Goal: Task Accomplishment & Management: Manage account settings

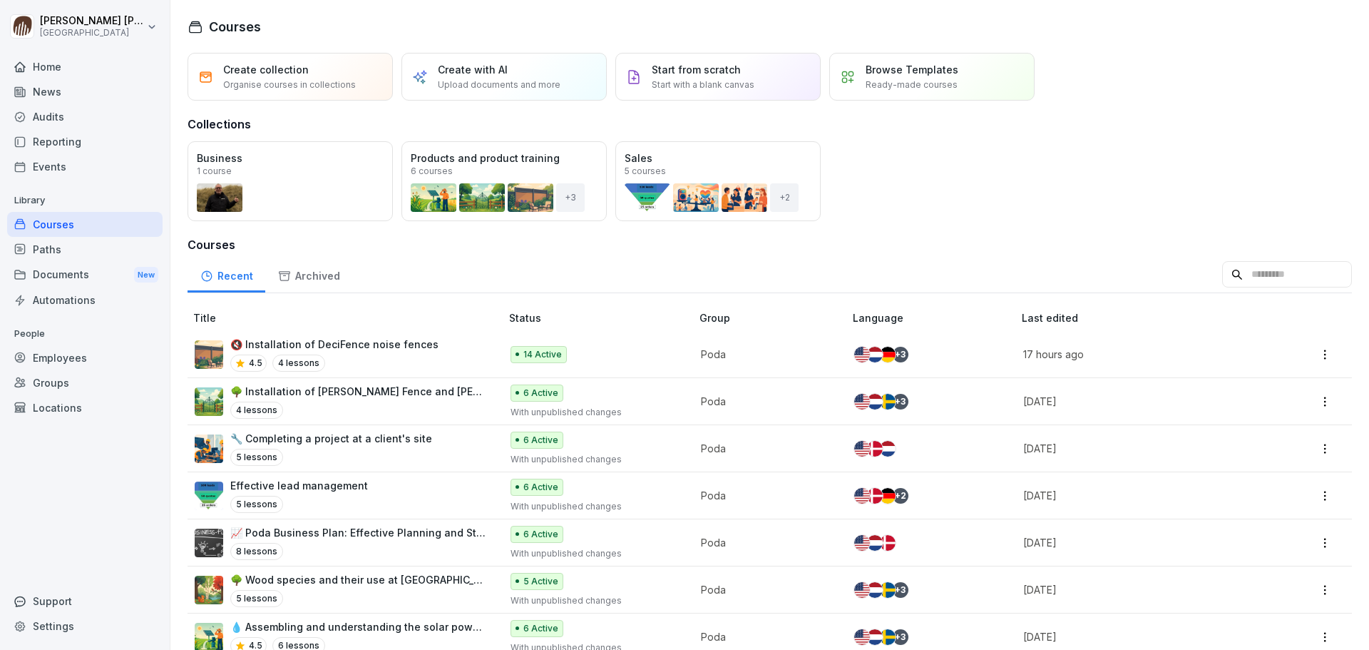
click at [367, 354] on div "4.5 4 lessons" at bounding box center [334, 362] width 208 height 17
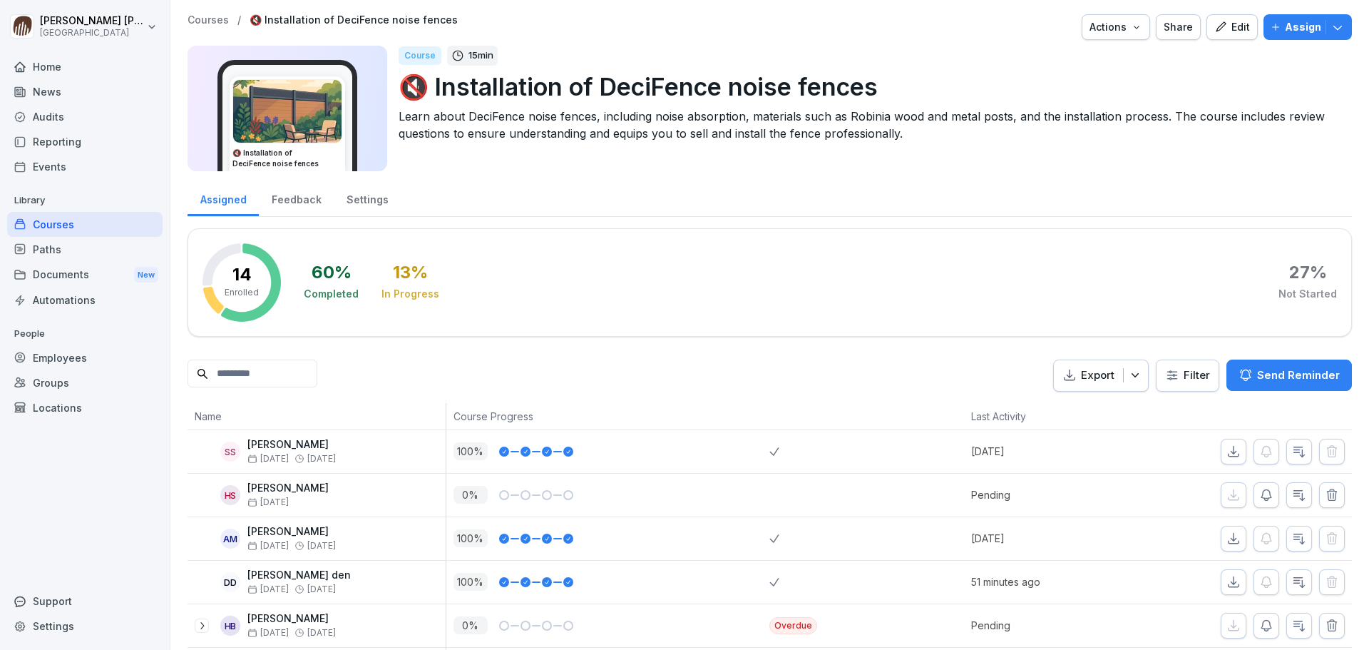
click at [86, 271] on div "Documents New" at bounding box center [84, 275] width 155 height 26
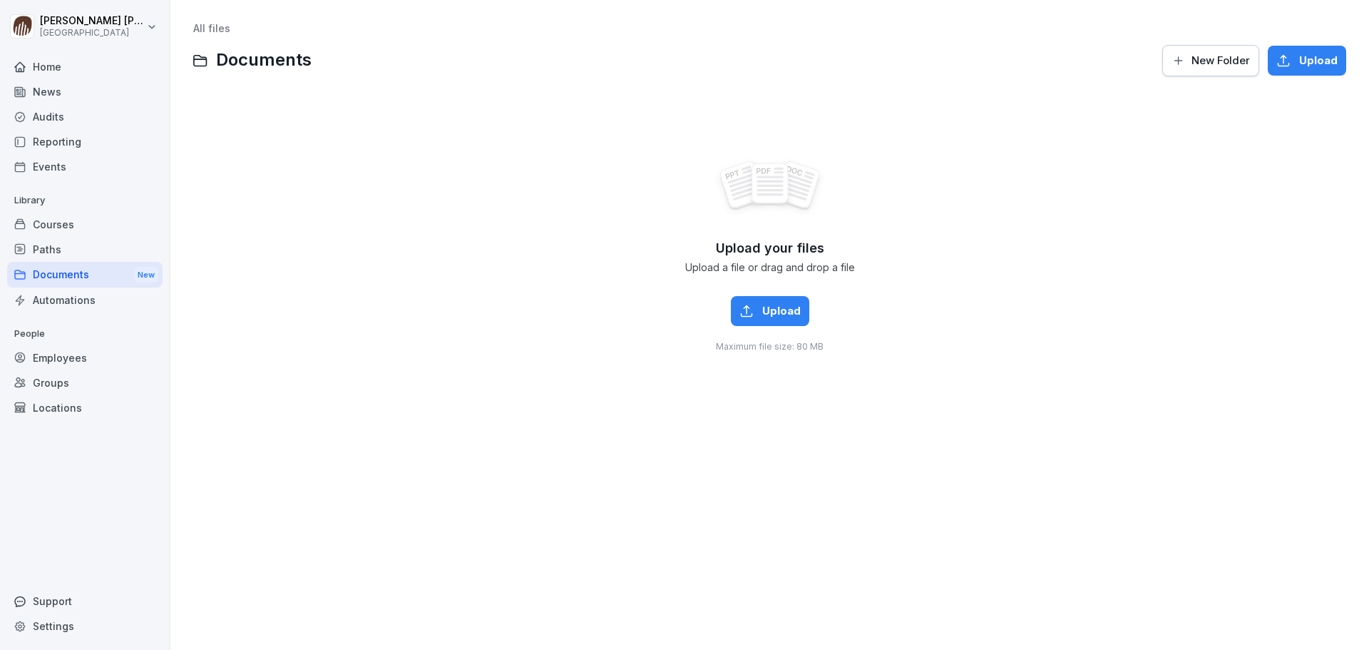
click at [36, 73] on div "Home" at bounding box center [84, 66] width 155 height 25
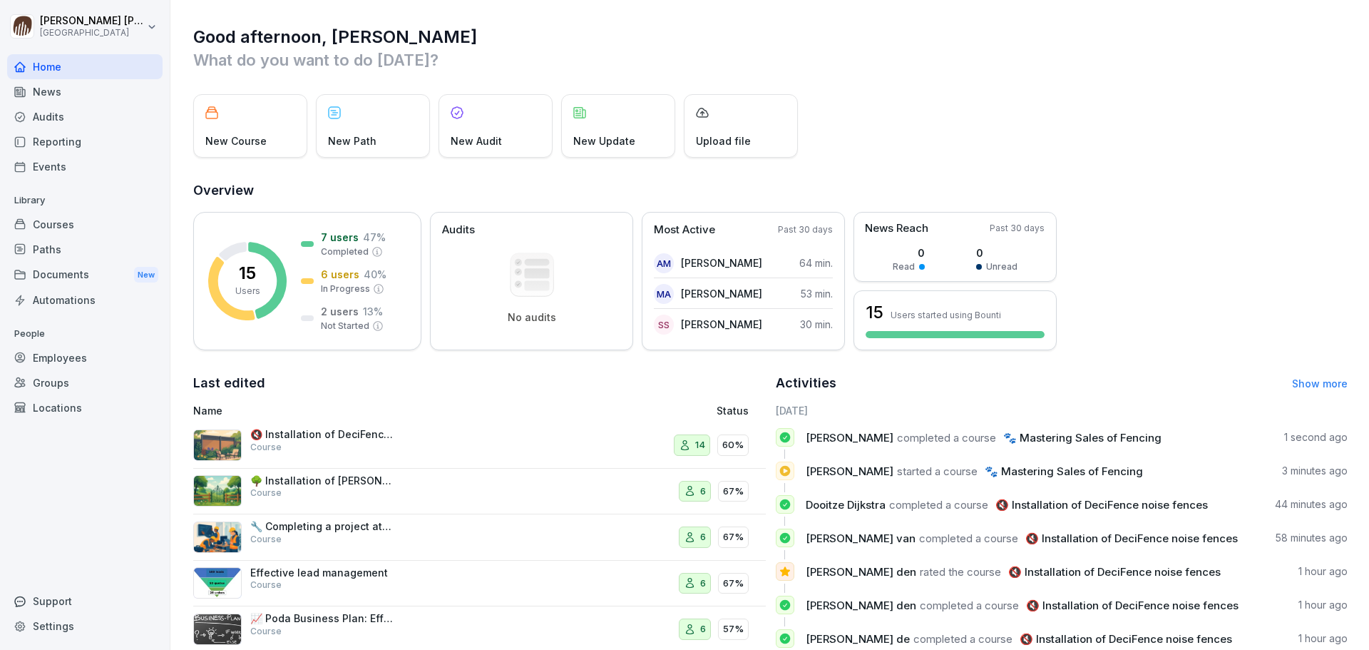
click at [54, 68] on div "Home" at bounding box center [84, 66] width 155 height 25
click at [58, 227] on div "Courses" at bounding box center [84, 224] width 155 height 25
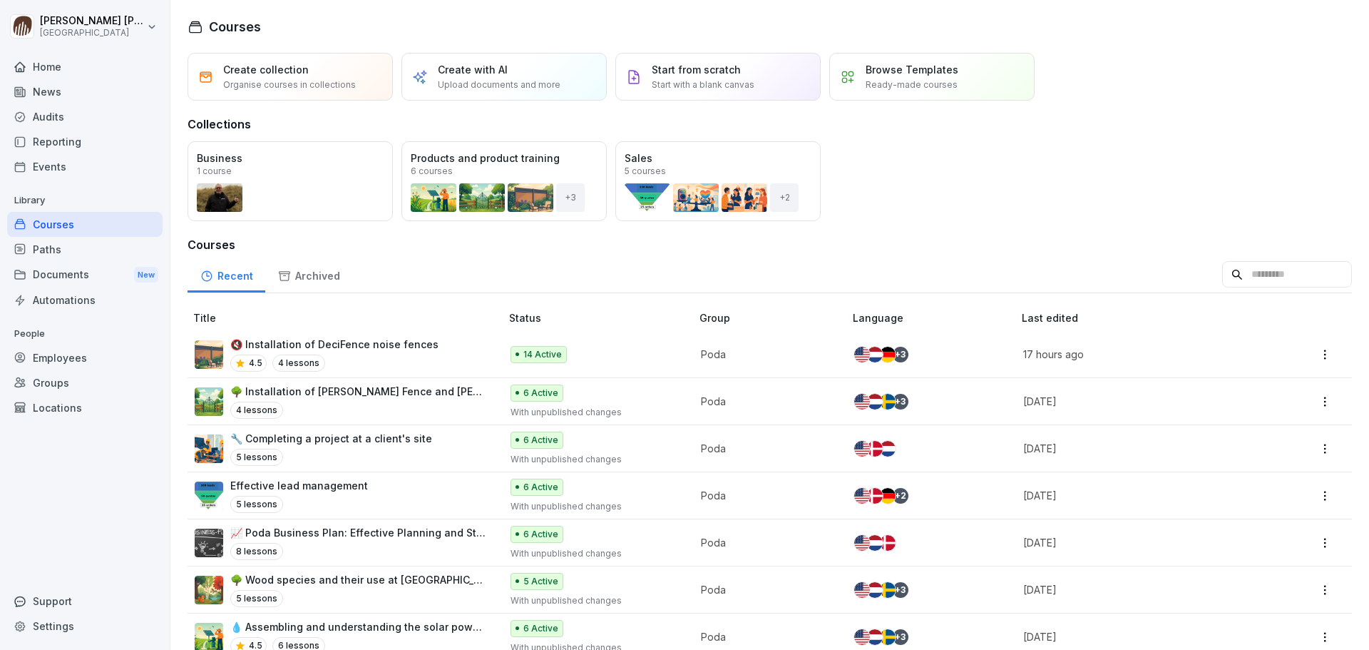
click at [0, 0] on div "Open" at bounding box center [0, 0] width 0 height 0
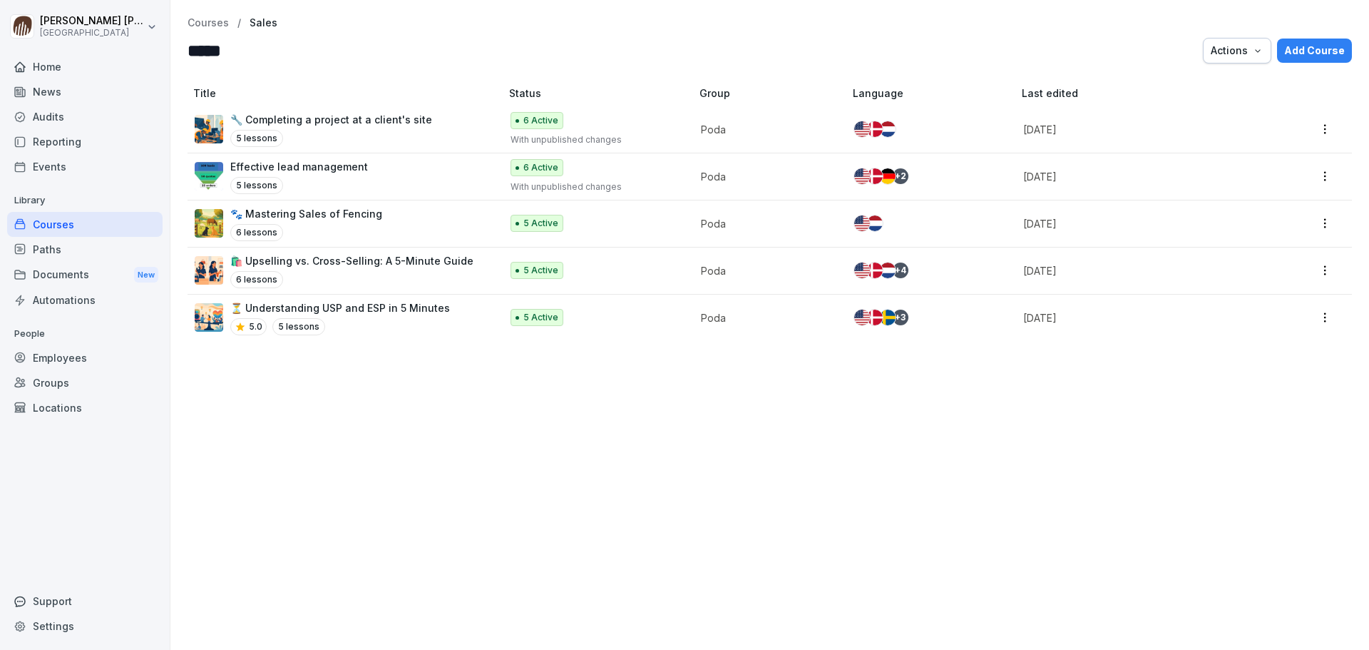
click at [295, 220] on p "🐾 Mastering Sales of Fencing" at bounding box center [306, 213] width 152 height 15
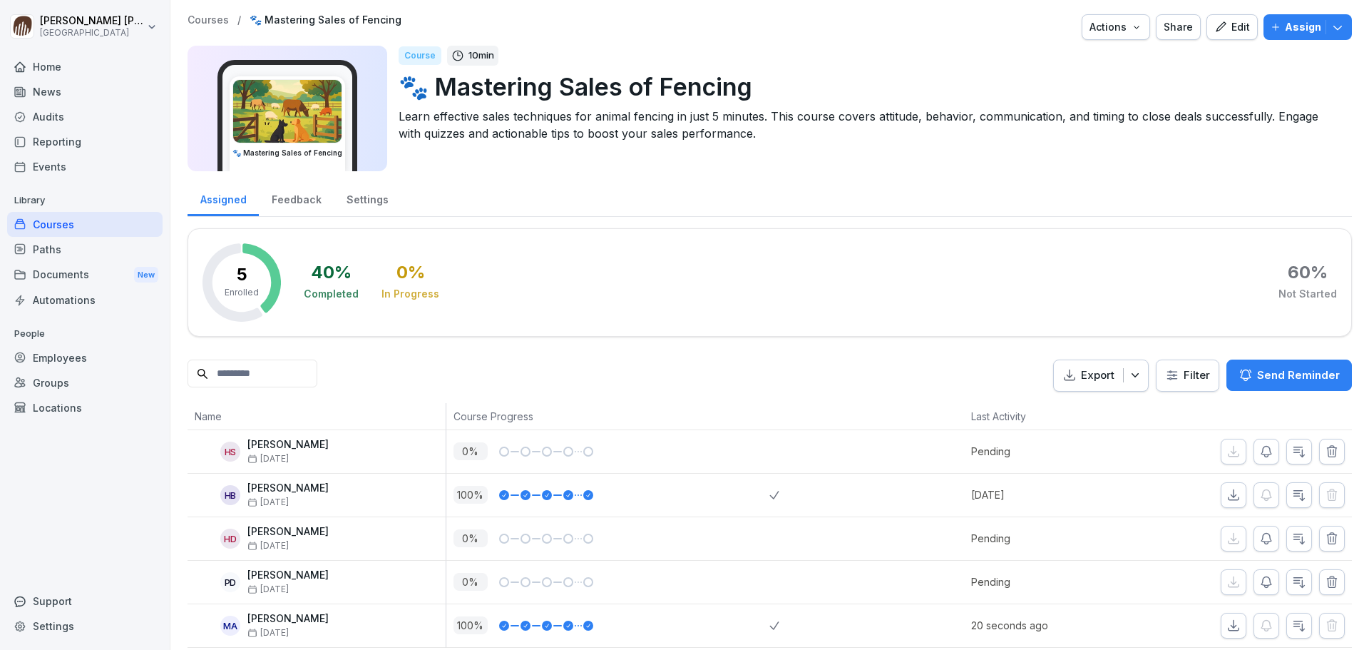
click at [1292, 32] on p "Assign" at bounding box center [1303, 27] width 36 height 16
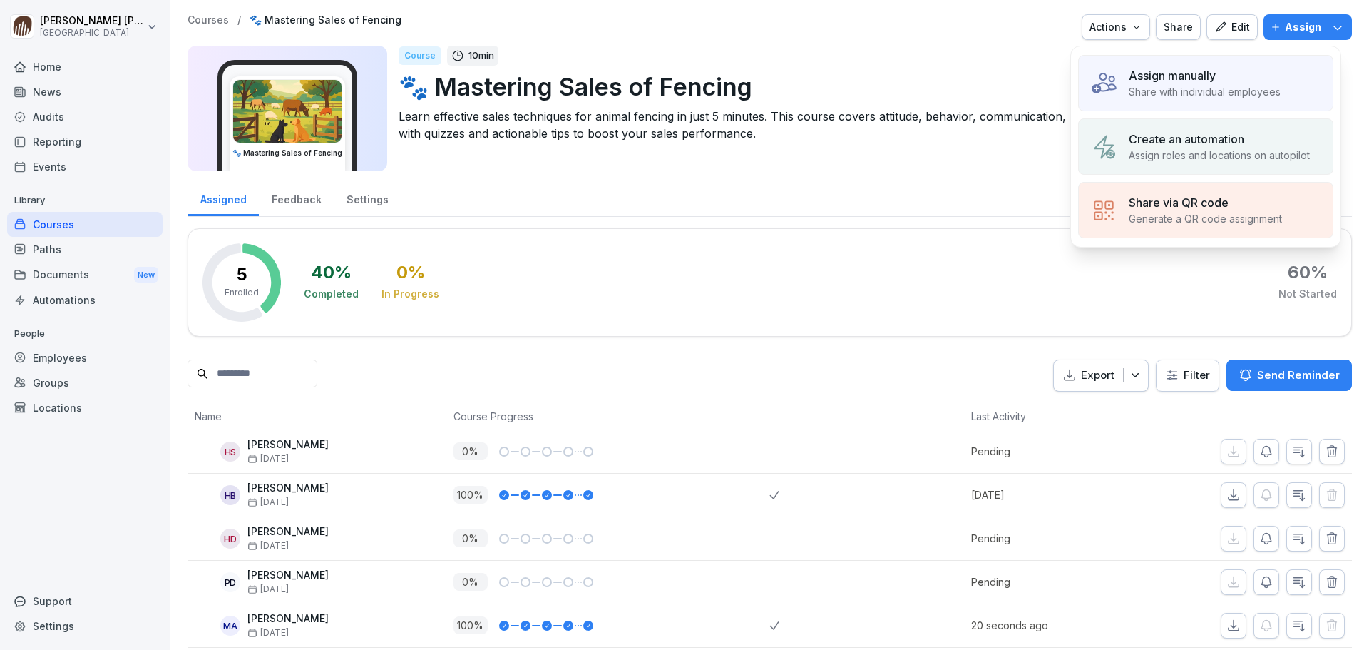
click at [1198, 74] on p "Assign manually" at bounding box center [1172, 75] width 87 height 17
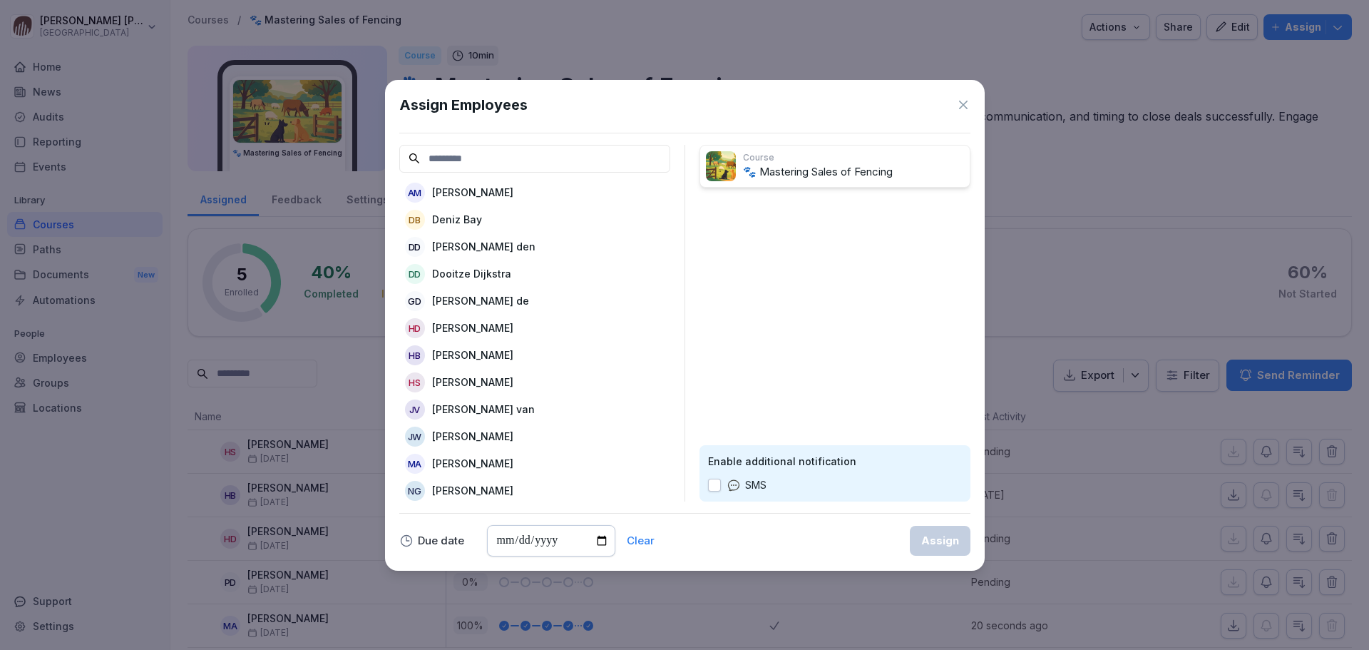
click at [447, 193] on p "Anders Meisner" at bounding box center [472, 192] width 81 height 15
click at [940, 546] on div "Assign" at bounding box center [941, 541] width 38 height 16
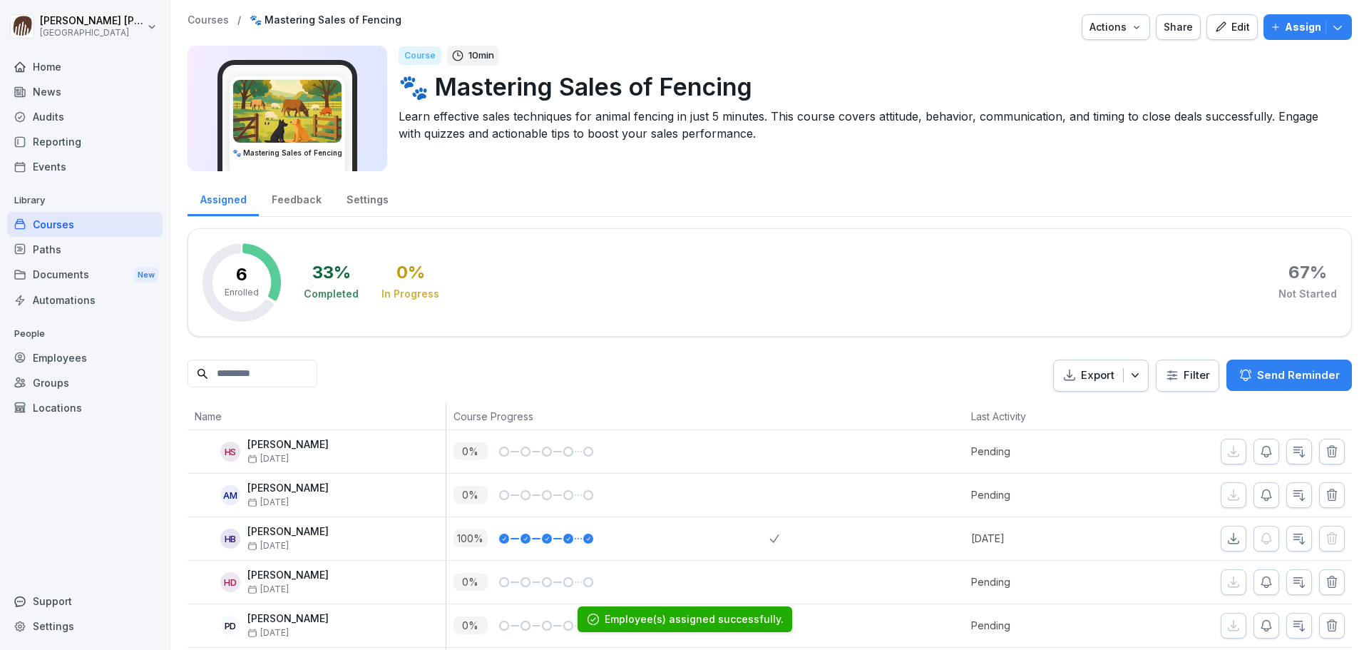
click at [223, 16] on p "Courses" at bounding box center [208, 20] width 41 height 12
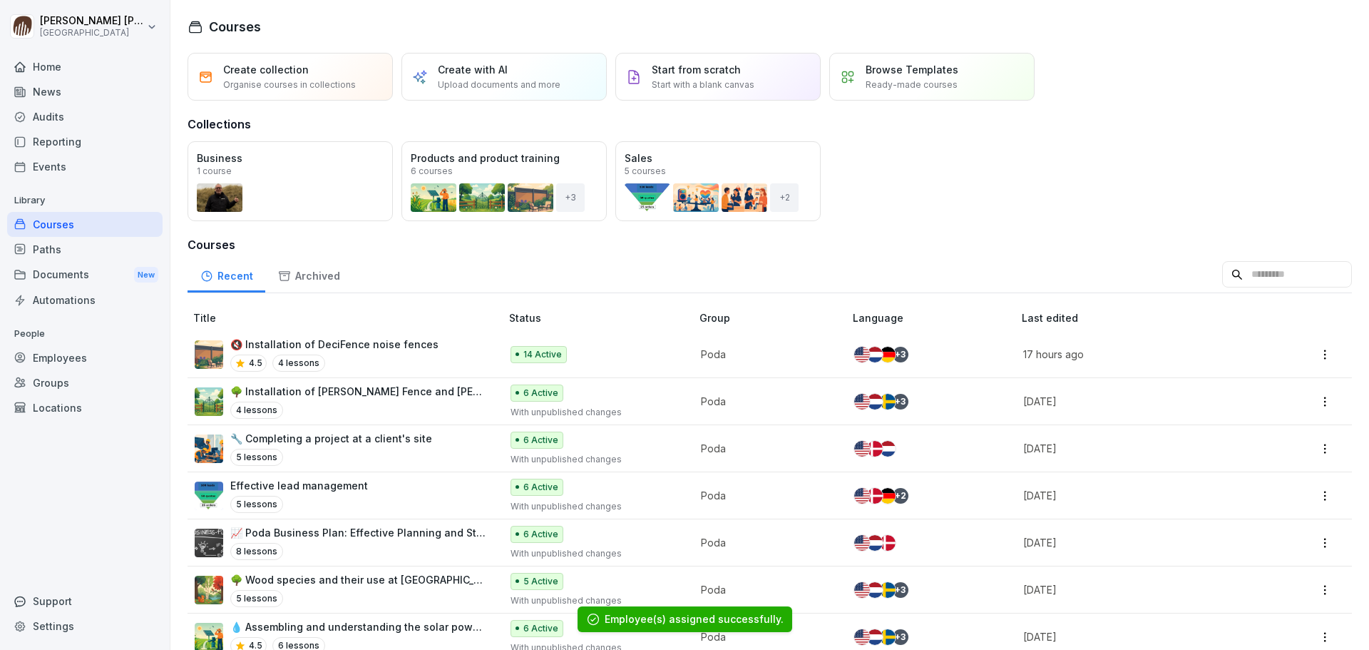
click at [0, 0] on div "Open" at bounding box center [0, 0] width 0 height 0
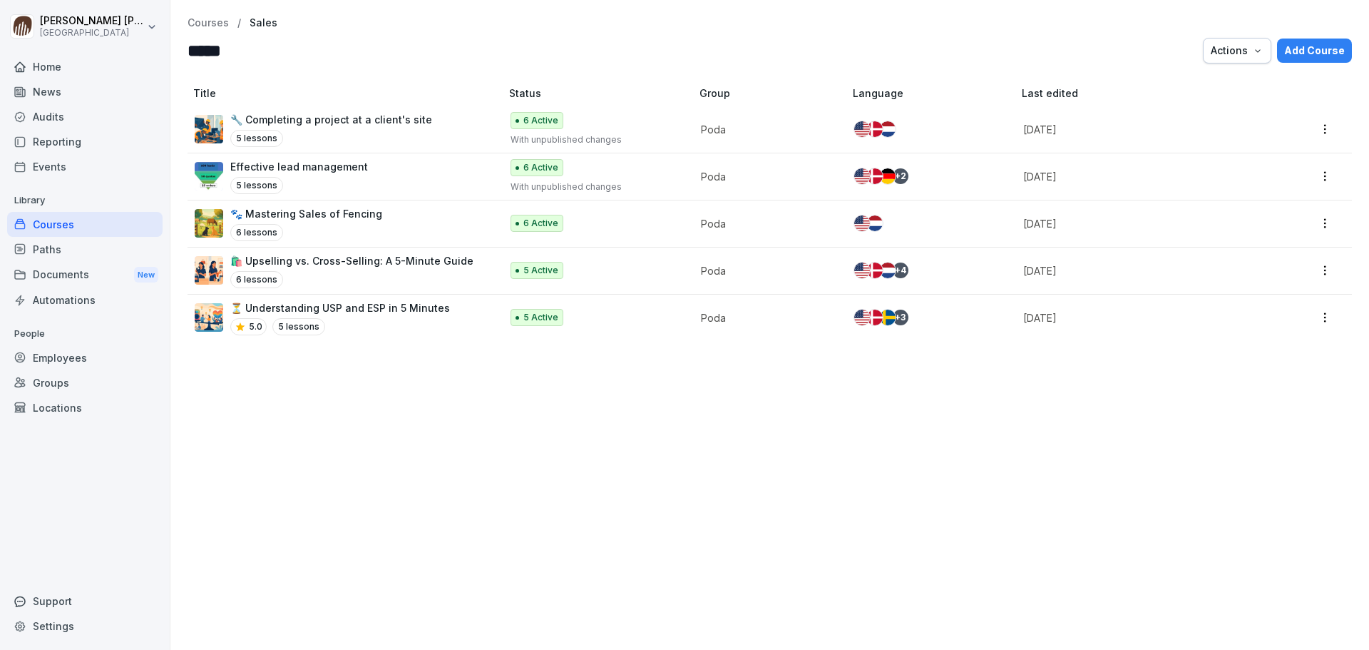
click at [213, 24] on p "Courses" at bounding box center [208, 23] width 41 height 12
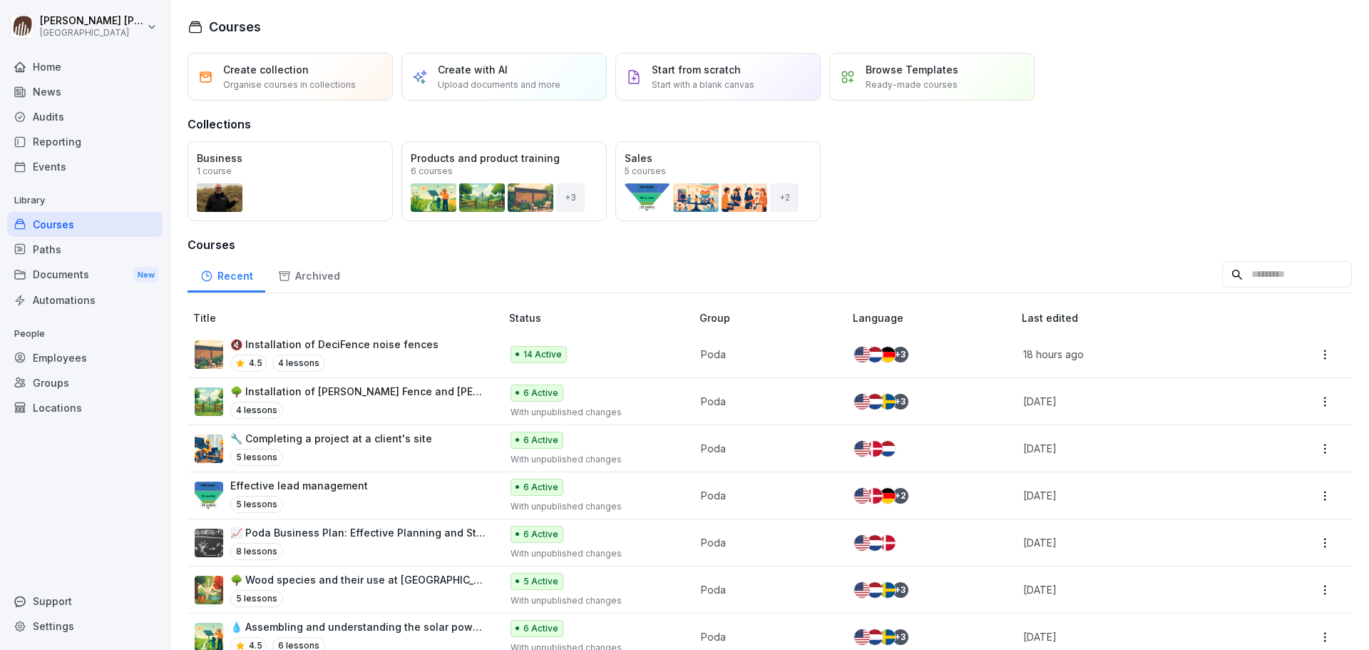
click at [0, 0] on div "Open" at bounding box center [0, 0] width 0 height 0
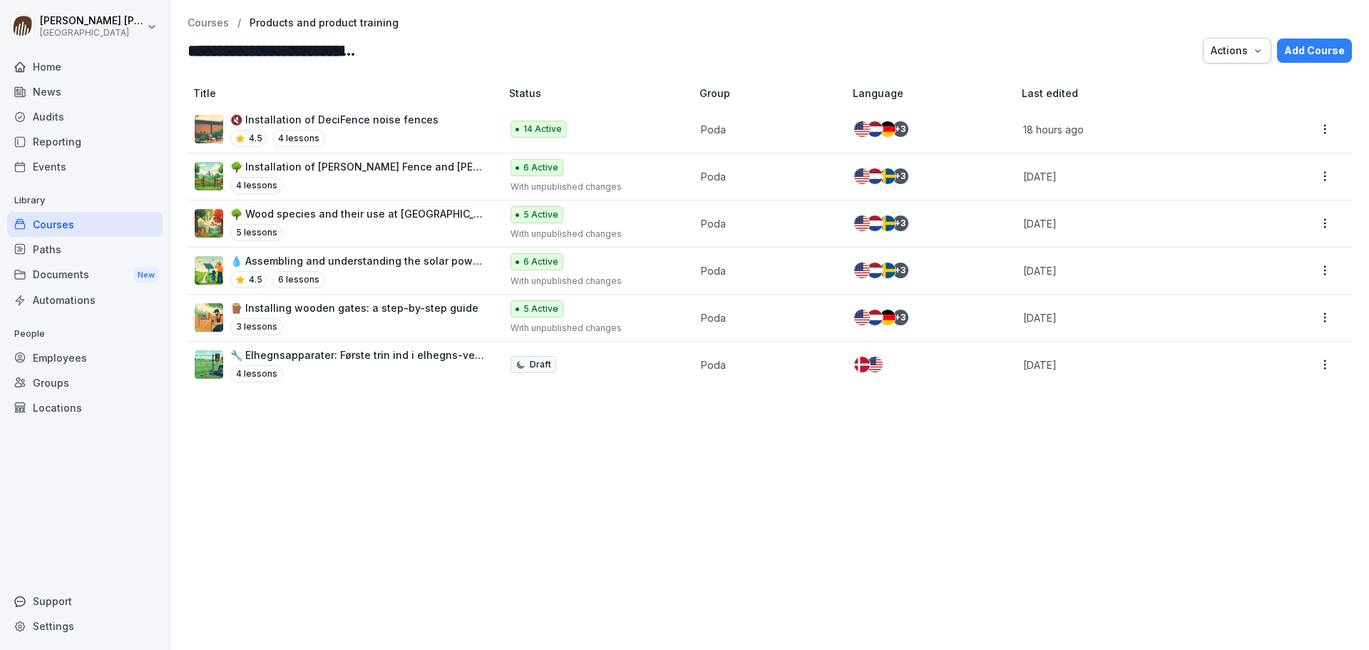
click at [352, 224] on div "5 lessons" at bounding box center [358, 232] width 256 height 17
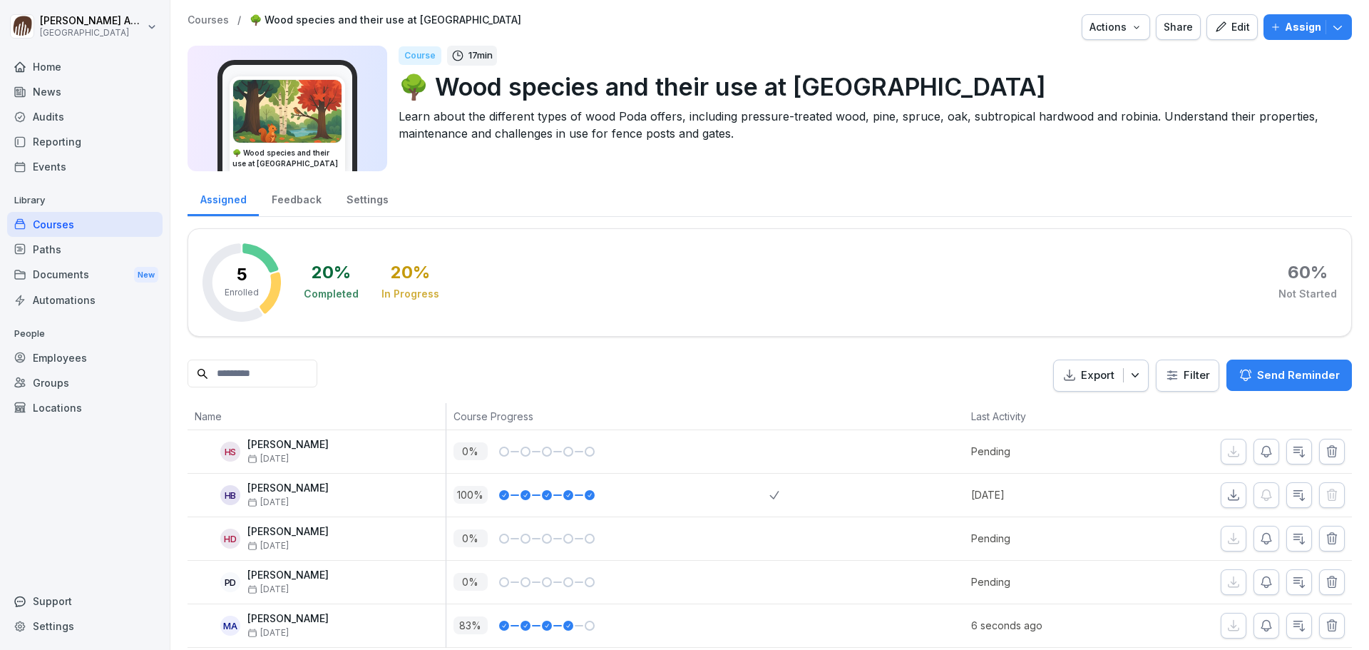
click at [1220, 27] on div "Edit" at bounding box center [1233, 27] width 36 height 16
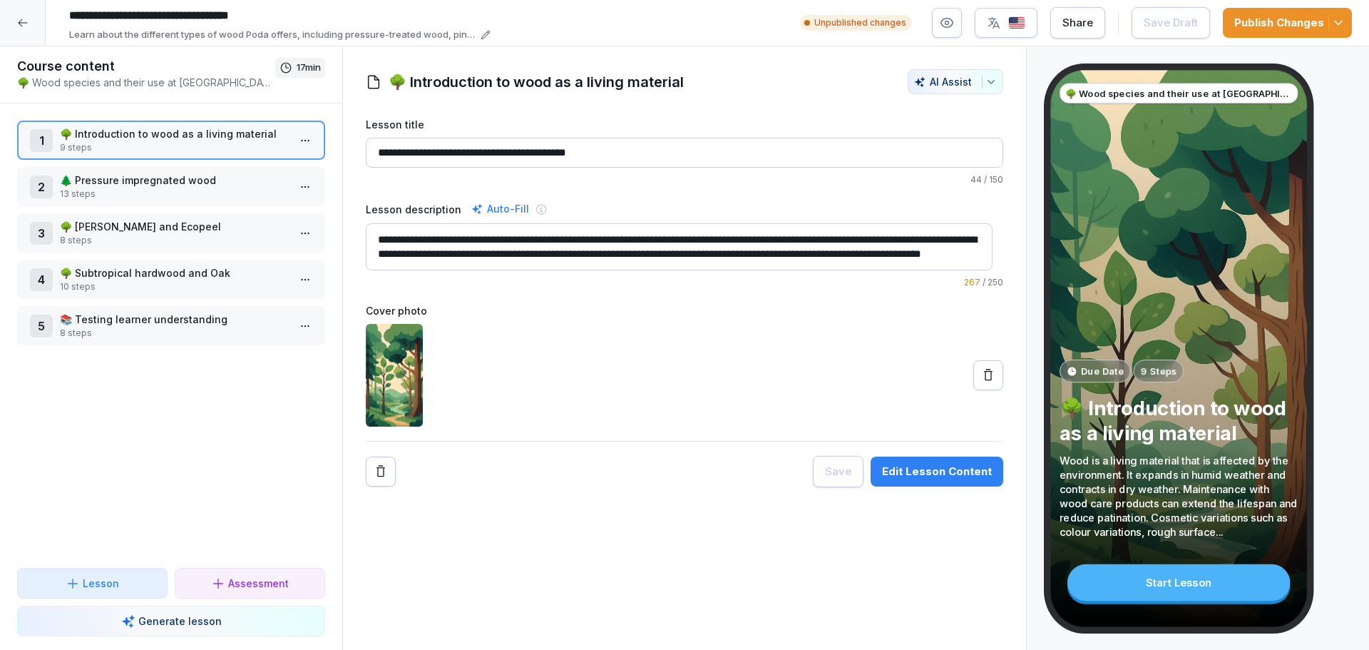
click at [295, 282] on html "**********" at bounding box center [684, 325] width 1369 height 650
click at [233, 300] on div "Edit steps" at bounding box center [241, 308] width 121 height 26
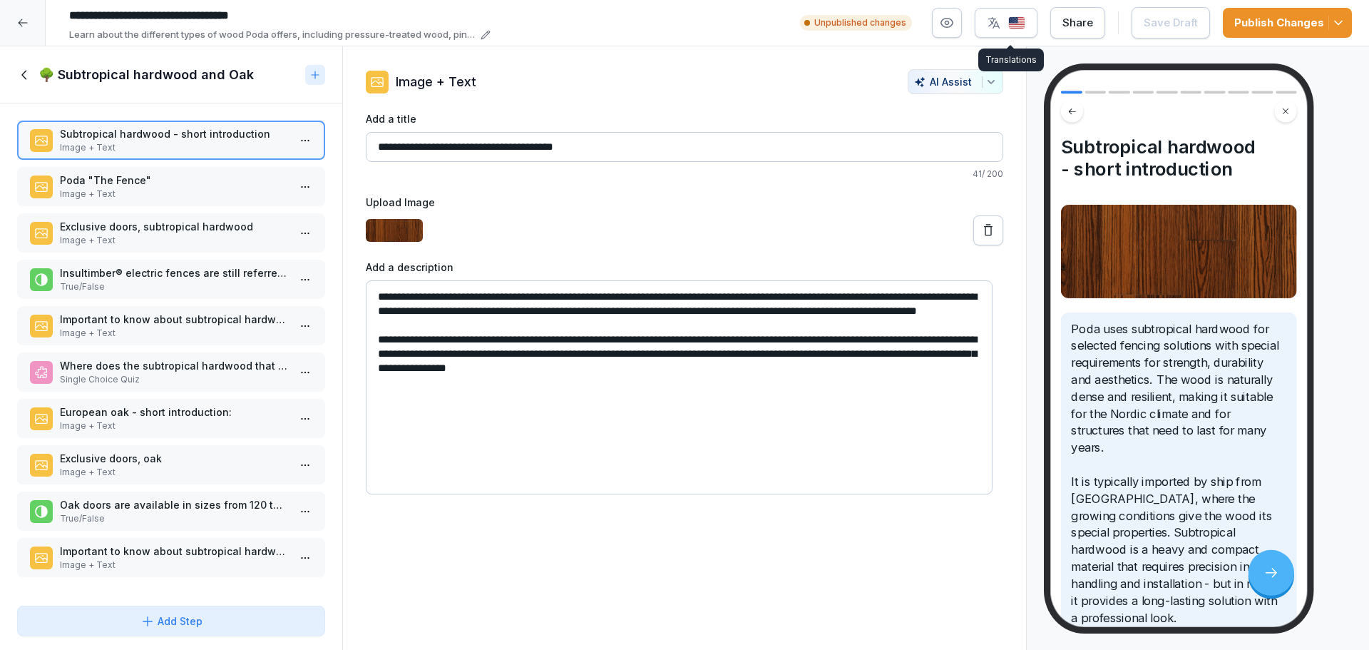
click at [1019, 17] on img "button" at bounding box center [1017, 23] width 17 height 14
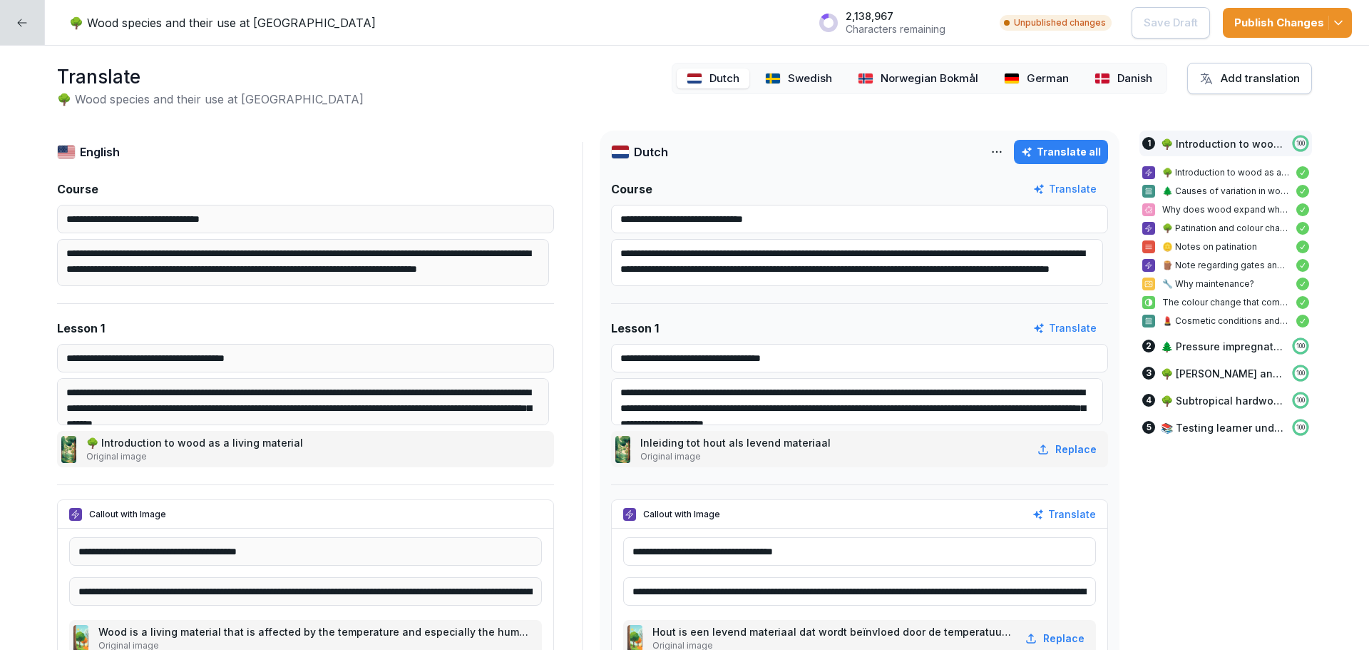
click at [1118, 83] on p "Danish" at bounding box center [1135, 79] width 35 height 16
click at [997, 146] on html "**********" at bounding box center [684, 325] width 1369 height 650
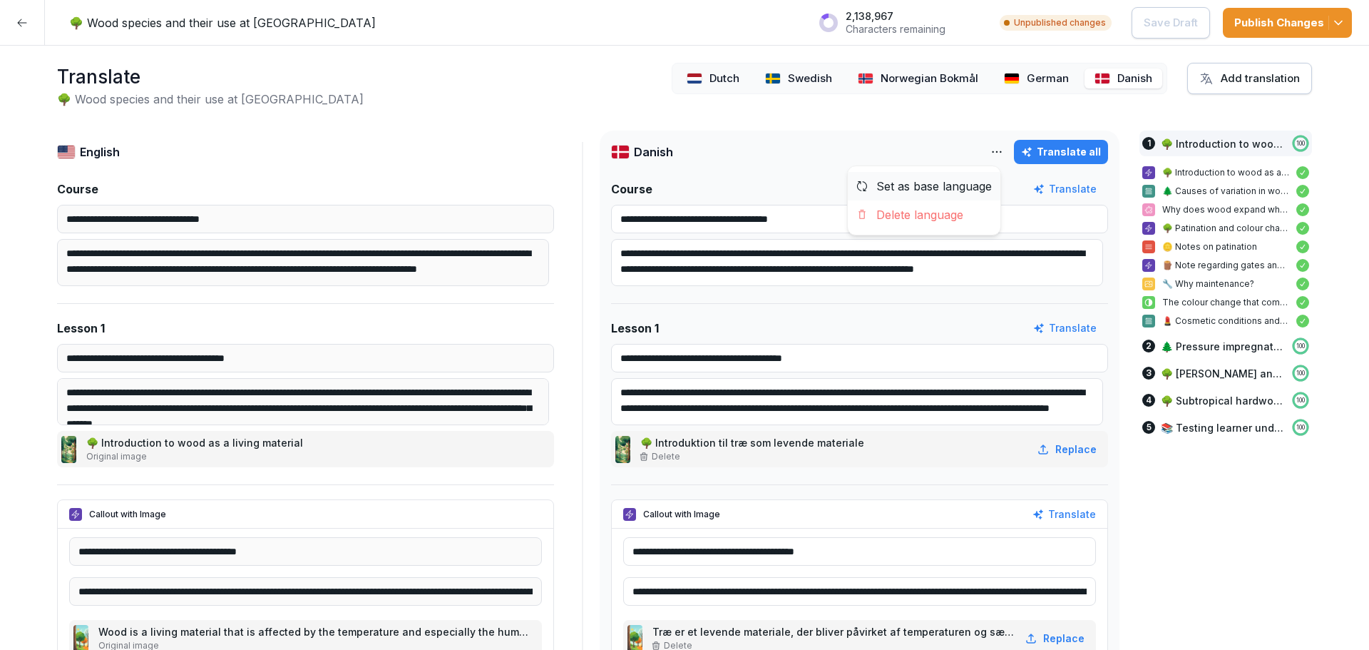
click at [920, 190] on div "Set as base language" at bounding box center [924, 186] width 153 height 29
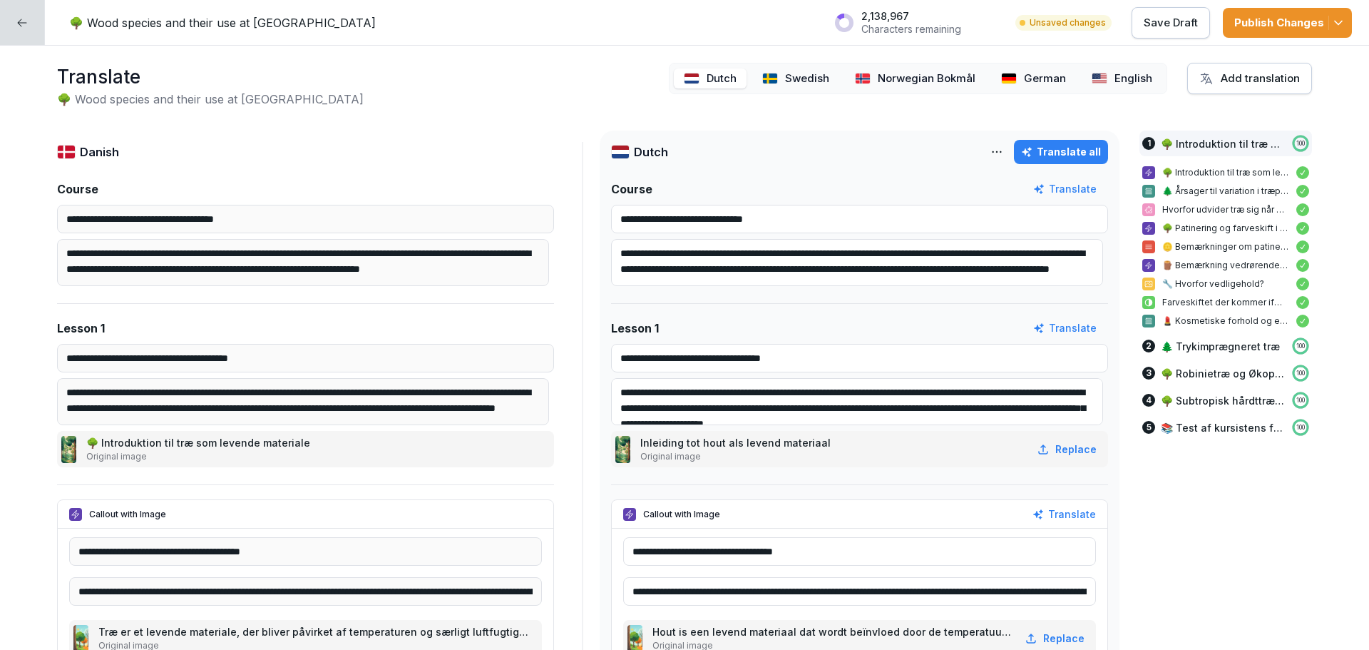
click at [28, 22] on div at bounding box center [22, 22] width 45 height 45
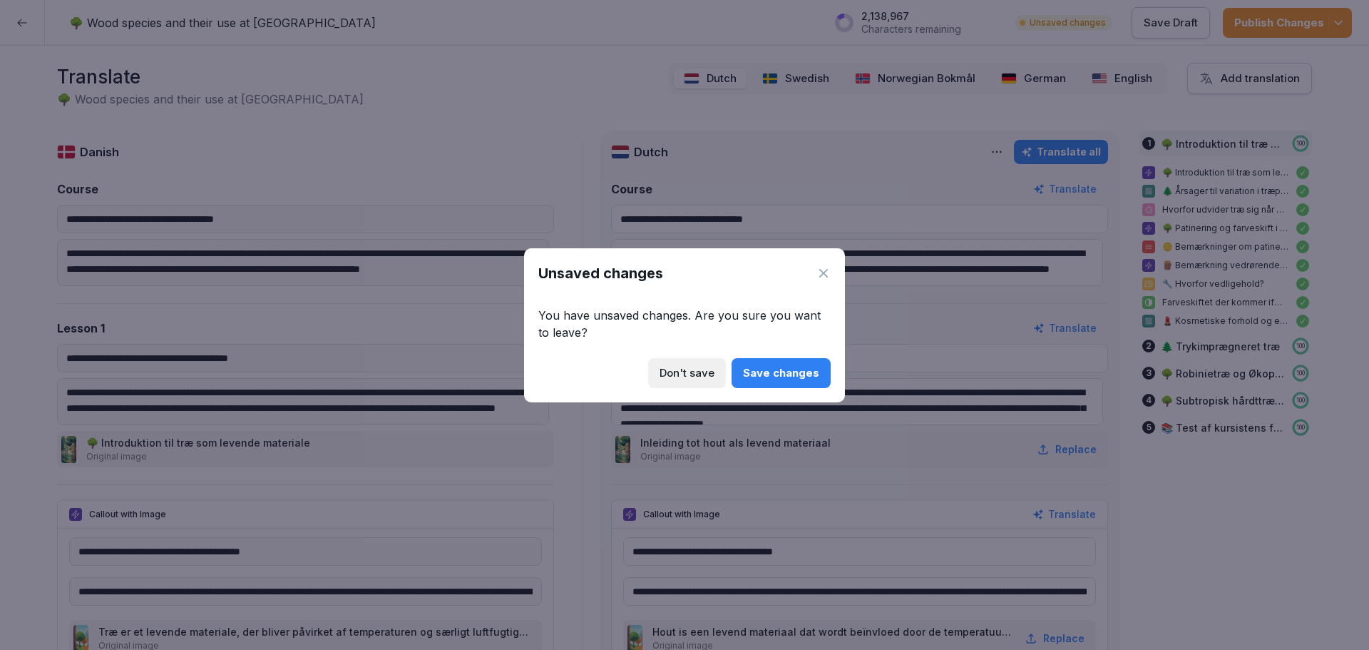
click at [774, 365] on div "Save changes" at bounding box center [781, 373] width 76 height 16
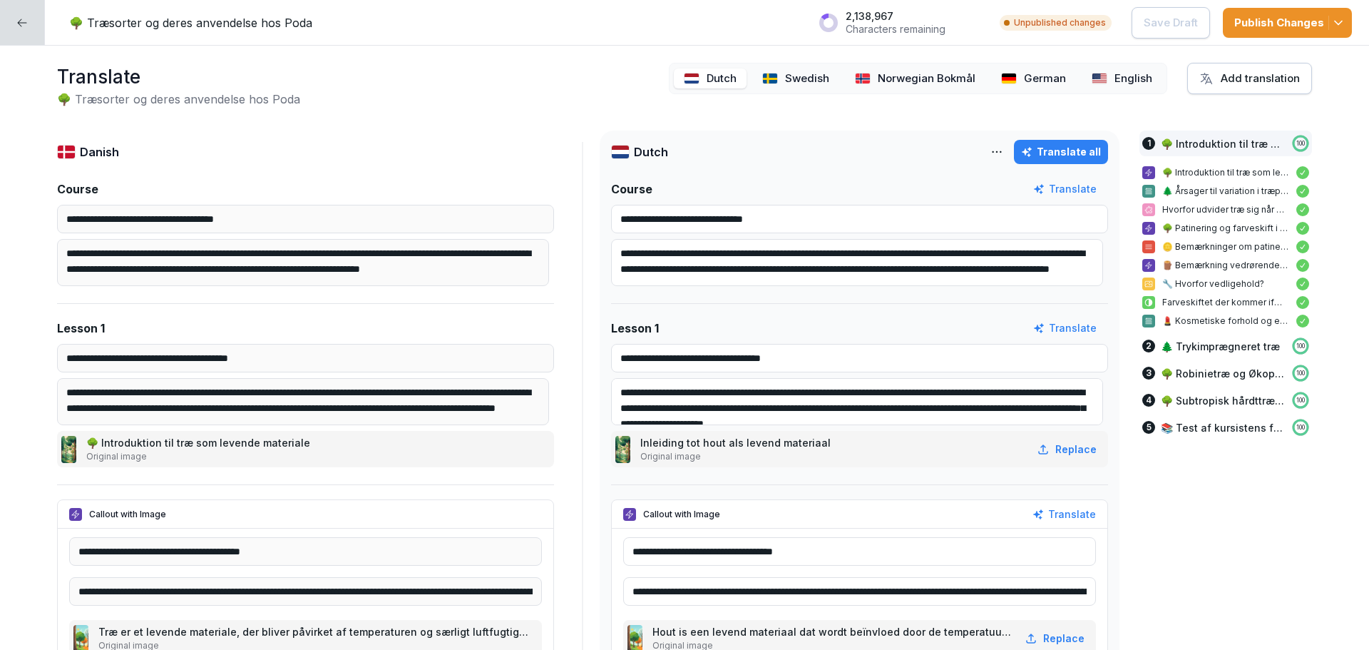
click at [29, 25] on div at bounding box center [22, 22] width 45 height 45
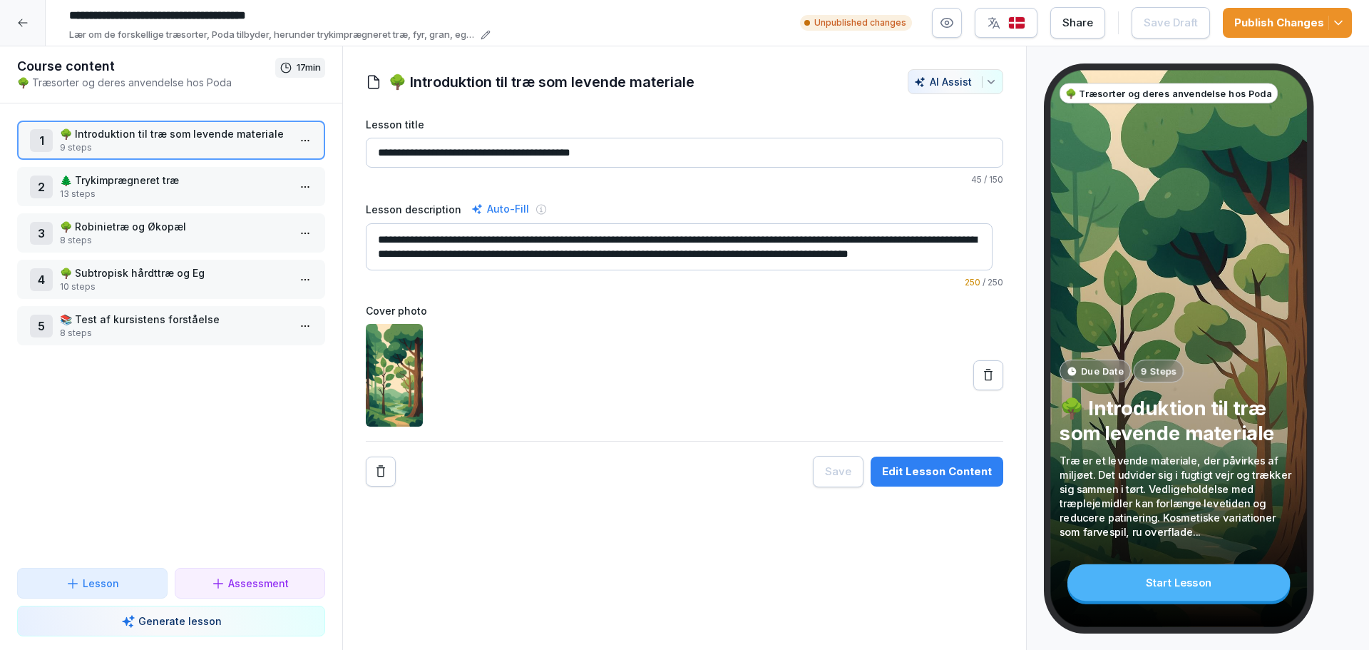
click at [295, 288] on html "**********" at bounding box center [684, 325] width 1369 height 650
click at [241, 312] on div "Edit steps" at bounding box center [219, 307] width 64 height 15
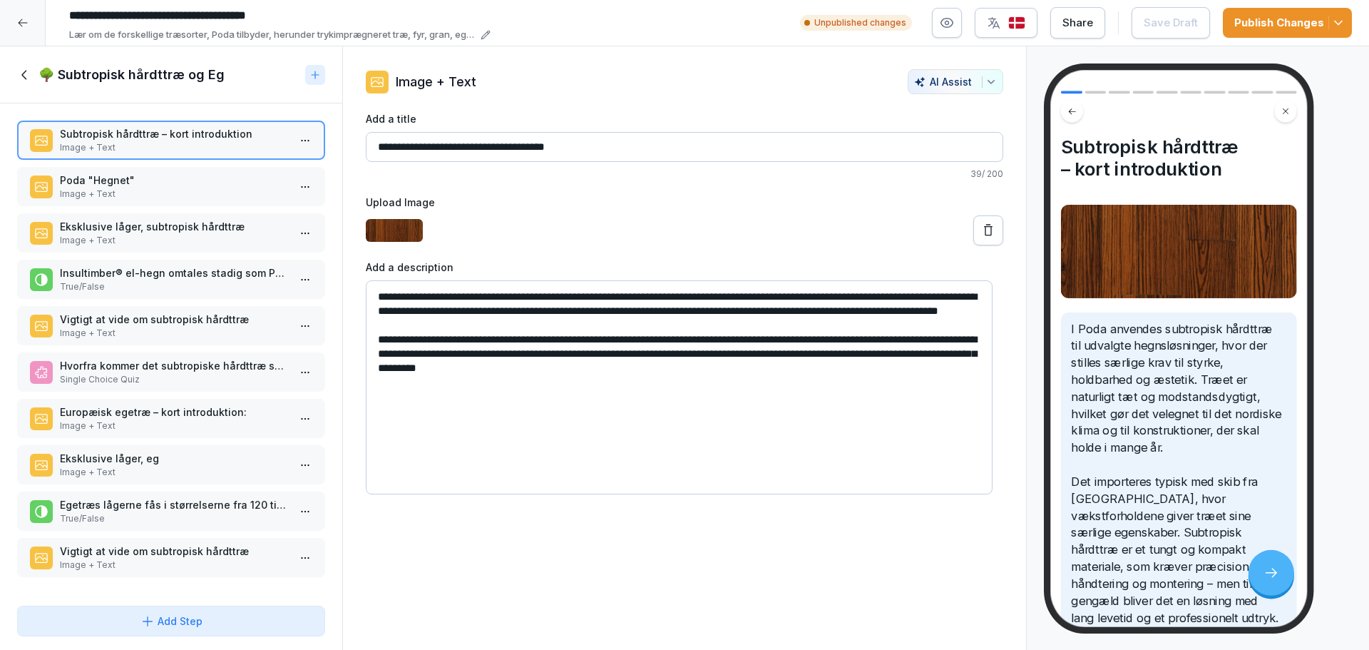
scroll to position [5, 0]
click at [175, 558] on p "Image + Text" at bounding box center [174, 564] width 228 height 13
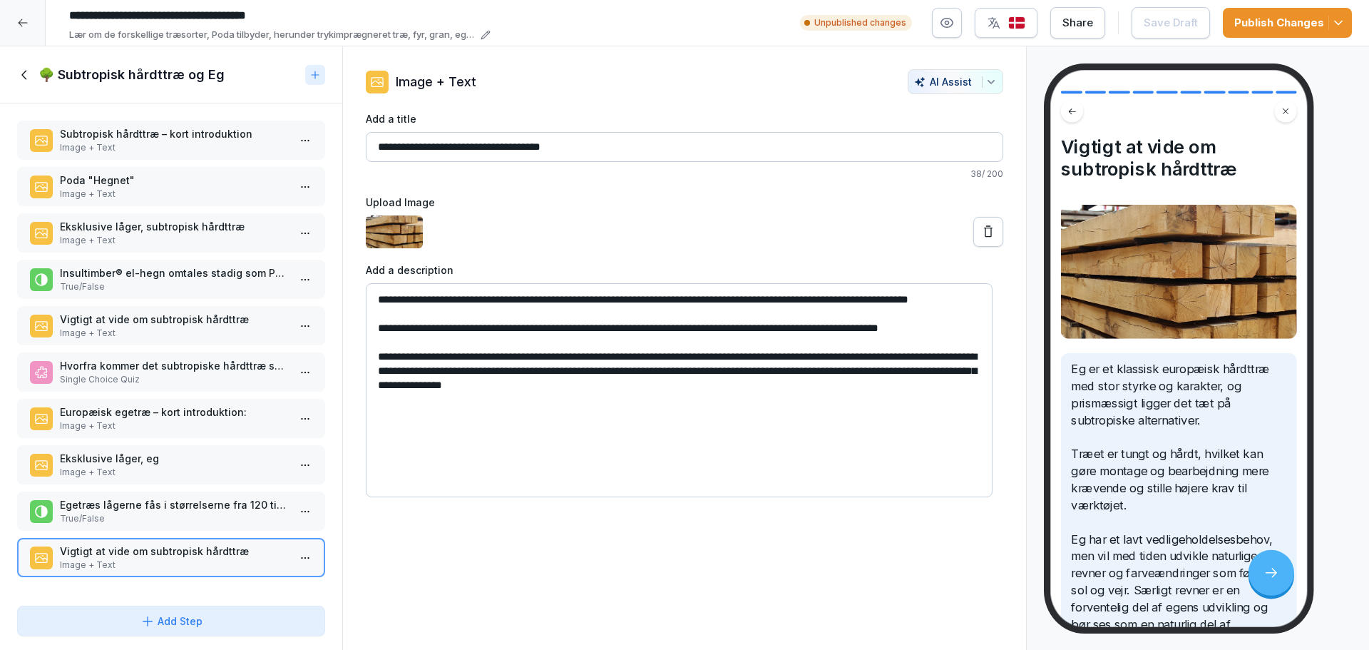
click at [138, 404] on p "Europæisk egetræ – kort introduktion:" at bounding box center [174, 411] width 228 height 15
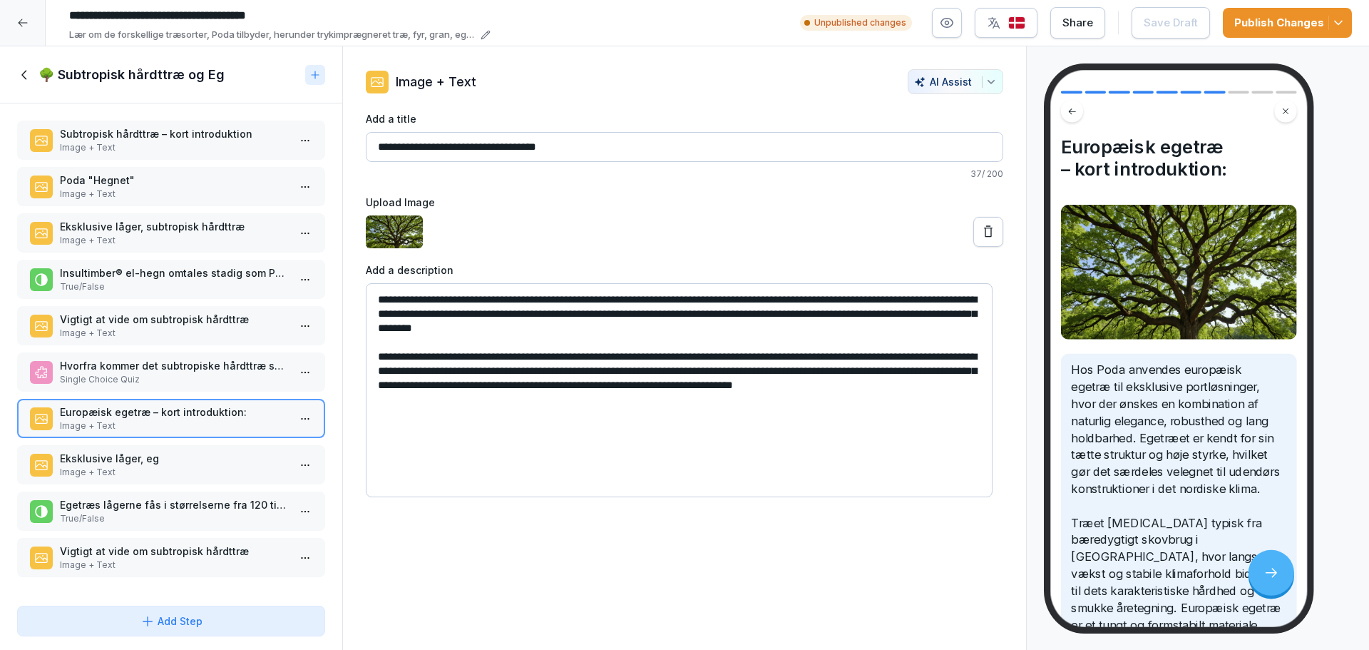
drag, startPoint x: 469, startPoint y: 146, endPoint x: 367, endPoint y: 148, distance: 102.7
click at [367, 148] on input "**********" at bounding box center [685, 147] width 638 height 30
click at [185, 559] on p "Image + Text" at bounding box center [174, 564] width 228 height 13
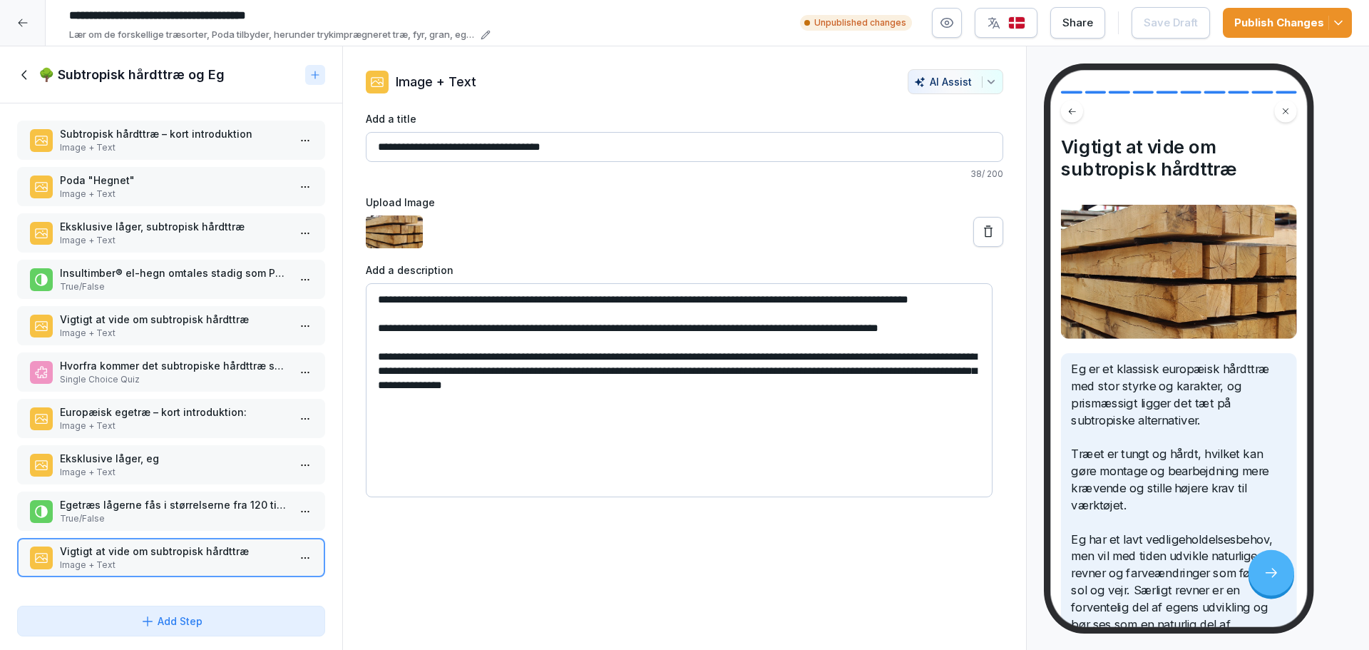
drag, startPoint x: 576, startPoint y: 150, endPoint x: 469, endPoint y: 152, distance: 106.3
click at [469, 152] on input "**********" at bounding box center [685, 147] width 638 height 30
paste input
click at [474, 150] on input "**********" at bounding box center [685, 147] width 638 height 30
type input "**********"
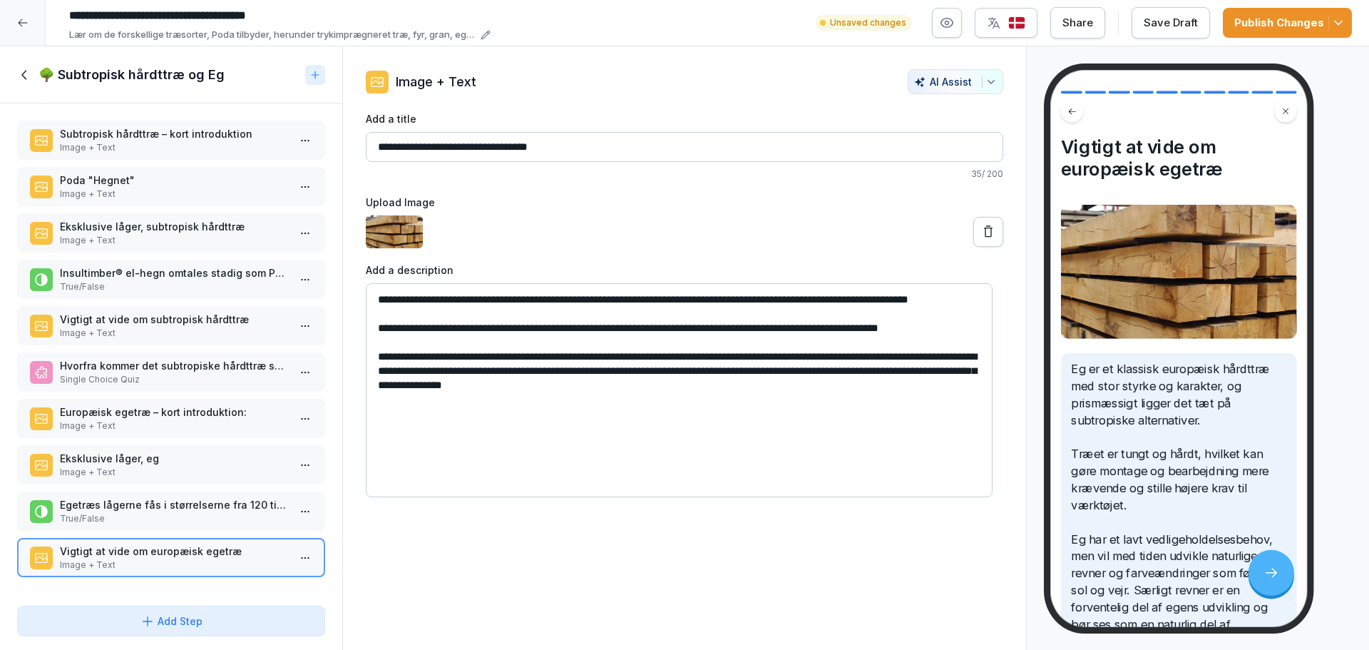
click at [1176, 21] on div "Save Draft" at bounding box center [1171, 23] width 54 height 16
click at [1270, 22] on div "Publish Changes" at bounding box center [1288, 23] width 106 height 16
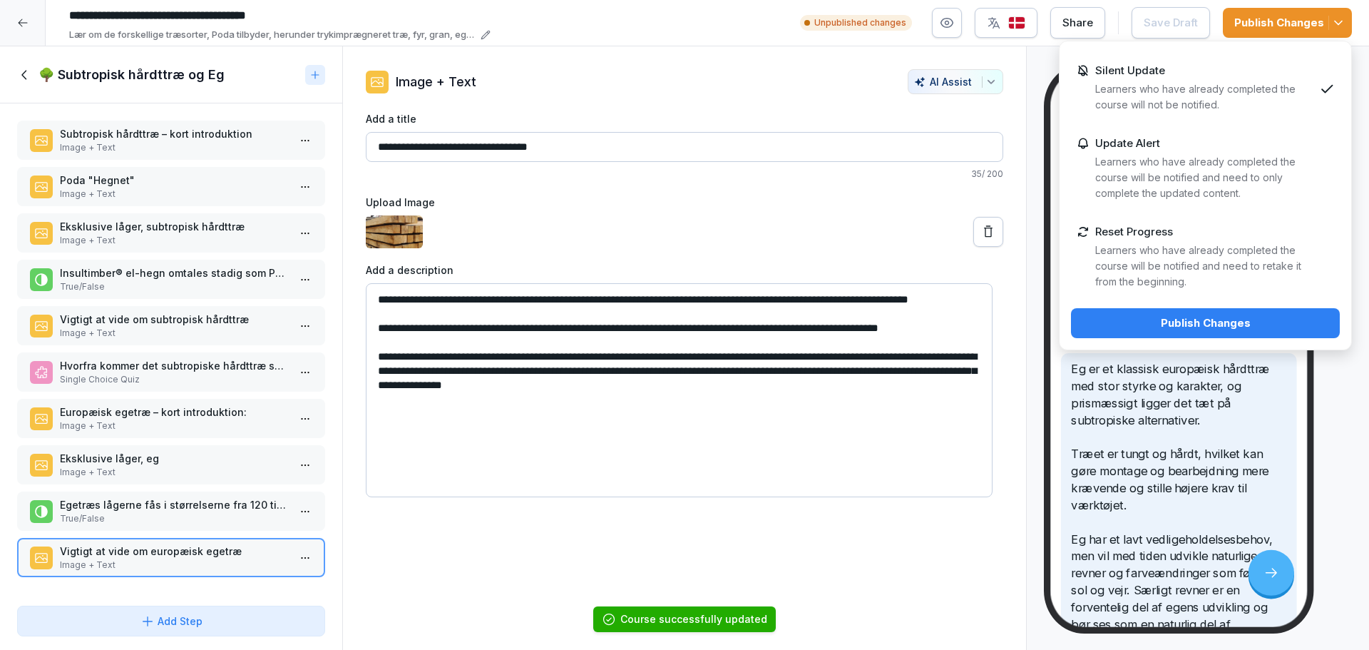
click at [1195, 325] on div "Publish Changes" at bounding box center [1206, 323] width 246 height 16
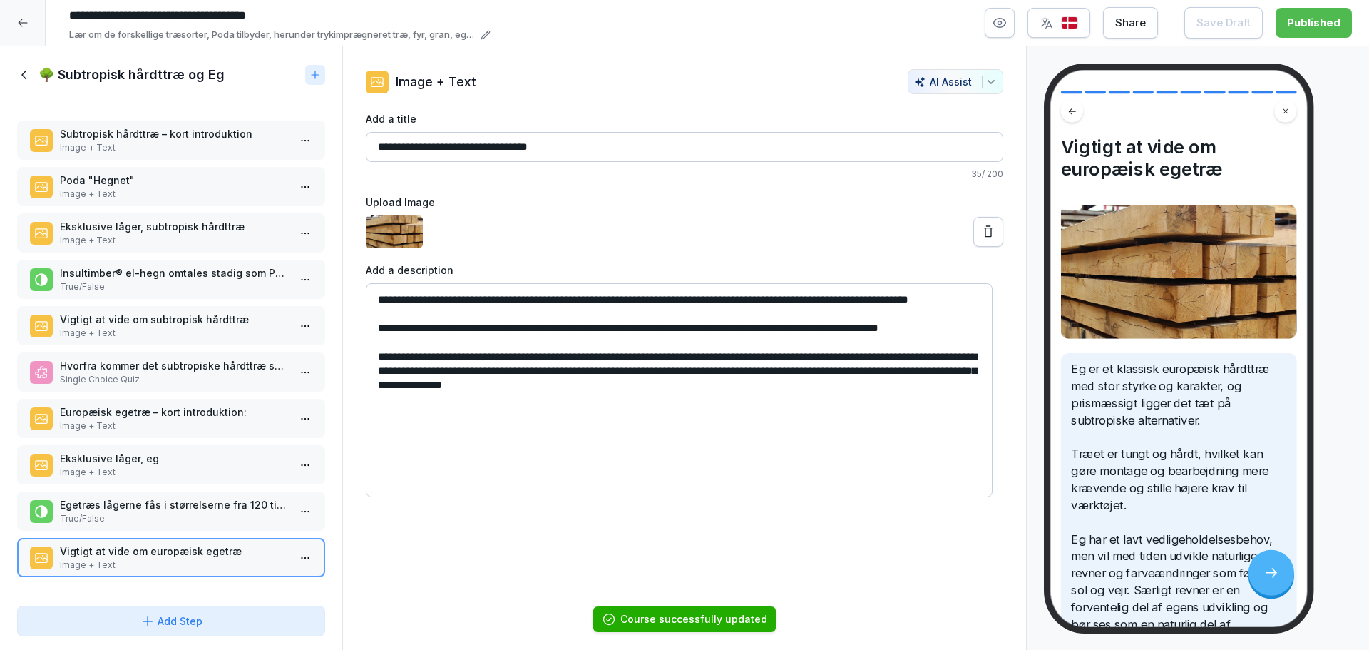
click at [11, 68] on div "🌳 Subtropisk hårdttræ og Eg" at bounding box center [171, 74] width 342 height 57
click at [1062, 17] on div "button" at bounding box center [1059, 23] width 39 height 14
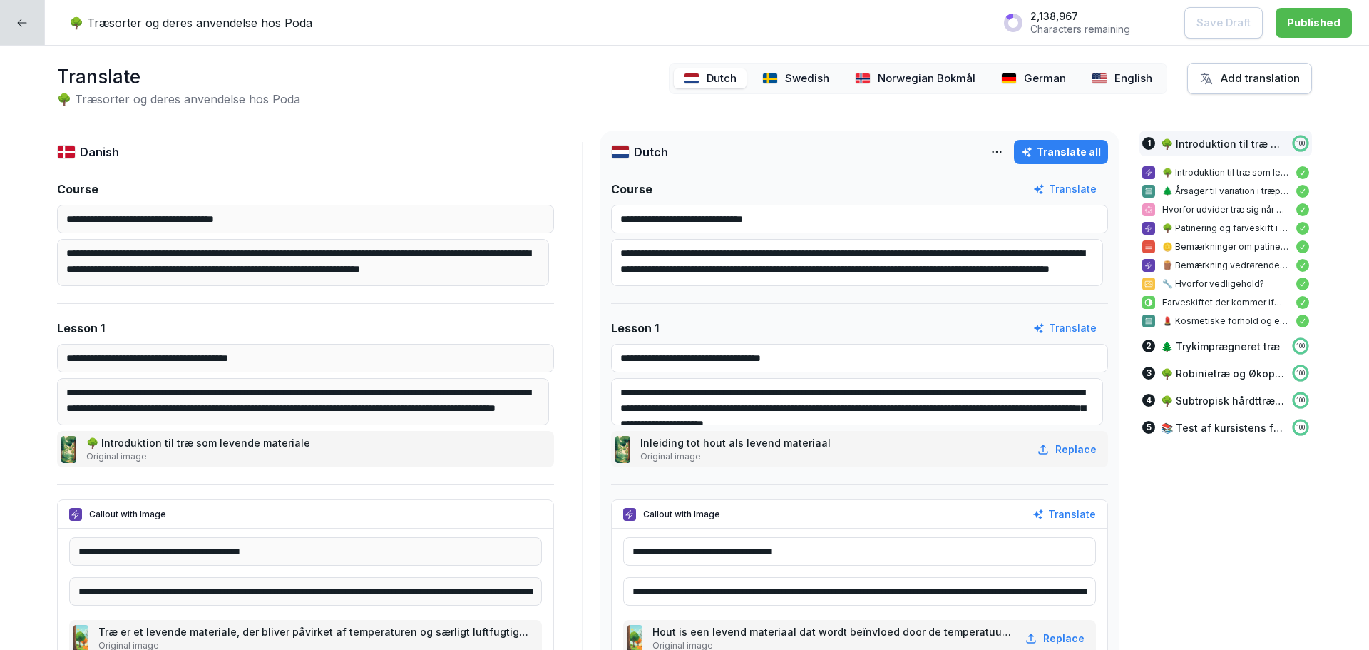
click at [1123, 71] on p "English" at bounding box center [1134, 79] width 38 height 16
click at [992, 154] on html "**********" at bounding box center [684, 325] width 1369 height 650
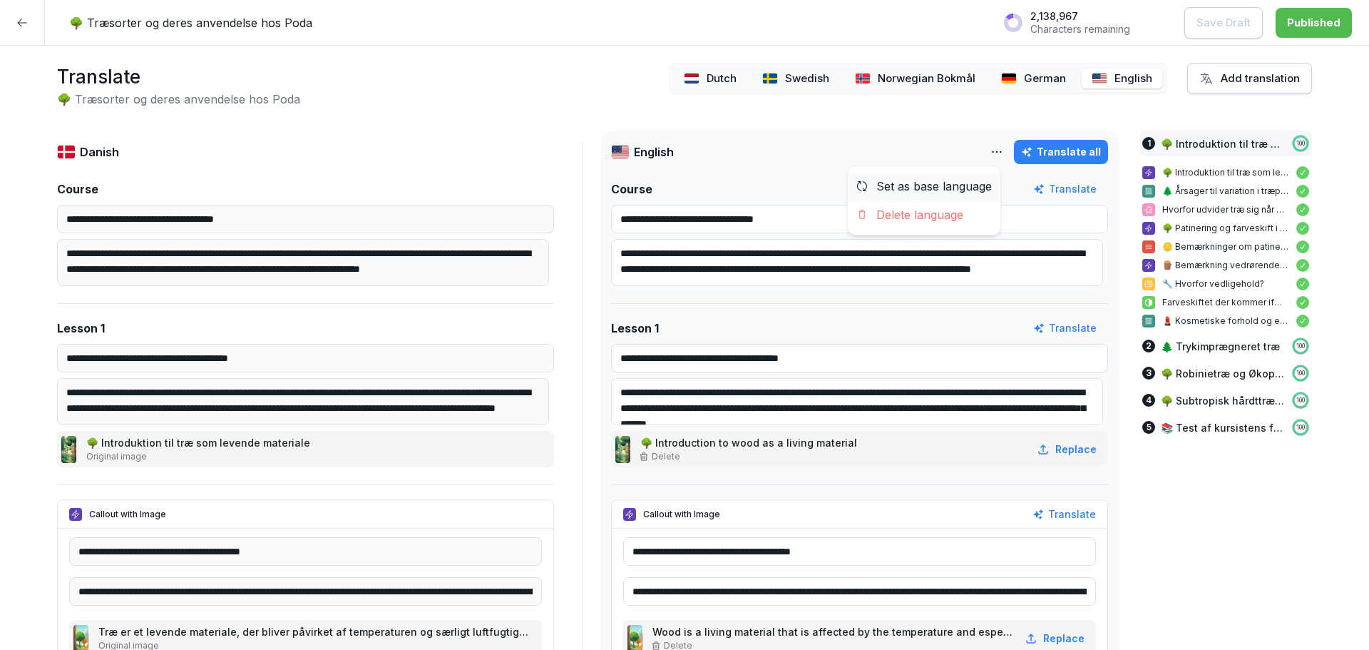
click at [917, 189] on div "Set as base language" at bounding box center [924, 186] width 153 height 29
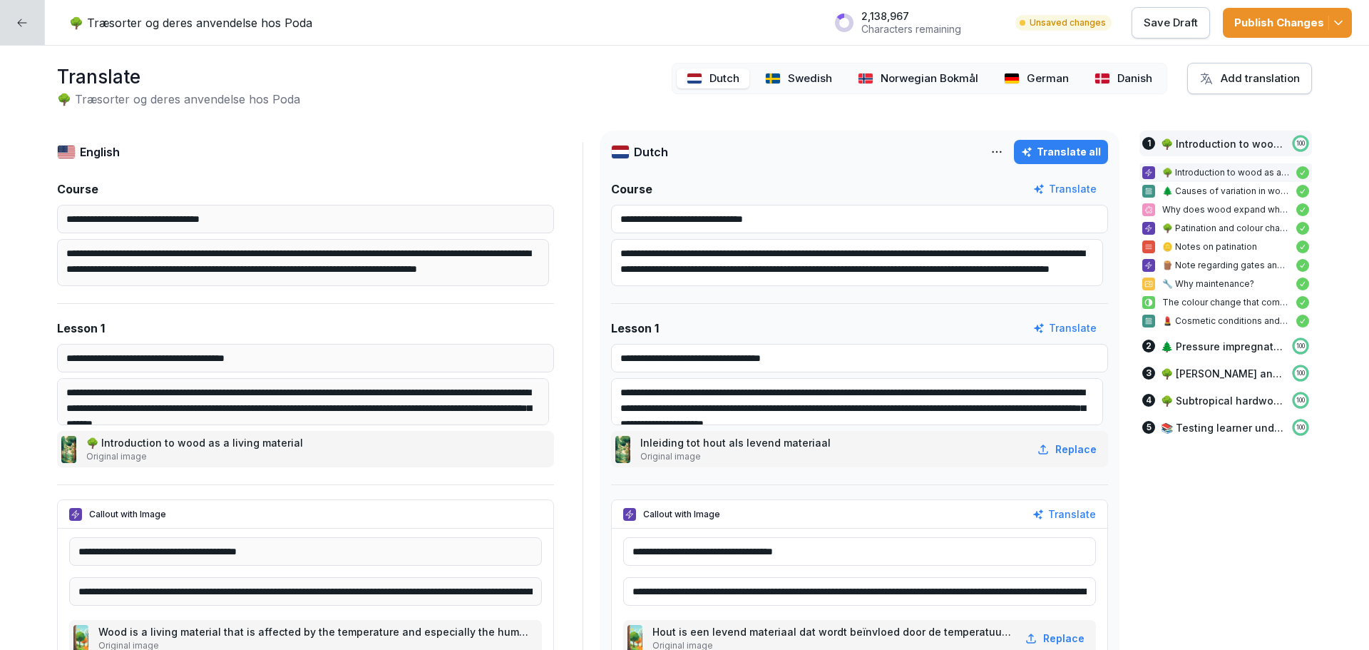
click at [1102, 76] on div "Danish" at bounding box center [1124, 78] width 78 height 21
click at [991, 146] on html "**********" at bounding box center [684, 325] width 1369 height 650
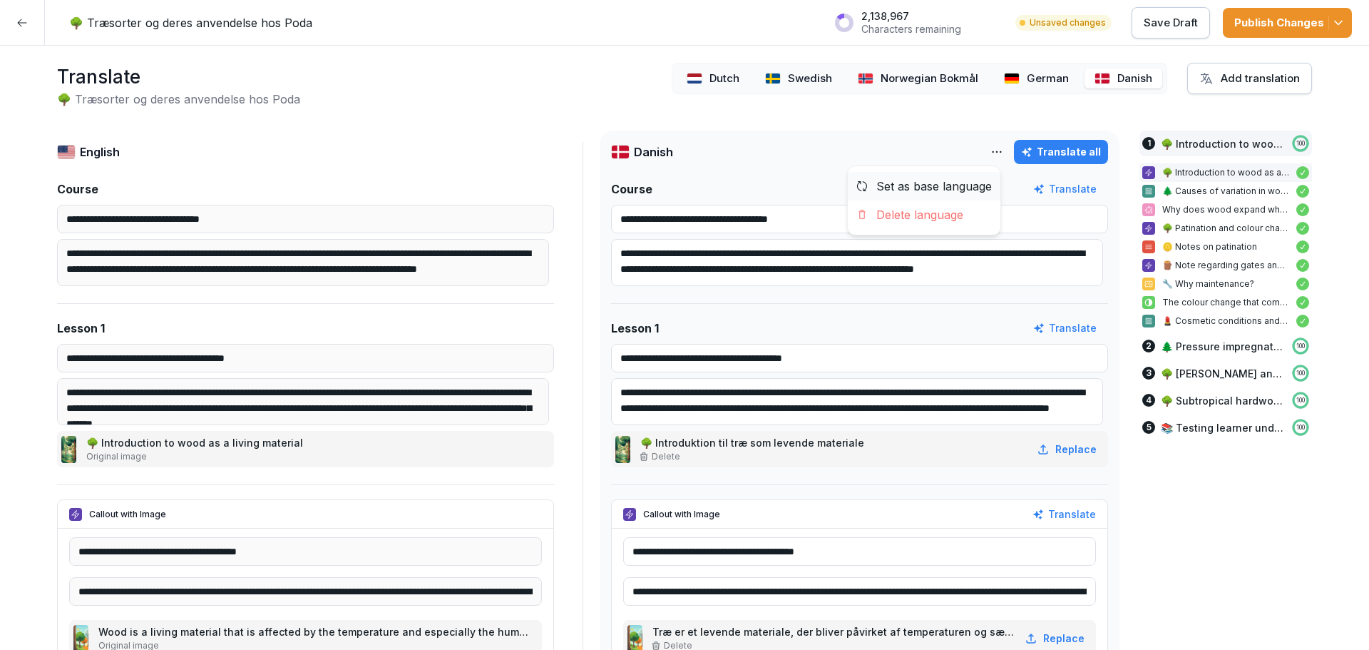
click at [926, 186] on div "Set as base language" at bounding box center [924, 186] width 153 height 29
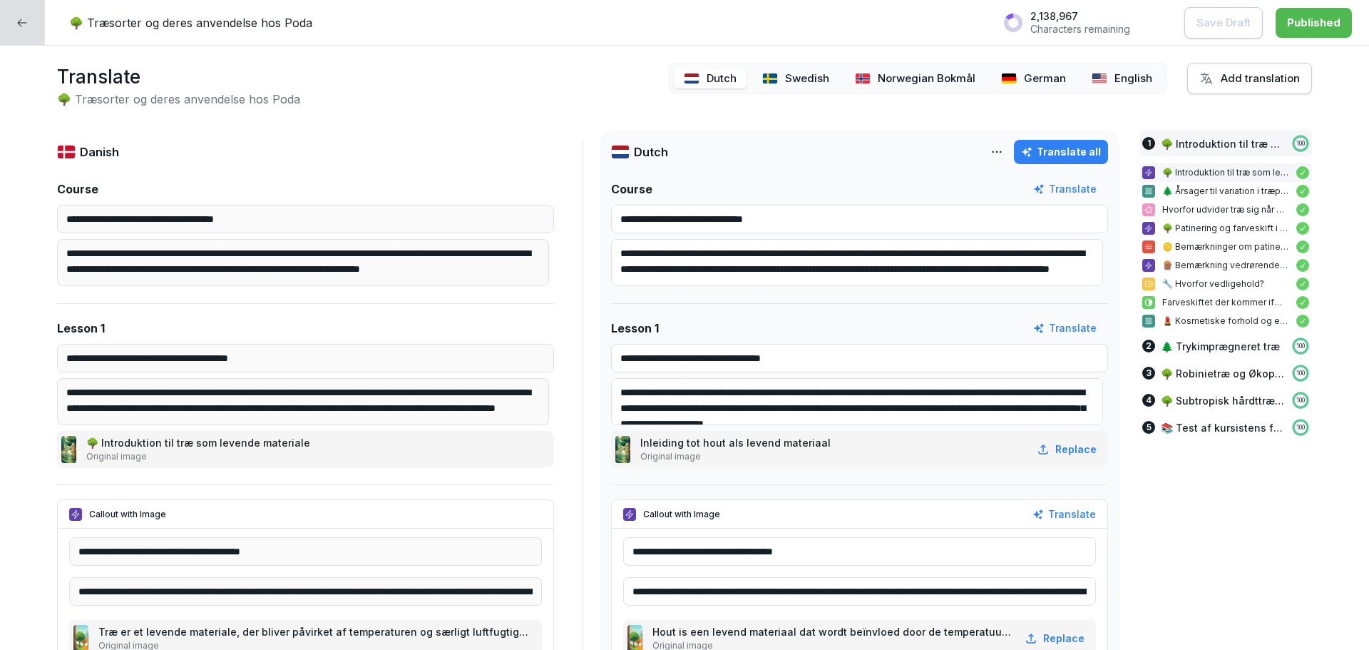
click at [1066, 162] on button "Translate all" at bounding box center [1061, 152] width 94 height 24
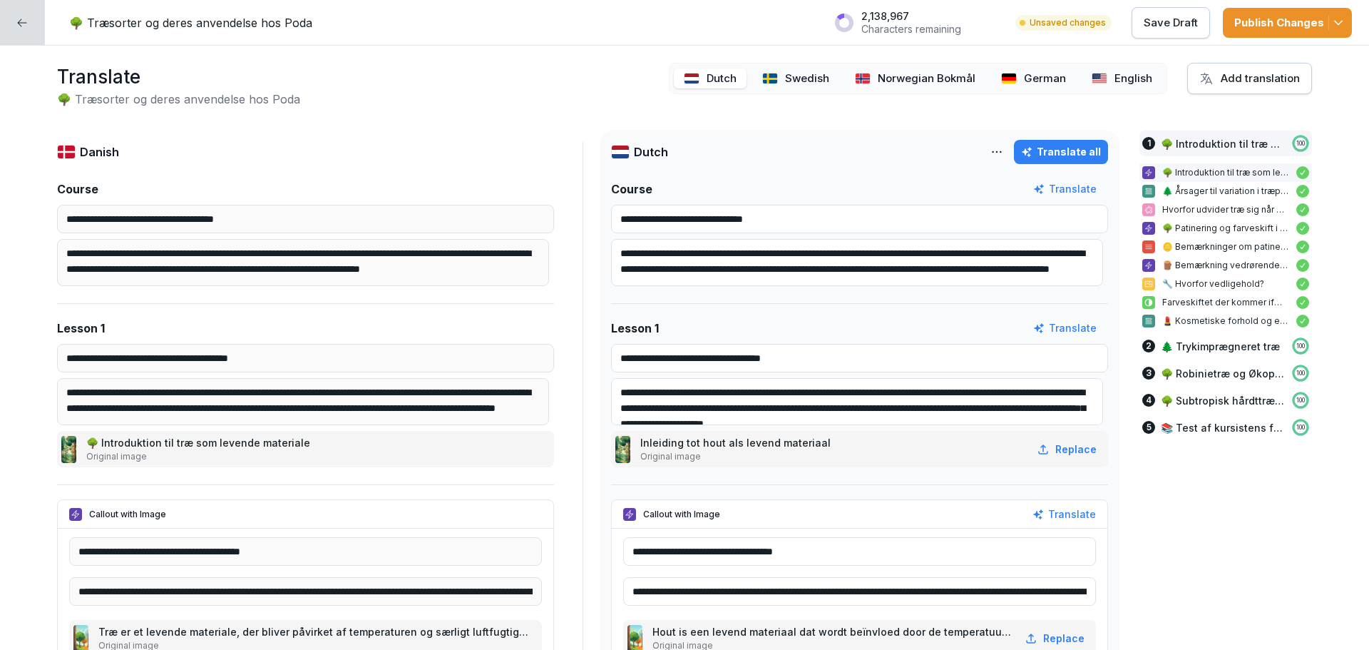
type input "**********"
click at [817, 83] on p "Swedish" at bounding box center [807, 79] width 44 height 16
click at [1058, 147] on div "Translate all" at bounding box center [1061, 152] width 80 height 16
click at [897, 82] on p "Norwegian Bokmål" at bounding box center [927, 79] width 98 height 16
click at [1050, 148] on div "Translate all" at bounding box center [1061, 152] width 80 height 16
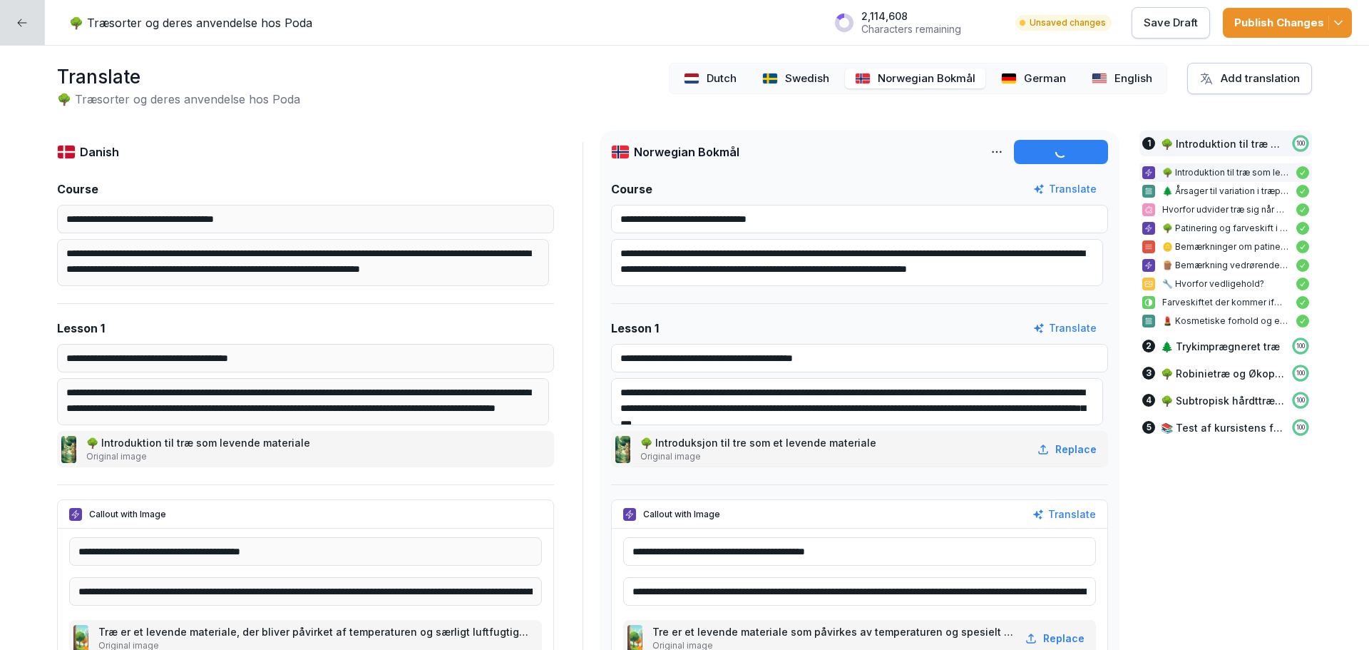
click at [1004, 76] on img at bounding box center [1009, 78] width 16 height 11
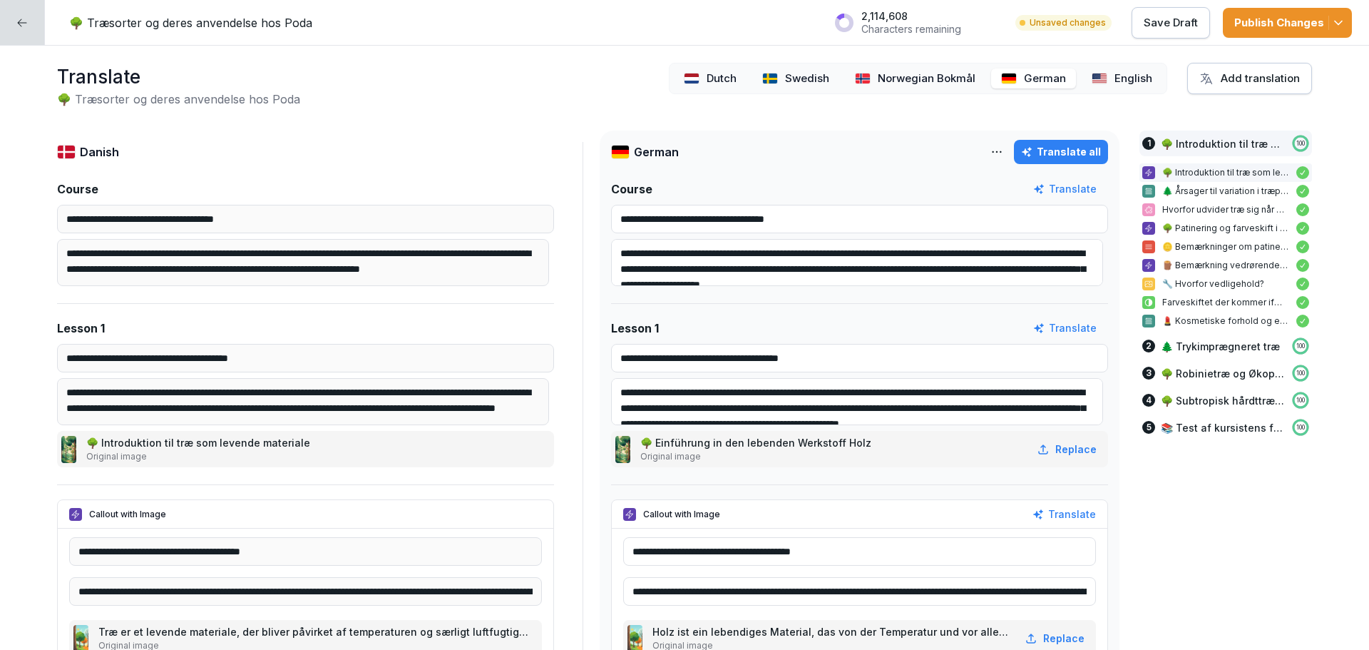
click at [1043, 148] on div "Translate all" at bounding box center [1061, 152] width 80 height 16
type input "**********"
click at [1115, 78] on p "English" at bounding box center [1134, 79] width 38 height 16
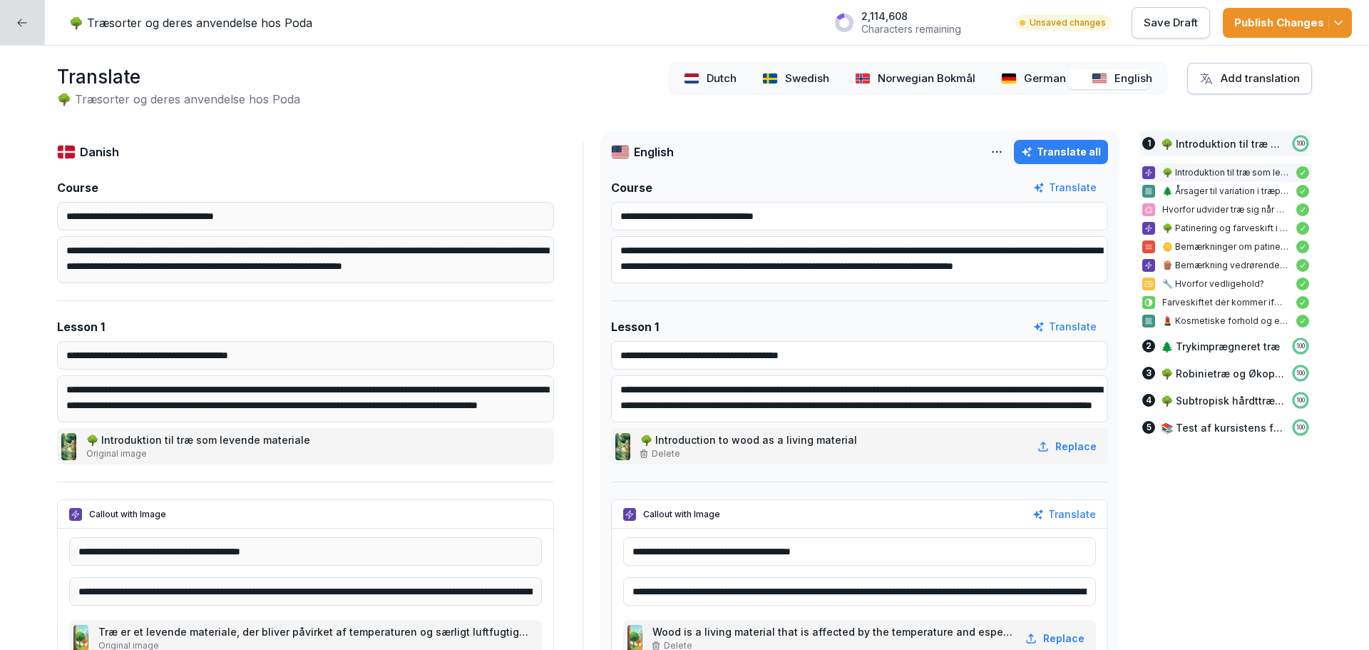
click at [1061, 155] on div "Translate all" at bounding box center [1061, 152] width 80 height 16
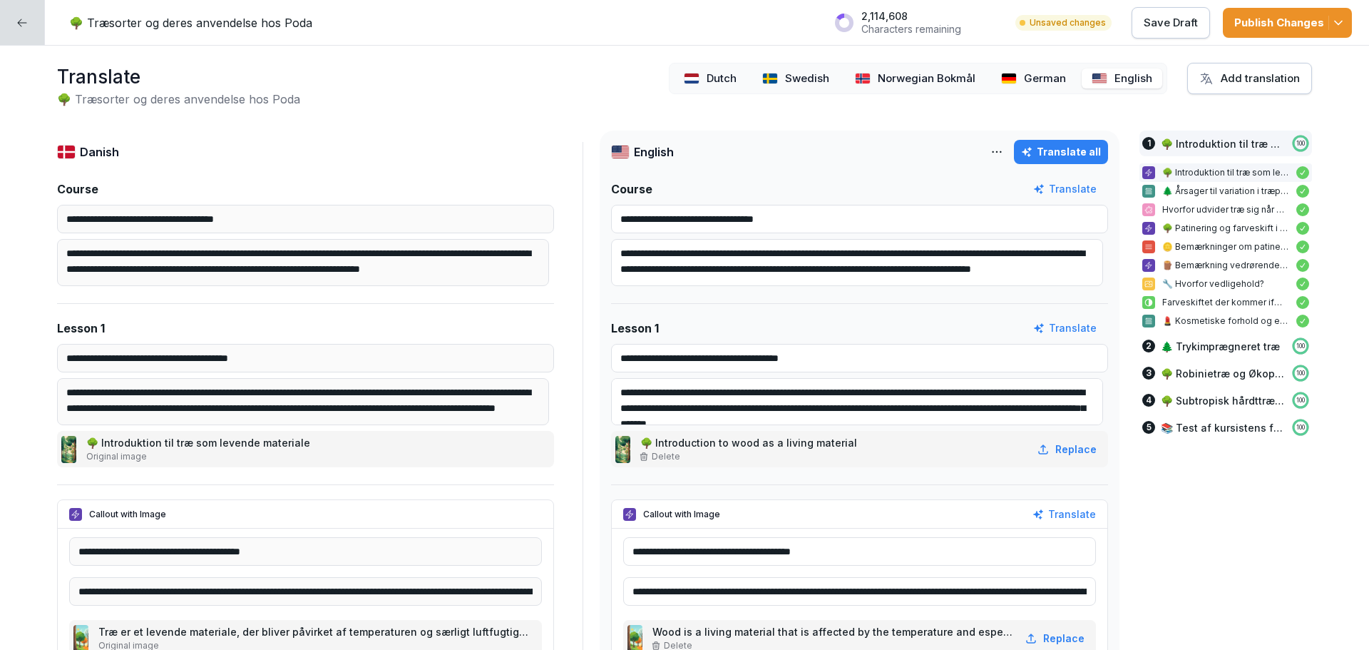
click at [1163, 30] on p "Save Draft" at bounding box center [1171, 23] width 54 height 16
click at [1115, 71] on p "English" at bounding box center [1134, 79] width 38 height 16
click at [997, 150] on html "**********" at bounding box center [684, 325] width 1369 height 650
click at [919, 190] on div "Set as base language" at bounding box center [924, 186] width 153 height 29
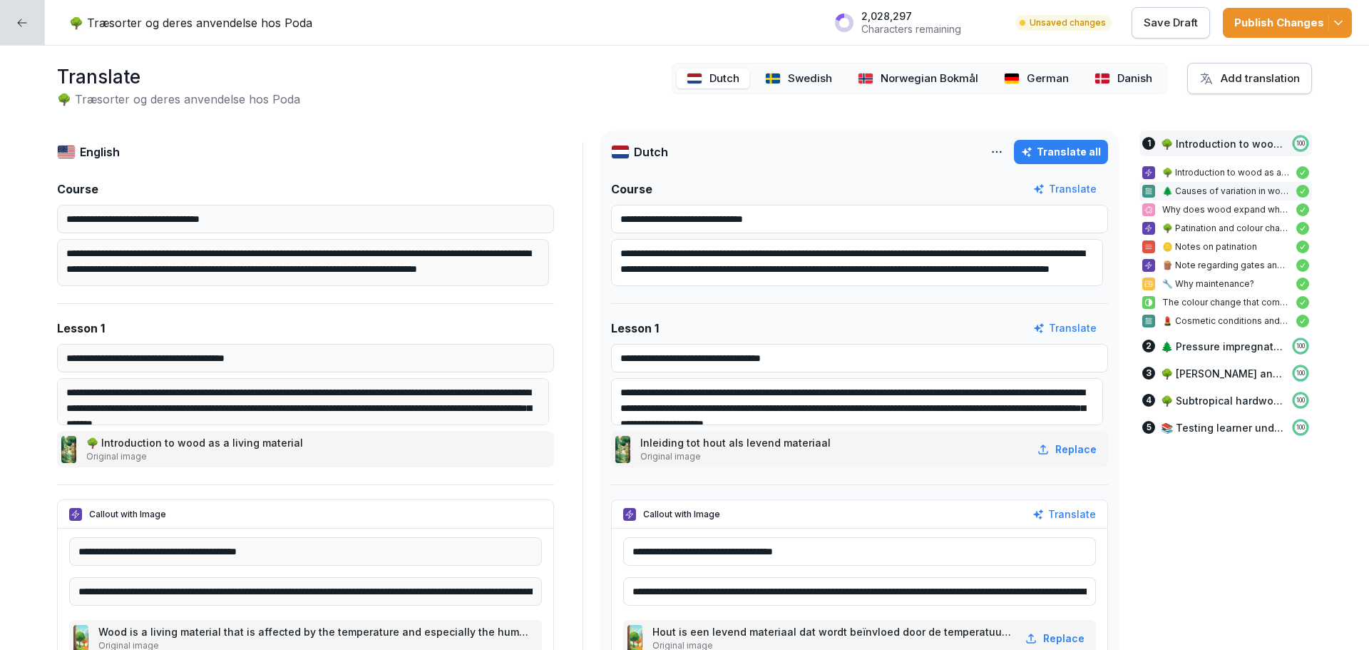
click at [18, 25] on icon at bounding box center [21, 22] width 11 height 11
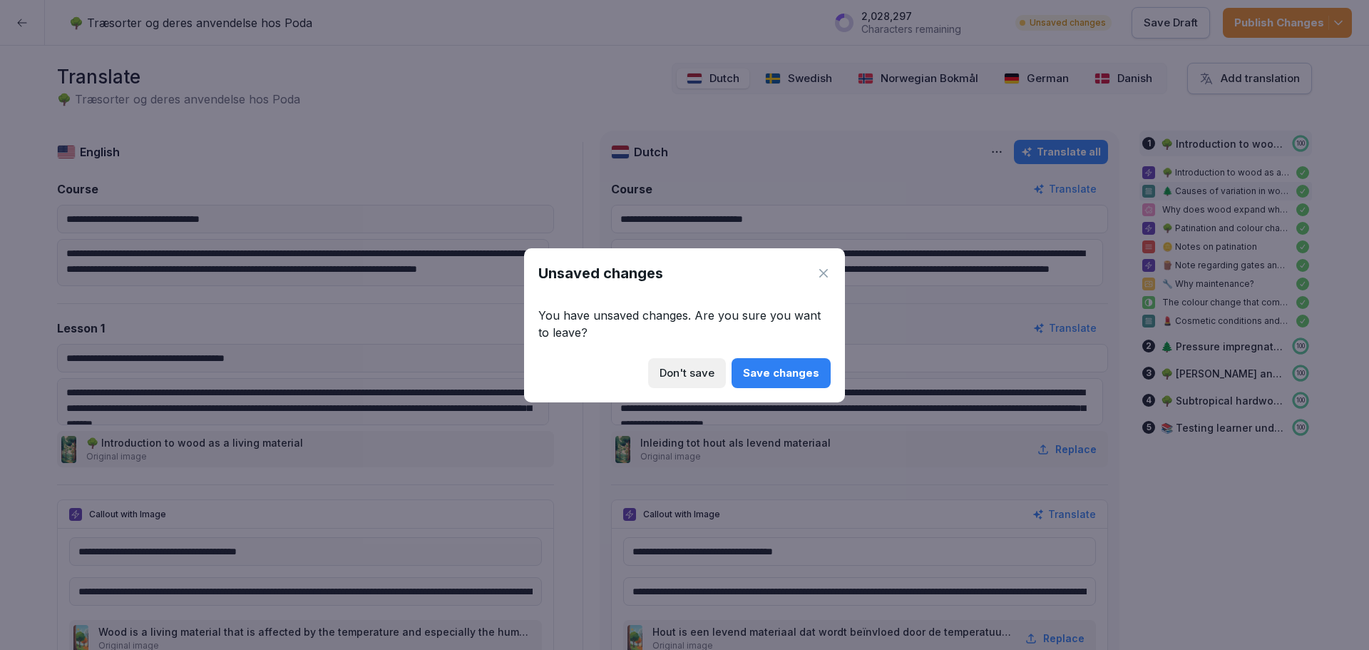
click at [807, 384] on button "Save changes" at bounding box center [781, 373] width 99 height 30
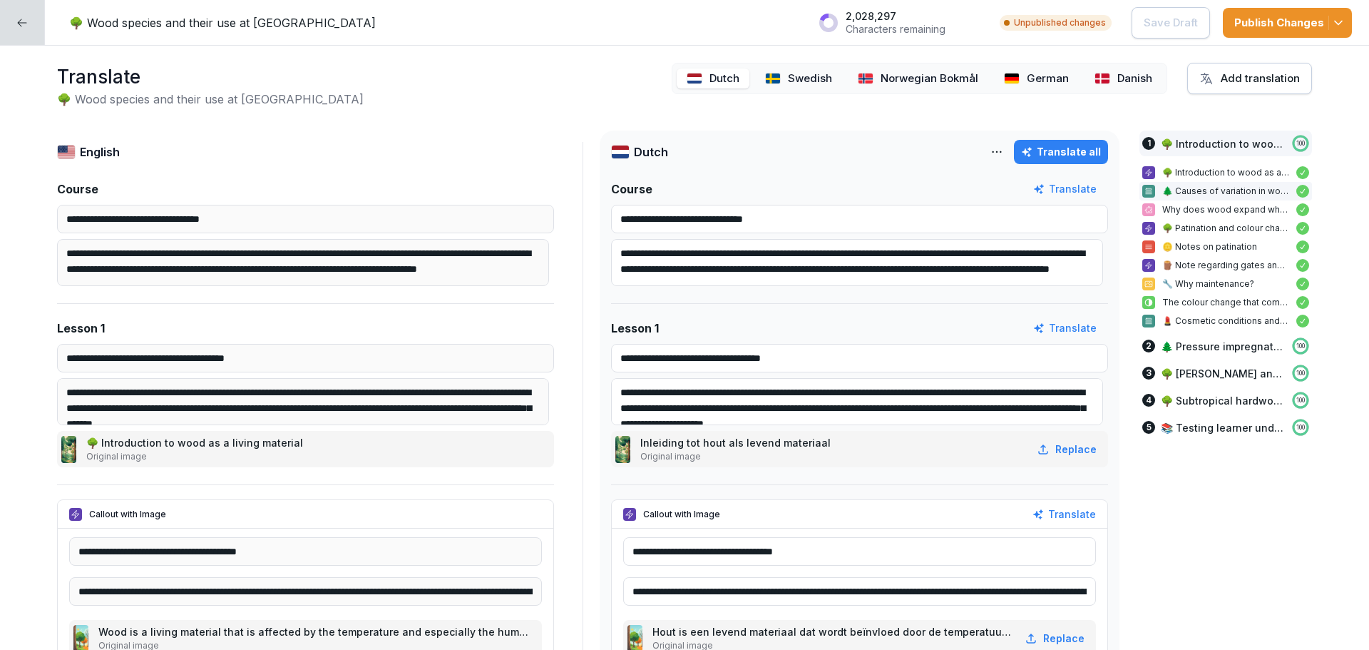
click at [1342, 20] on icon "button" at bounding box center [1339, 23] width 14 height 14
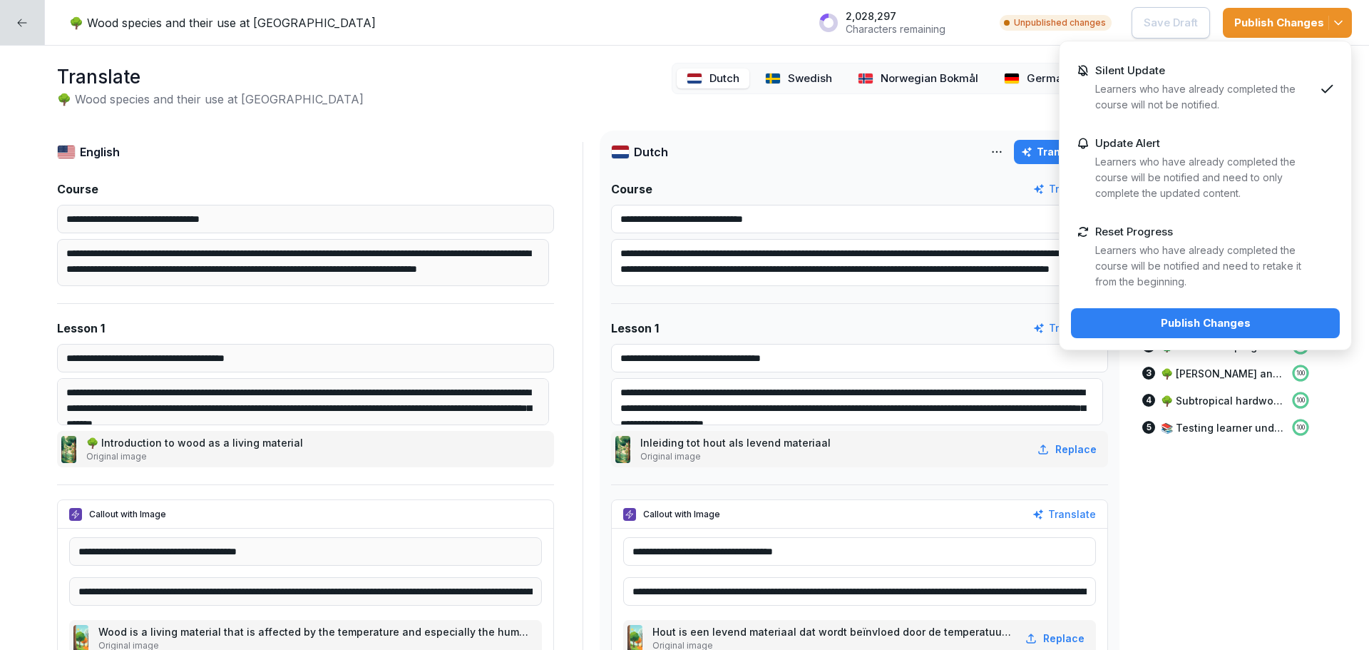
click at [1193, 305] on div "Silent Update Learners who have already completed the course will not be notifi…" at bounding box center [1205, 196] width 293 height 310
click at [1193, 317] on div "Publish Changes" at bounding box center [1206, 323] width 246 height 16
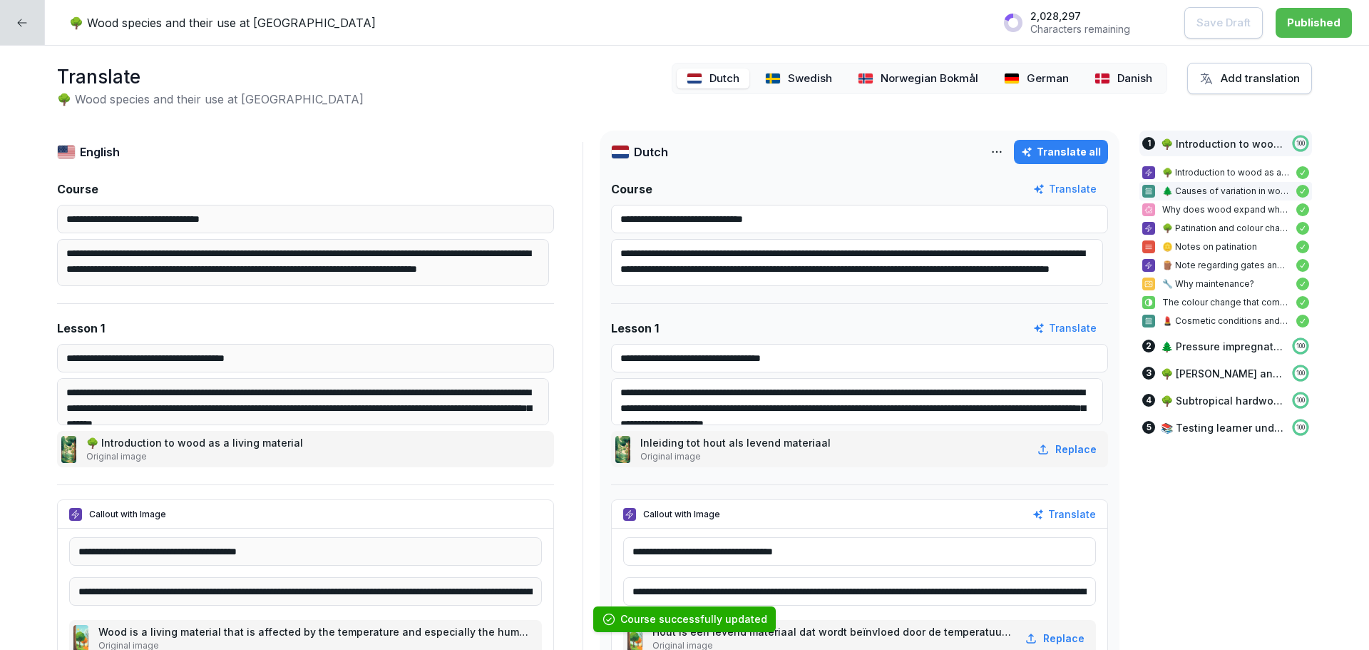
click at [29, 24] on div at bounding box center [22, 22] width 45 height 45
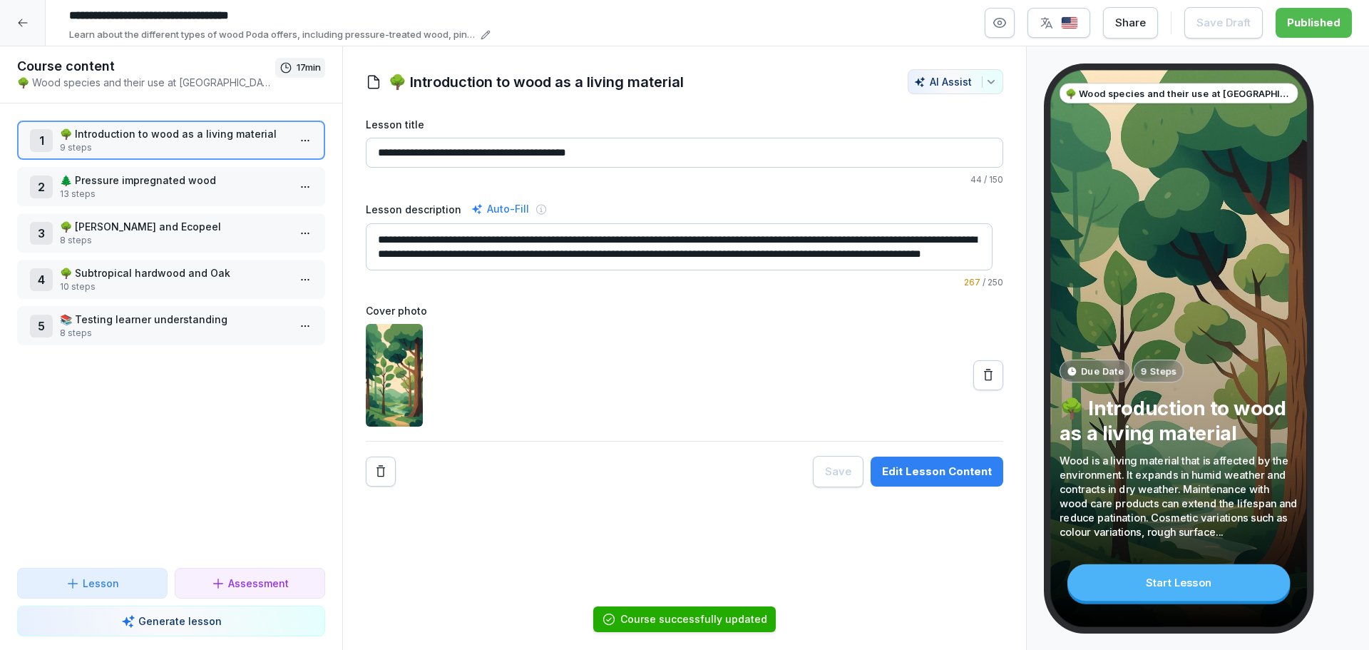
click at [19, 16] on div at bounding box center [23, 23] width 46 height 46
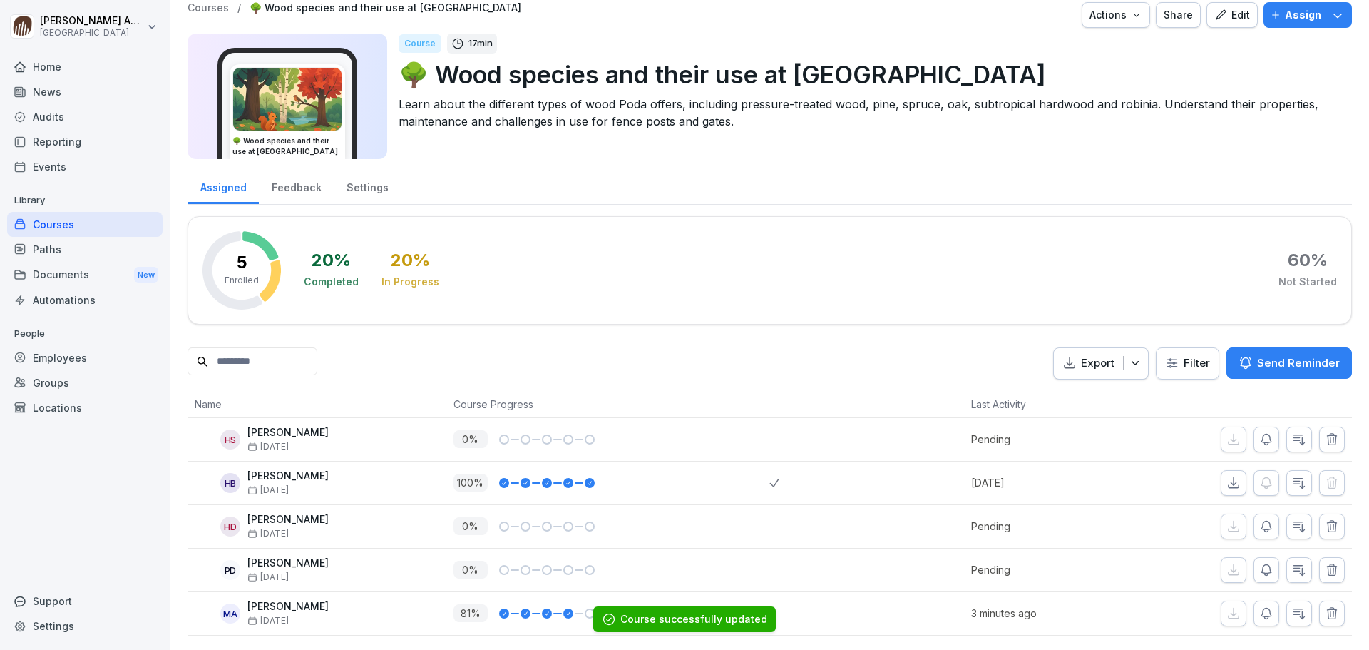
scroll to position [34, 0]
click at [79, 75] on div "Home" at bounding box center [84, 66] width 155 height 25
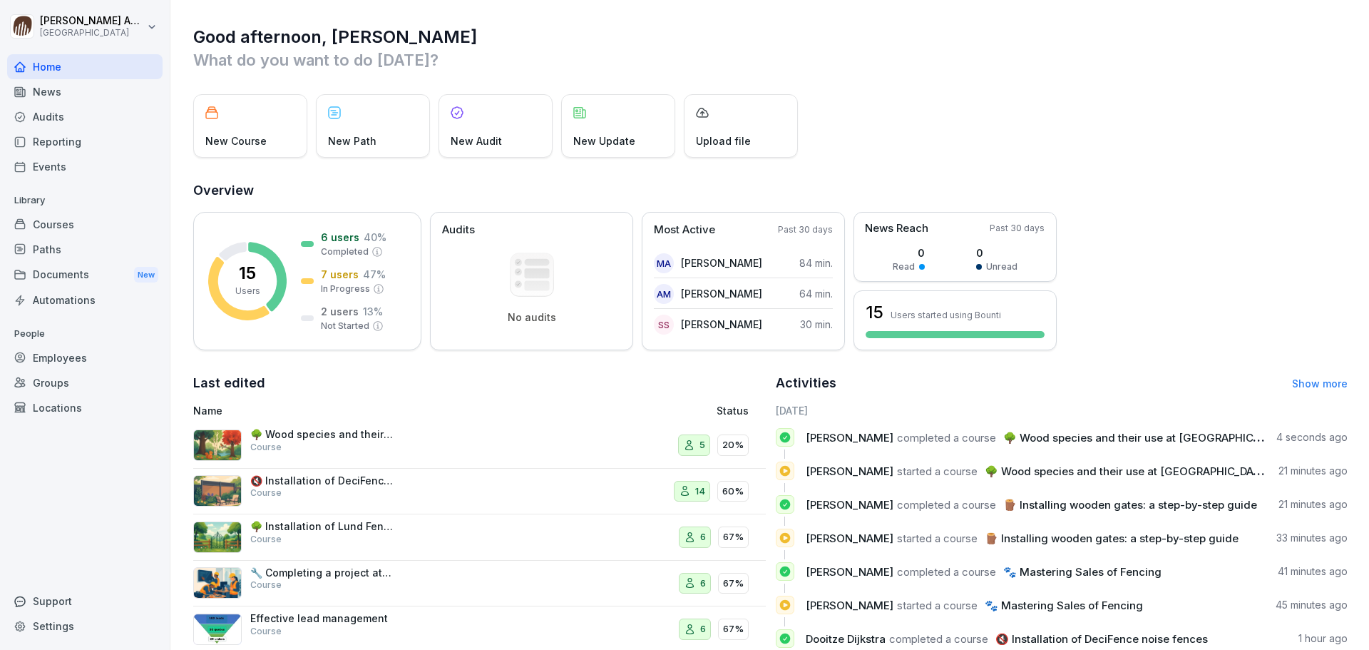
click at [55, 68] on div "Home" at bounding box center [84, 66] width 155 height 25
click at [67, 223] on div "Courses" at bounding box center [84, 224] width 155 height 25
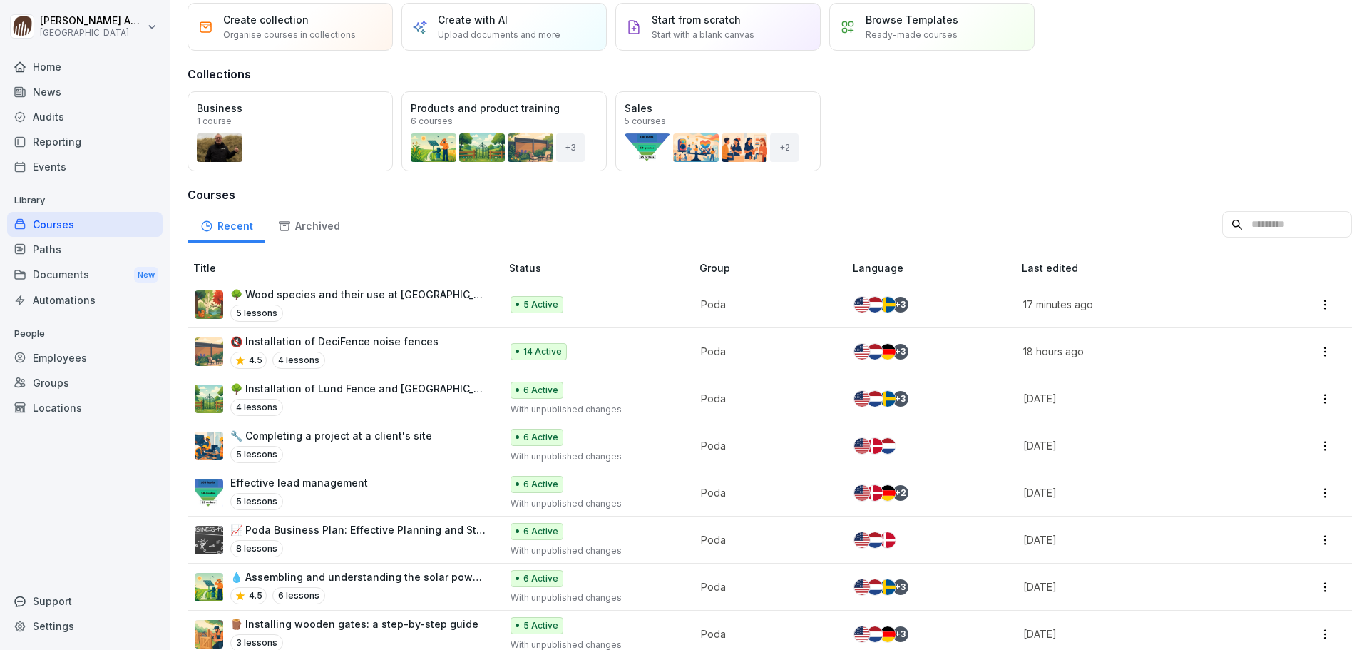
scroll to position [71, 0]
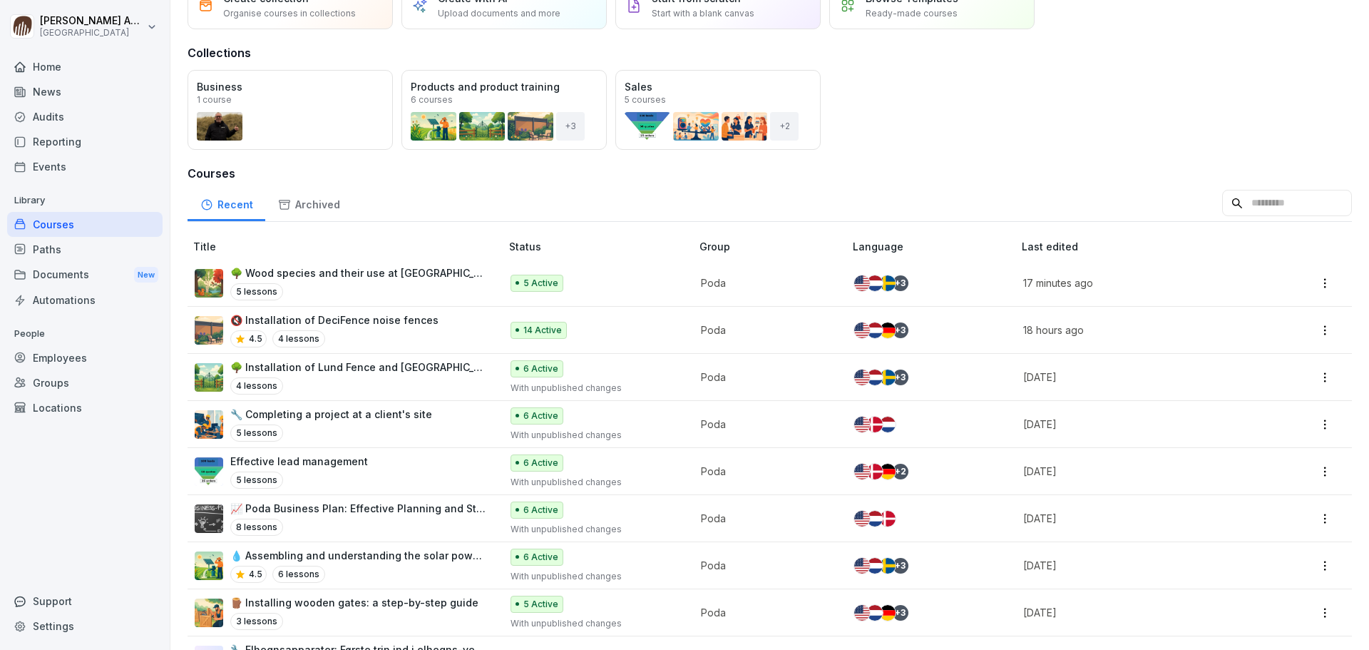
click at [383, 514] on p "📈 Poda Business Plan: Effective Planning and Strategy" at bounding box center [358, 508] width 256 height 15
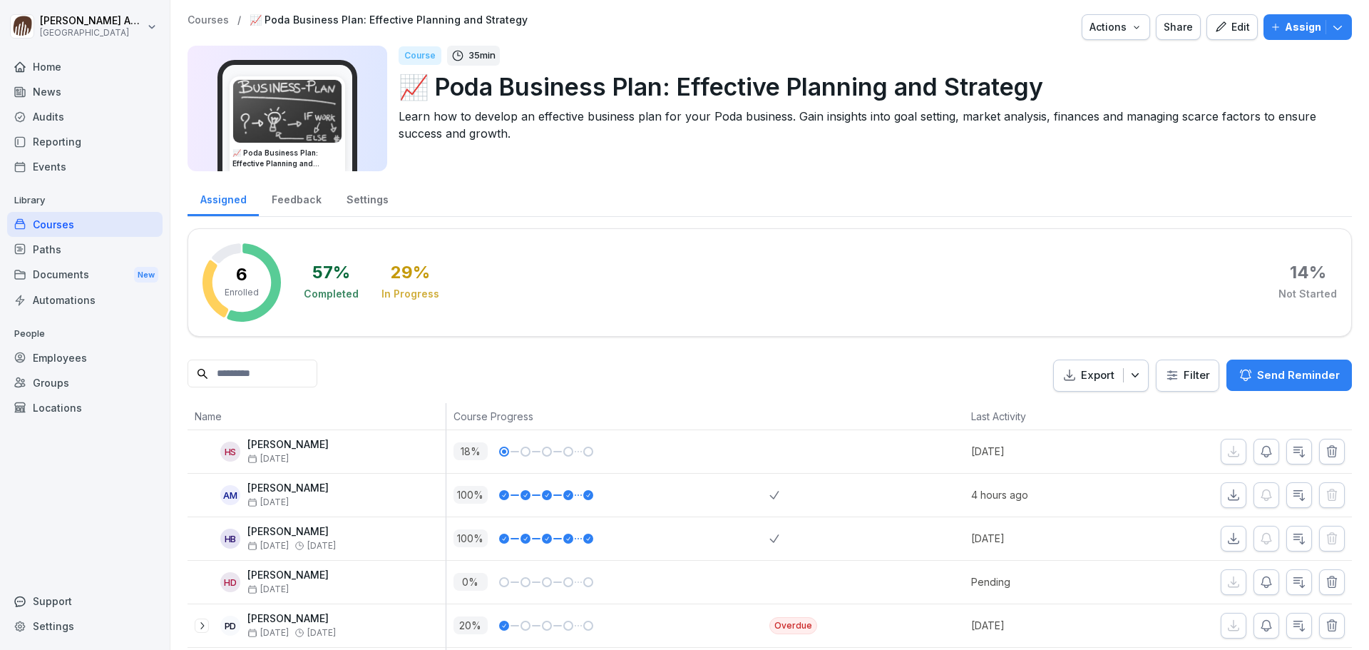
click at [1295, 27] on p "Assign" at bounding box center [1303, 27] width 36 height 16
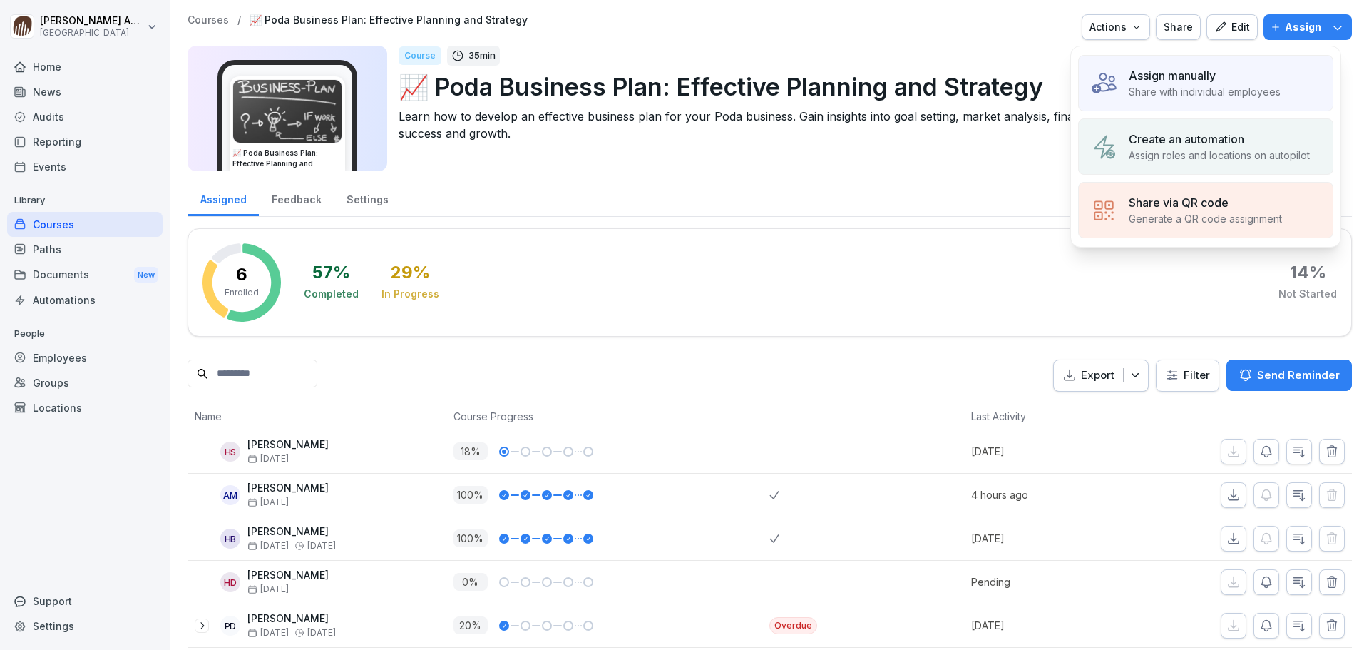
click at [1222, 83] on div "Assign manually" at bounding box center [1205, 75] width 152 height 17
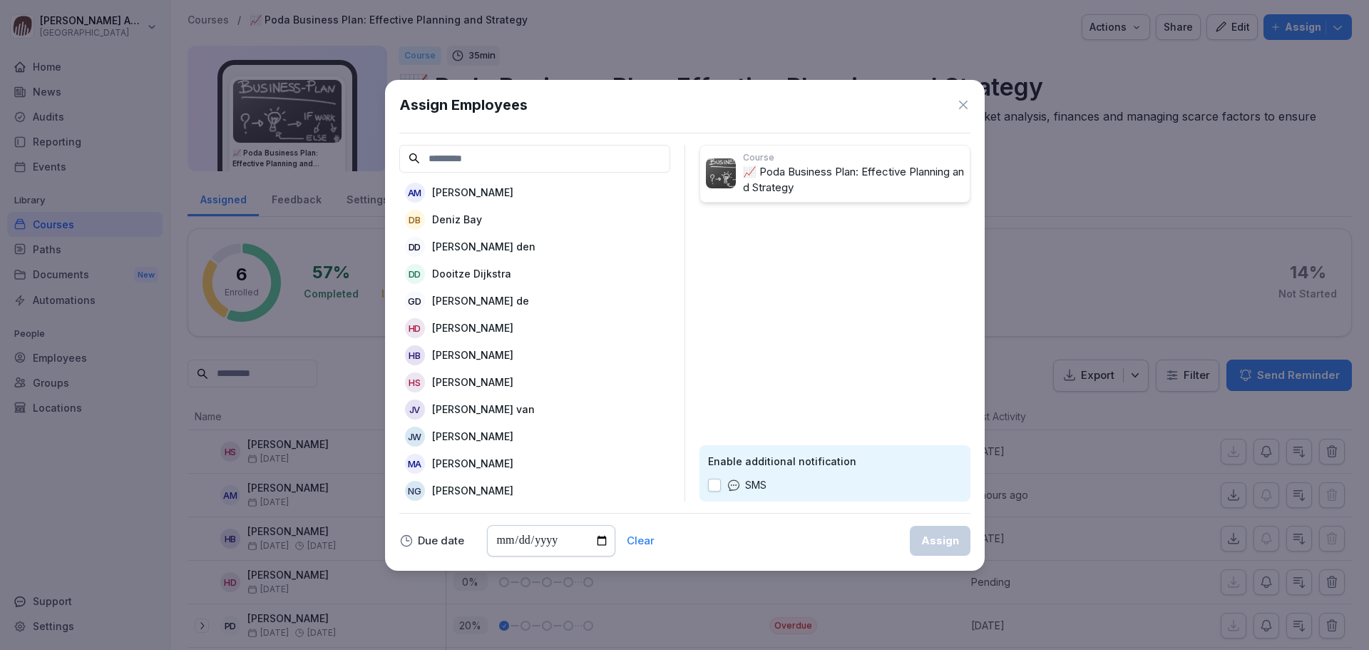
click at [475, 250] on p "[PERSON_NAME] den" at bounding box center [483, 246] width 103 height 15
click at [476, 253] on p "Dooitze Dijkstra" at bounding box center [471, 246] width 79 height 15
click at [476, 253] on p "[PERSON_NAME] de" at bounding box center [480, 246] width 97 height 15
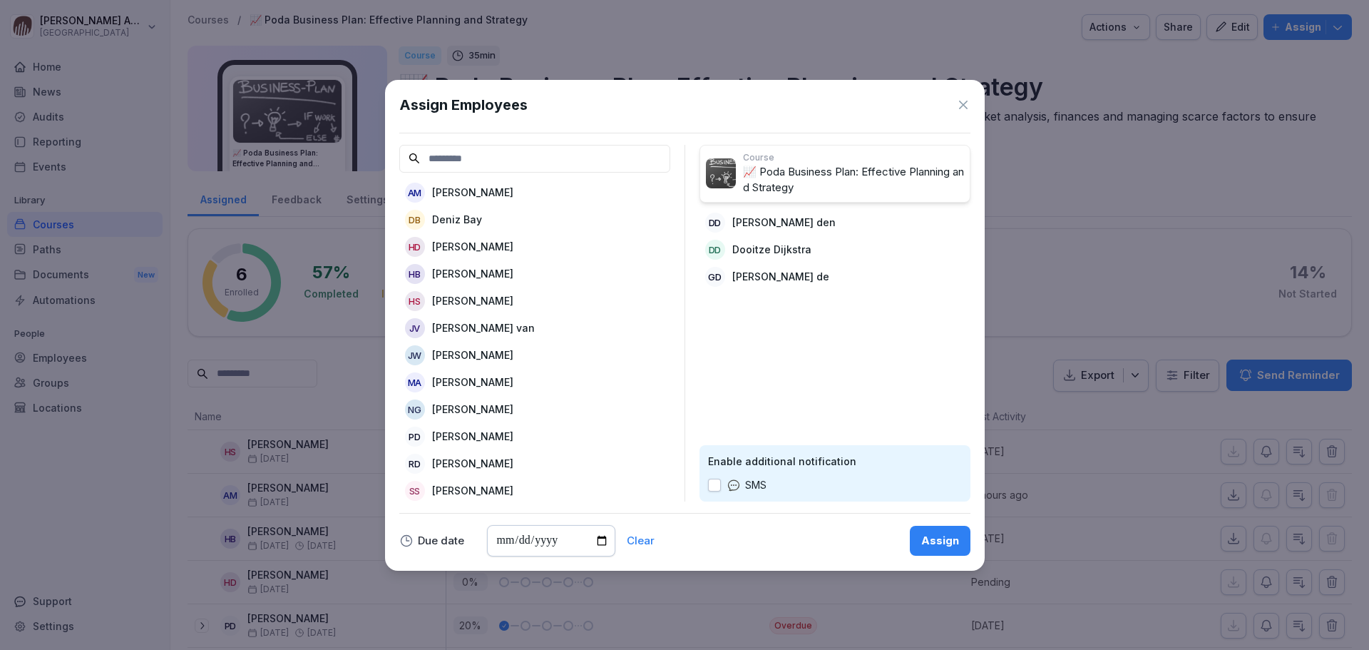
click at [492, 330] on p "[PERSON_NAME] van" at bounding box center [483, 327] width 103 height 15
click at [491, 328] on p "[PERSON_NAME]" at bounding box center [472, 327] width 81 height 15
click at [494, 407] on p "Ron Leest van der" at bounding box center [472, 409] width 81 height 15
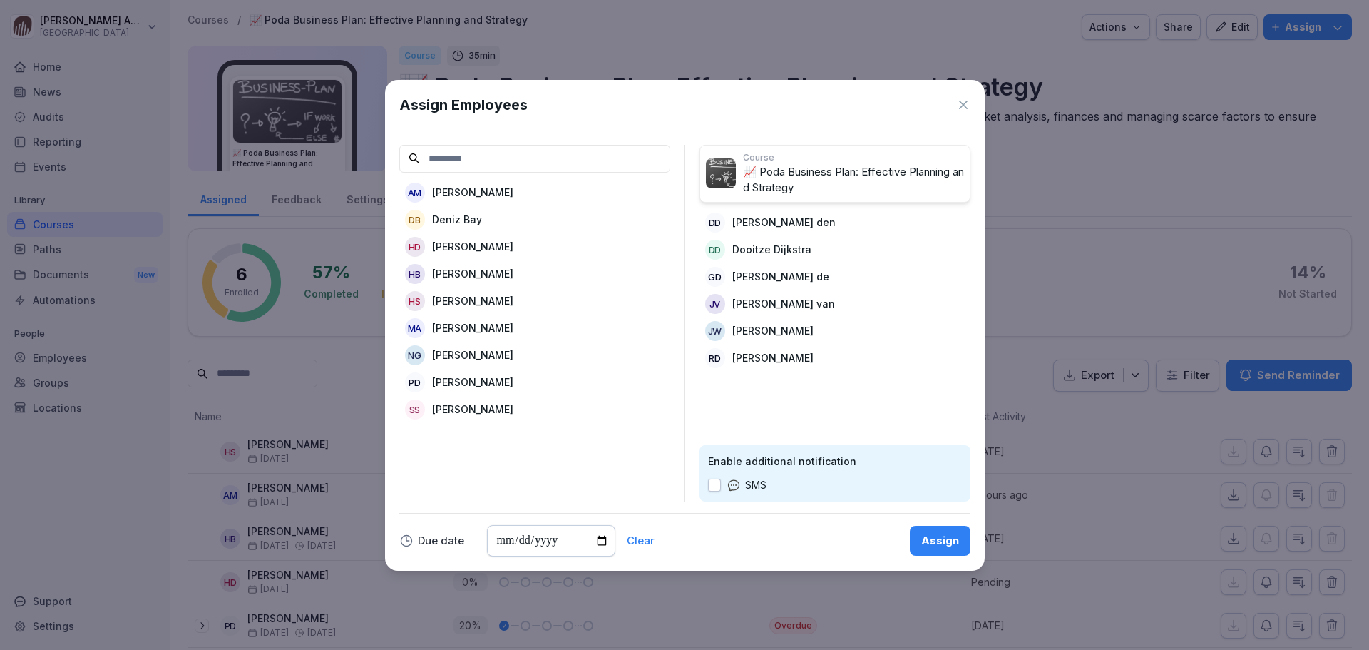
click at [949, 545] on div "Assign" at bounding box center [941, 541] width 38 height 16
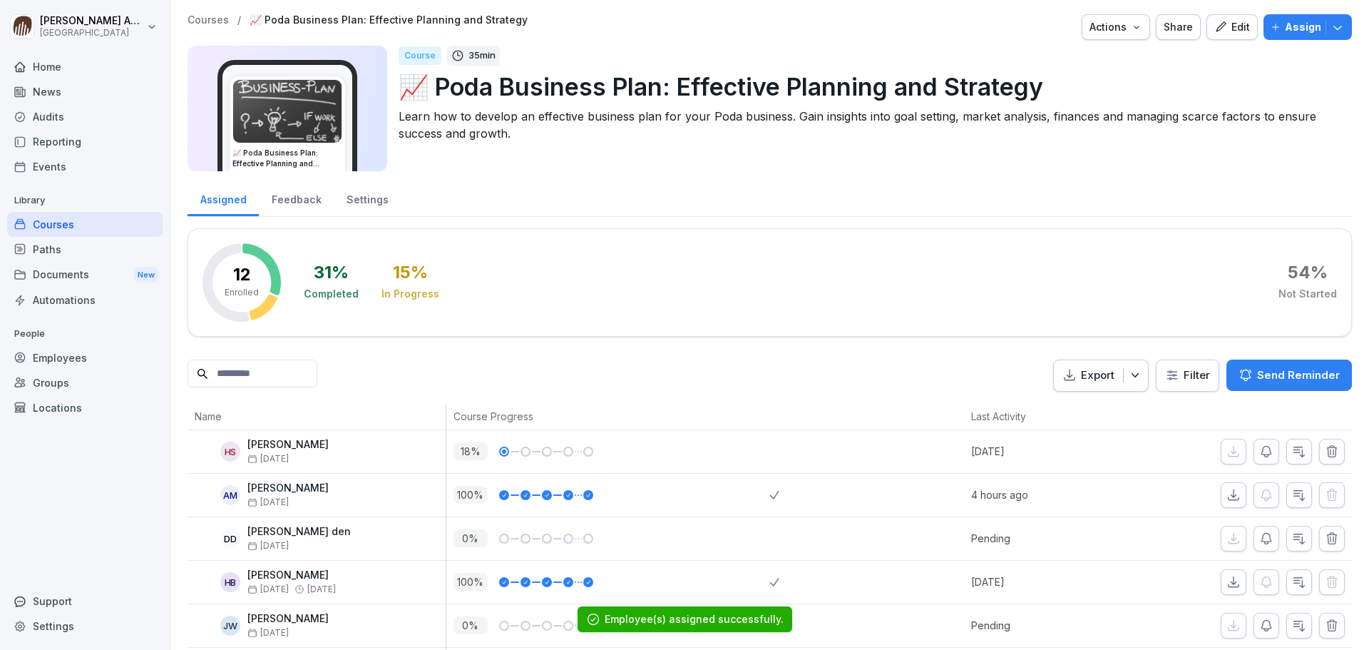
click at [55, 227] on div "Courses" at bounding box center [84, 224] width 155 height 25
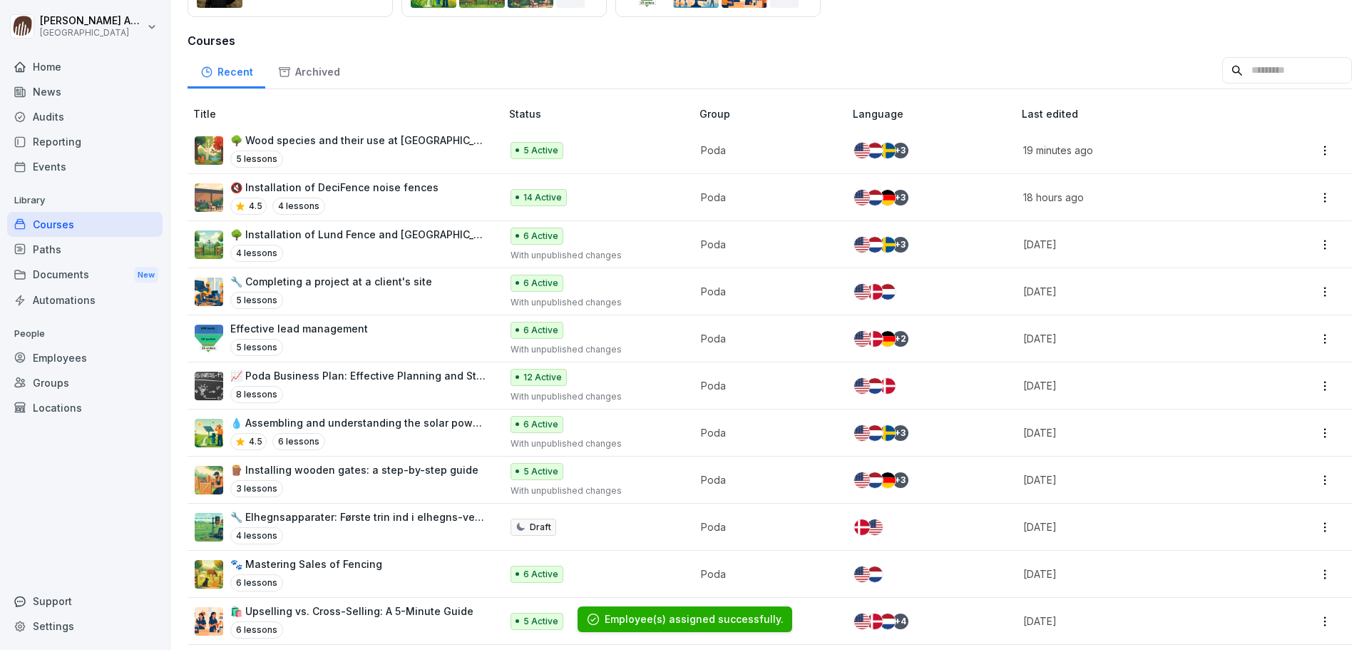
scroll to position [214, 0]
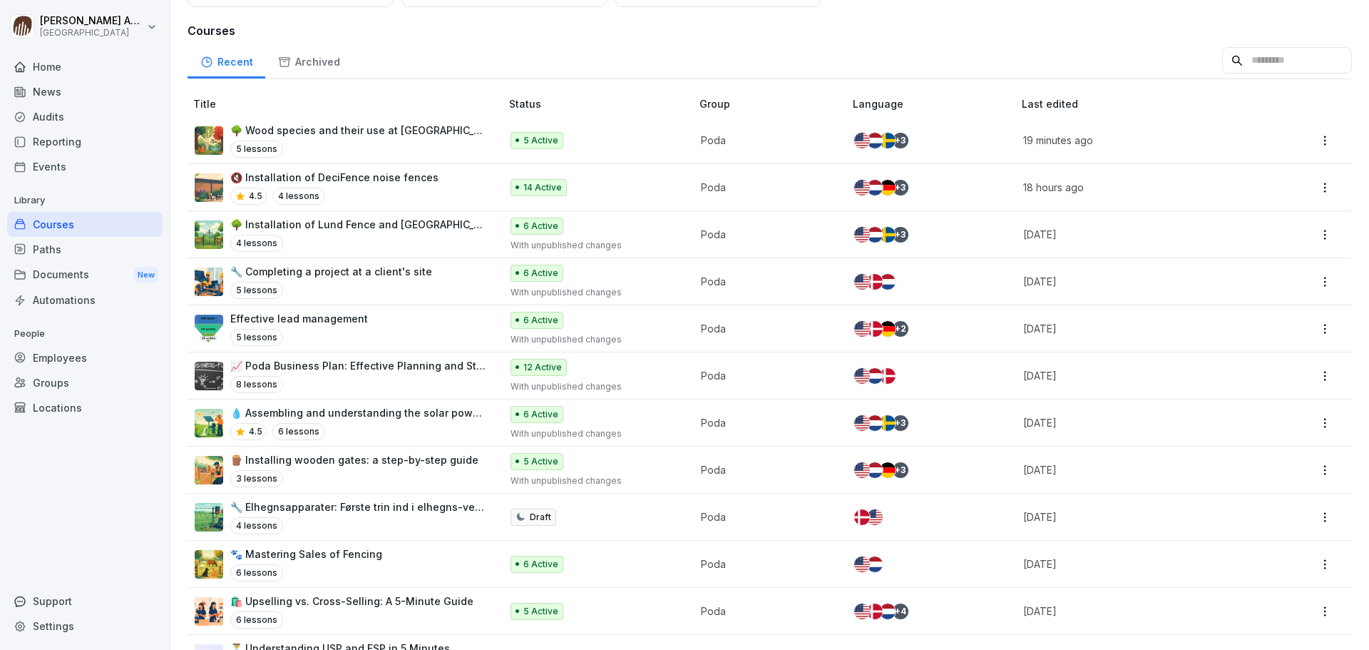
click at [369, 272] on p "🔧 Completing a project at a client's site" at bounding box center [331, 271] width 202 height 15
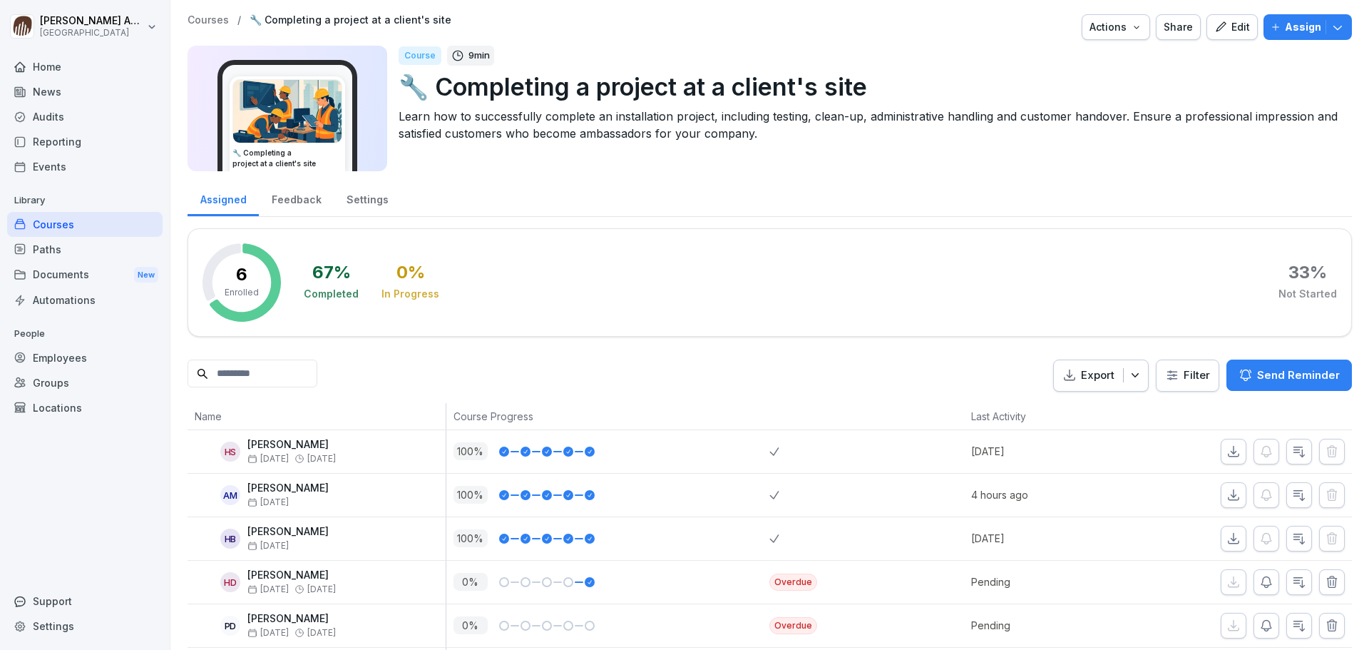
click at [1295, 34] on p "Assign" at bounding box center [1303, 27] width 36 height 16
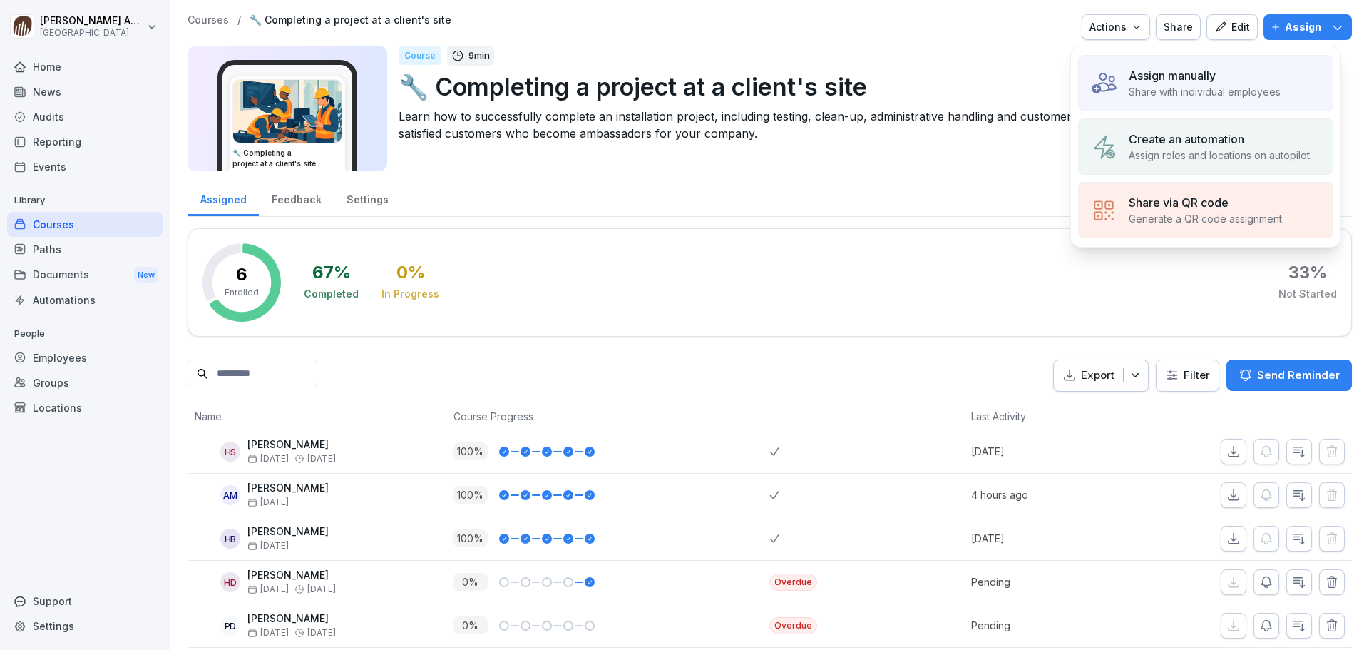
click at [1169, 79] on p "Assign manually" at bounding box center [1172, 75] width 87 height 17
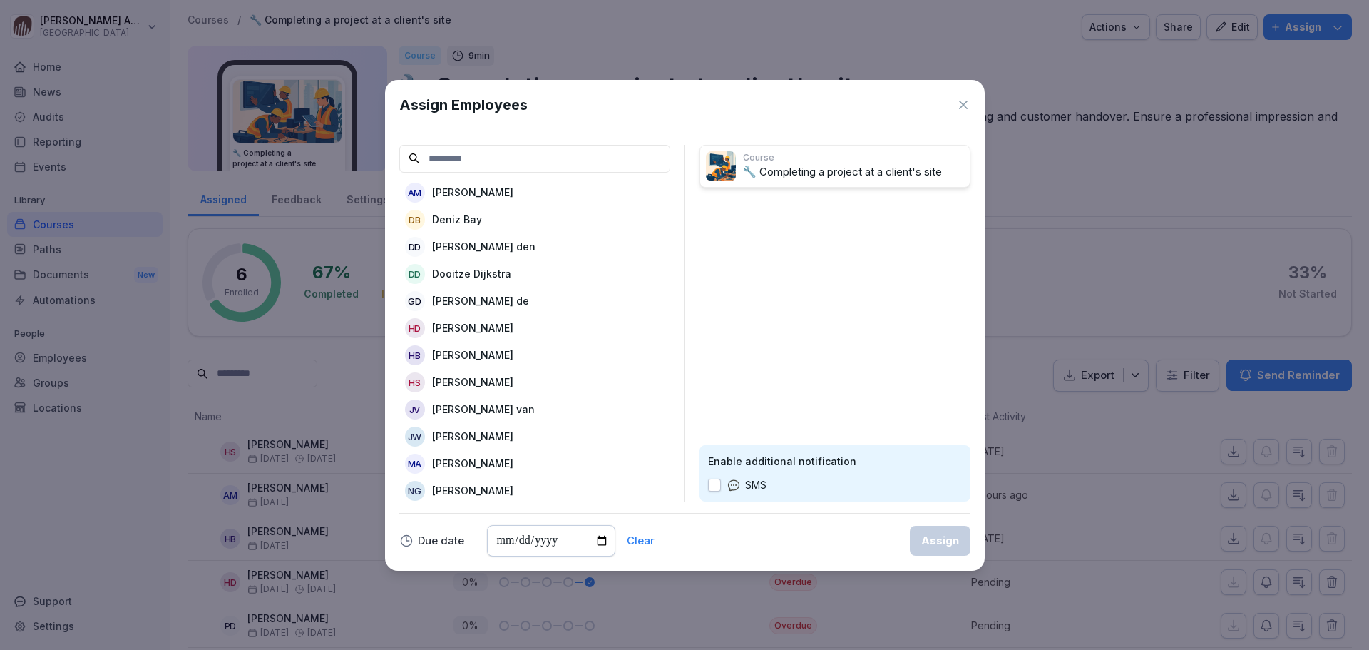
click at [462, 245] on p "[PERSON_NAME] den" at bounding box center [483, 246] width 103 height 15
click at [462, 245] on p "Dooitze Dijkstra" at bounding box center [471, 246] width 79 height 15
click at [463, 247] on p "[PERSON_NAME] de" at bounding box center [480, 246] width 97 height 15
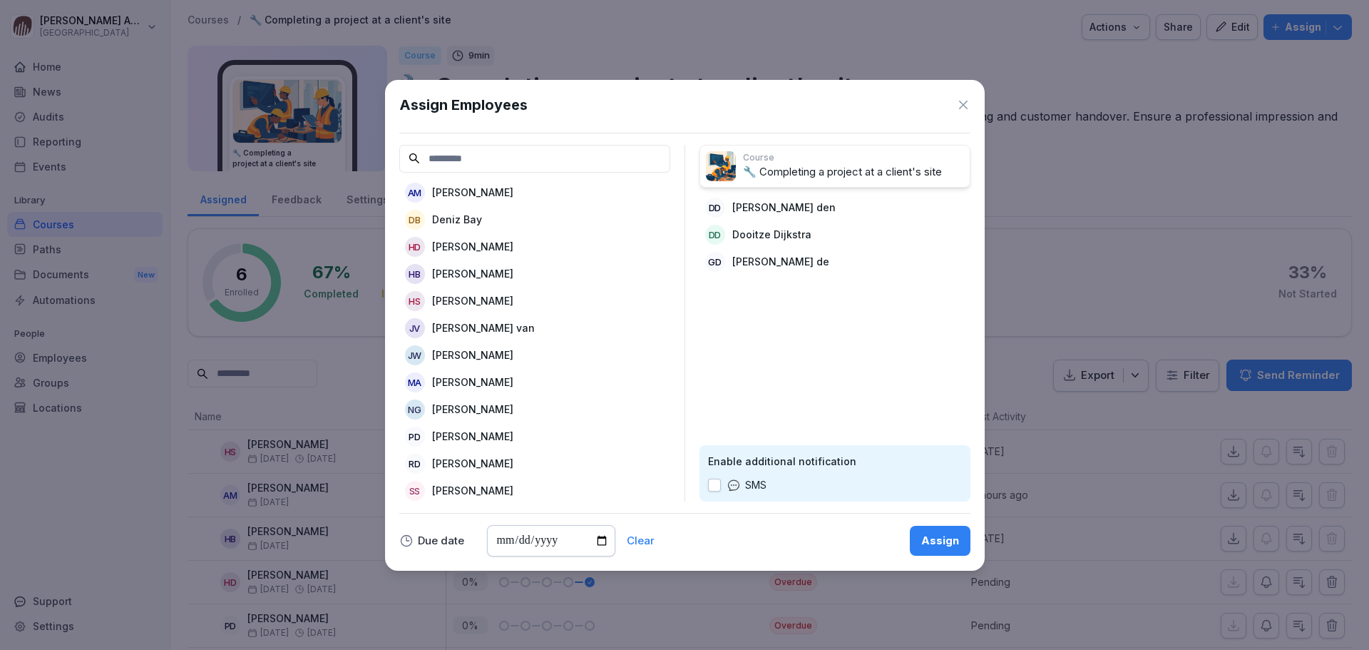
click at [474, 327] on p "[PERSON_NAME] van" at bounding box center [483, 327] width 103 height 15
click at [479, 327] on p "[PERSON_NAME]" at bounding box center [472, 327] width 81 height 15
click at [484, 414] on p "[PERSON_NAME]" at bounding box center [472, 409] width 81 height 15
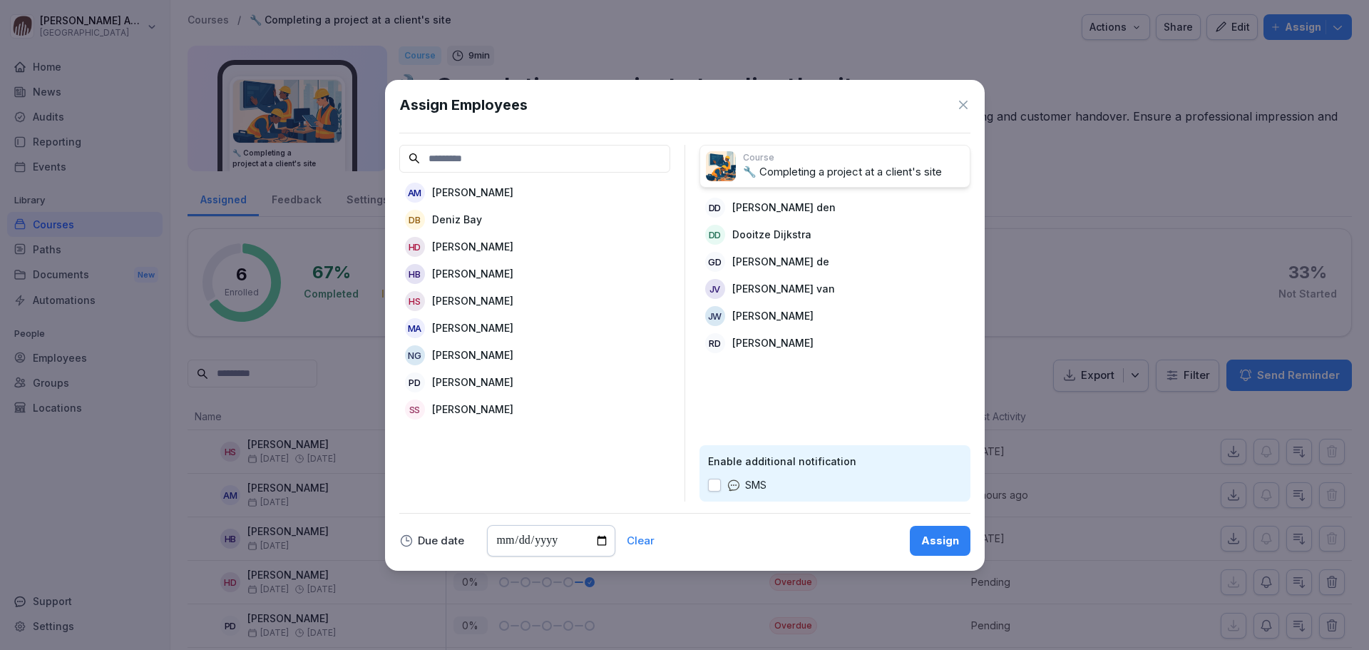
click at [953, 545] on div "Assign" at bounding box center [941, 541] width 38 height 16
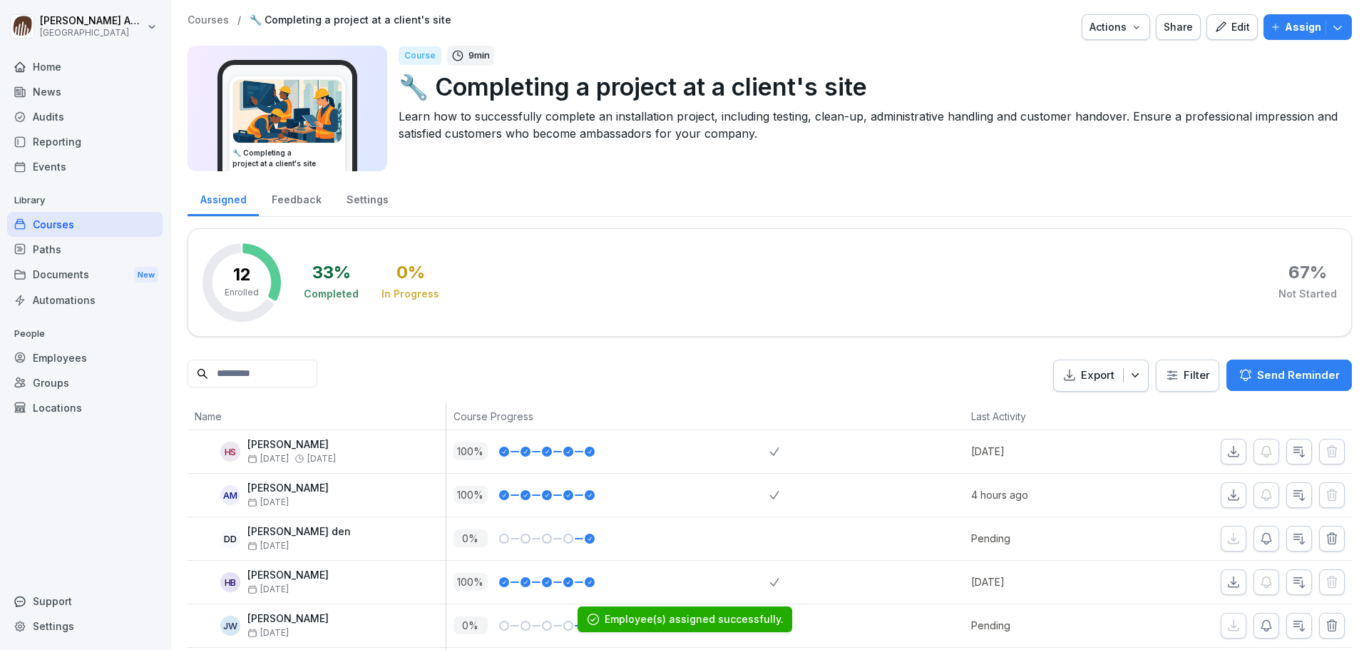
drag, startPoint x: 75, startPoint y: 226, endPoint x: 81, endPoint y: 218, distance: 10.1
click at [75, 226] on div "Courses" at bounding box center [84, 224] width 155 height 25
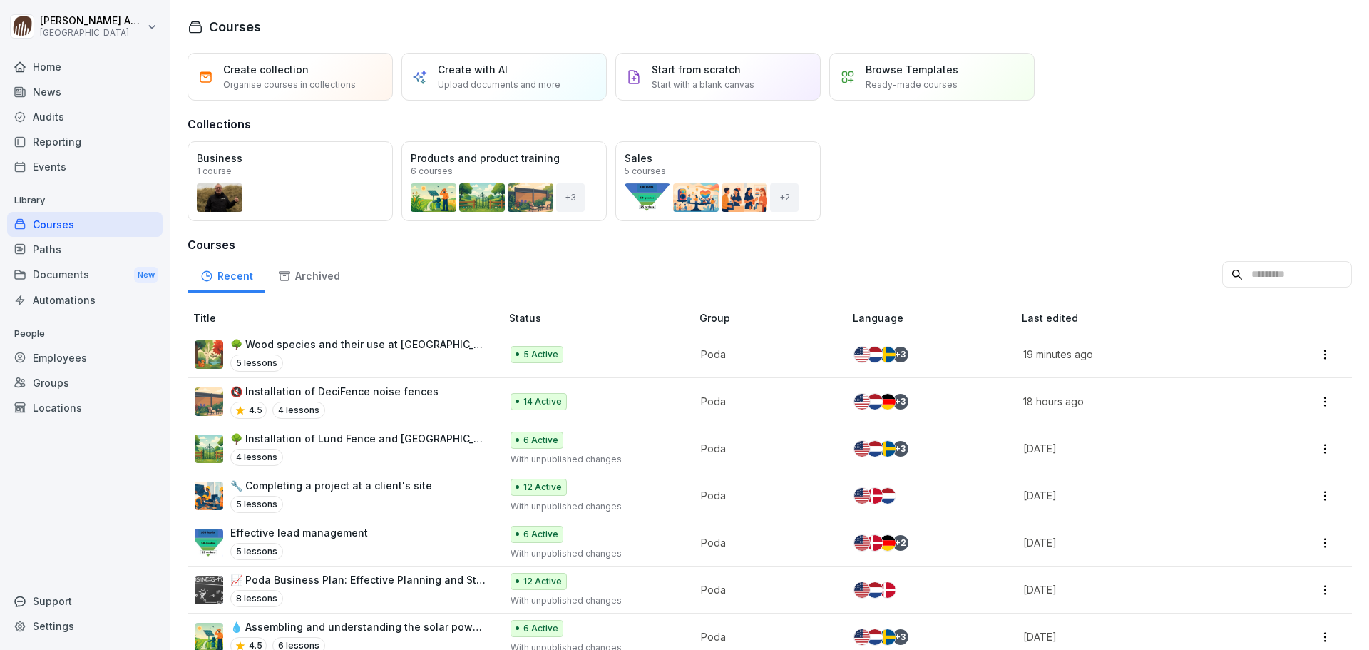
click at [377, 436] on p "🌳 Installation of Lund Fence and [GEOGRAPHIC_DATA]" at bounding box center [358, 438] width 256 height 15
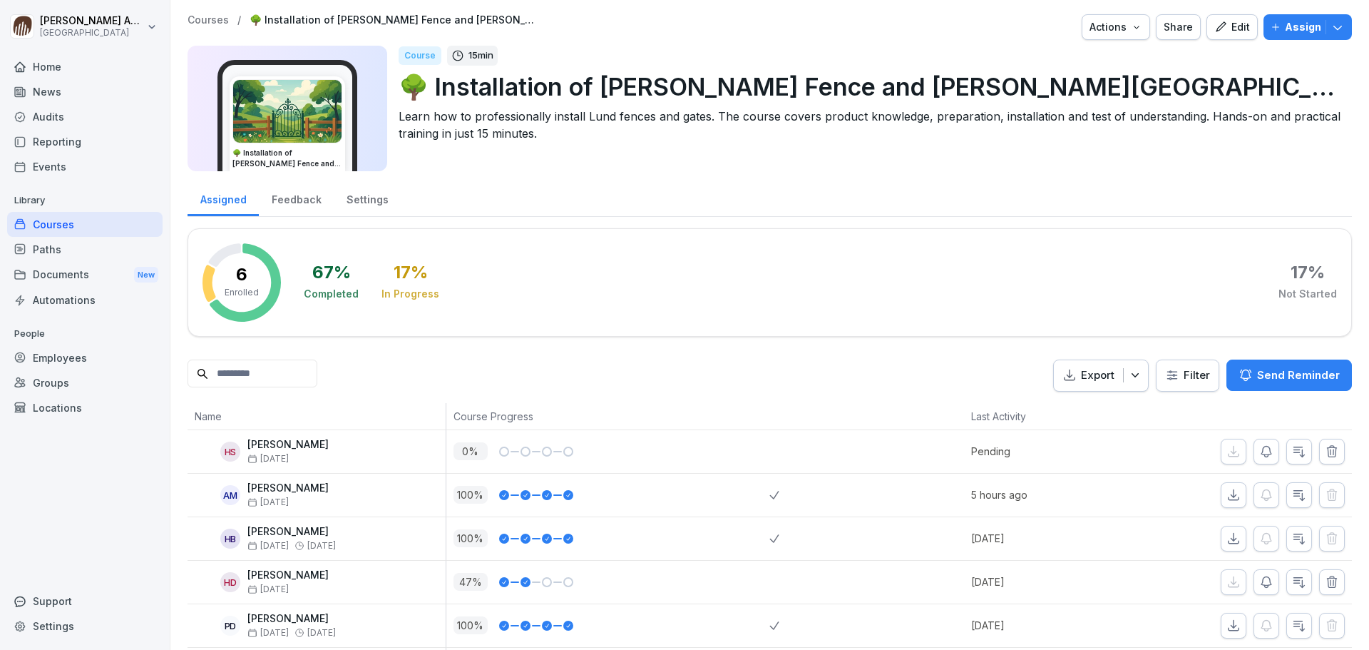
click at [86, 230] on div "Courses" at bounding box center [84, 224] width 155 height 25
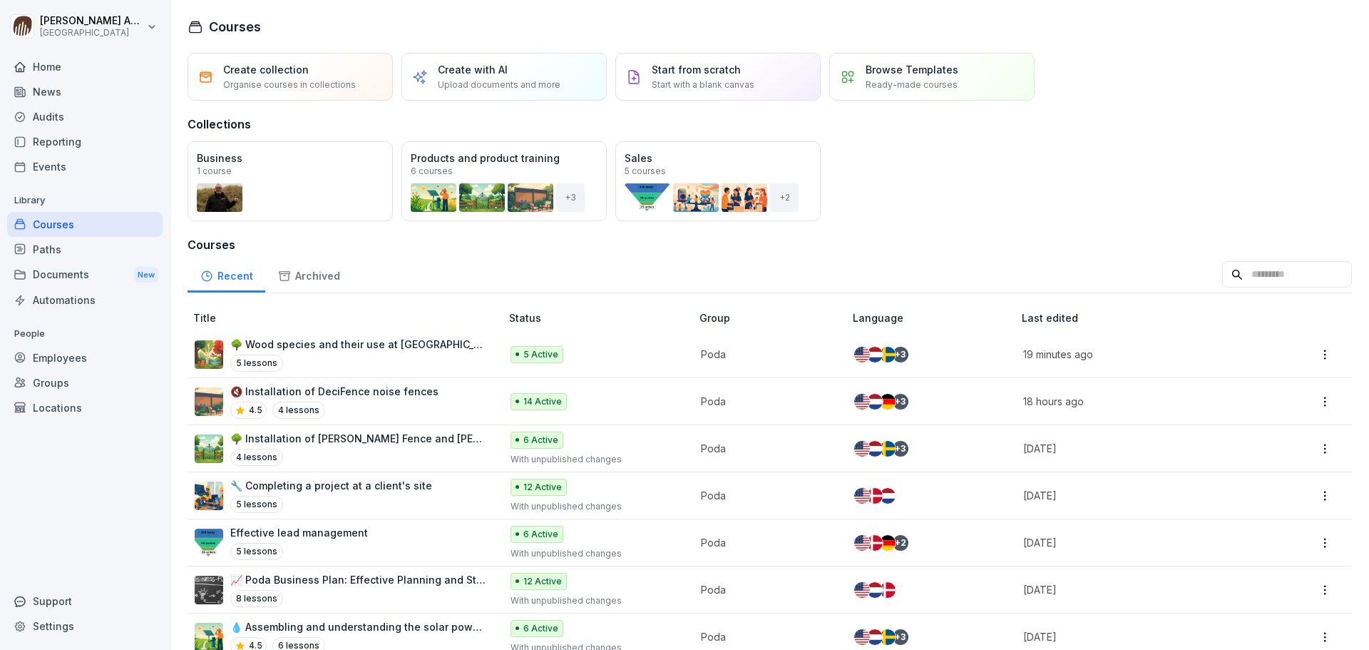
click at [429, 445] on p "🌳 Installation of [PERSON_NAME] Fence and [PERSON_NAME][GEOGRAPHIC_DATA]" at bounding box center [358, 438] width 256 height 15
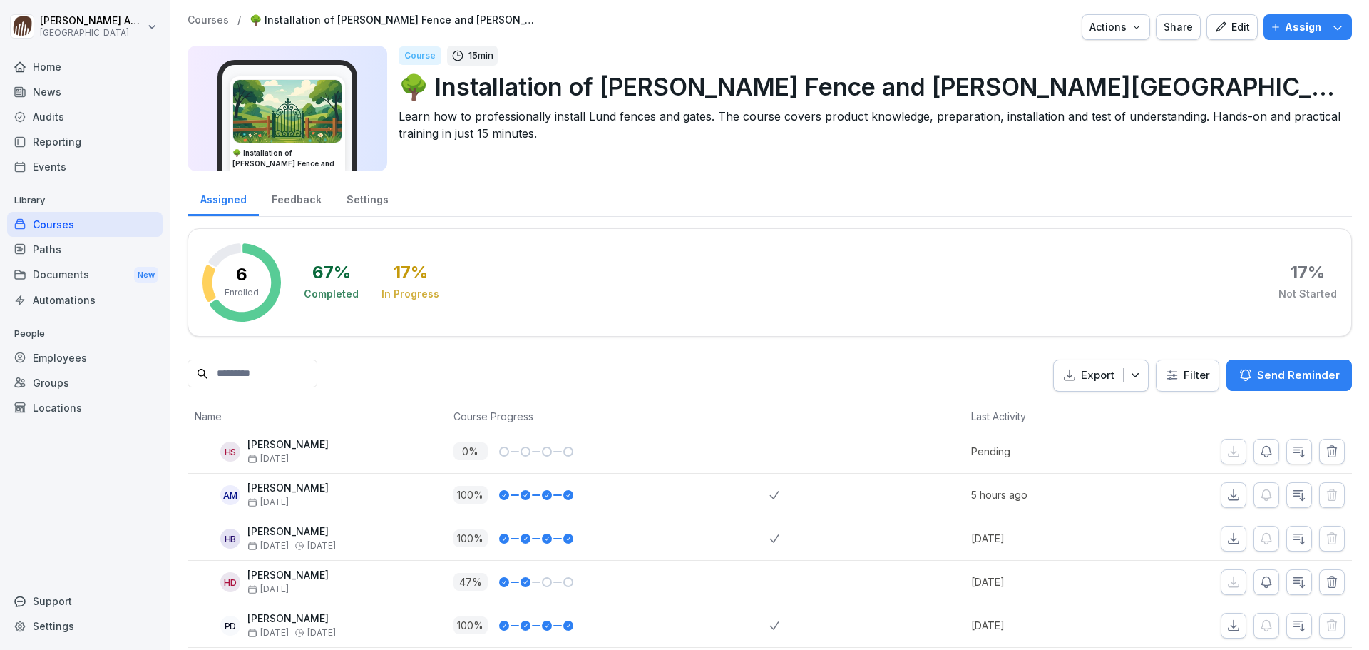
click at [1237, 34] on div "Edit" at bounding box center [1233, 27] width 36 height 16
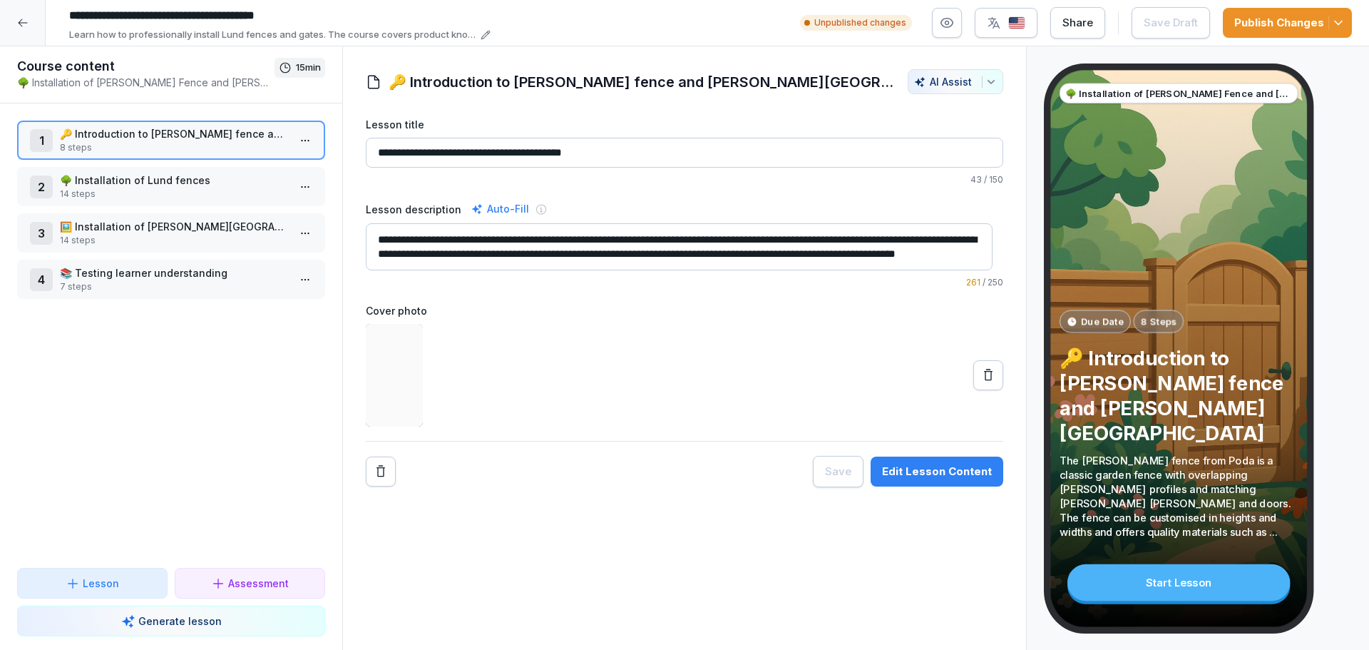
click at [1261, 26] on div "Publish Changes" at bounding box center [1288, 23] width 106 height 16
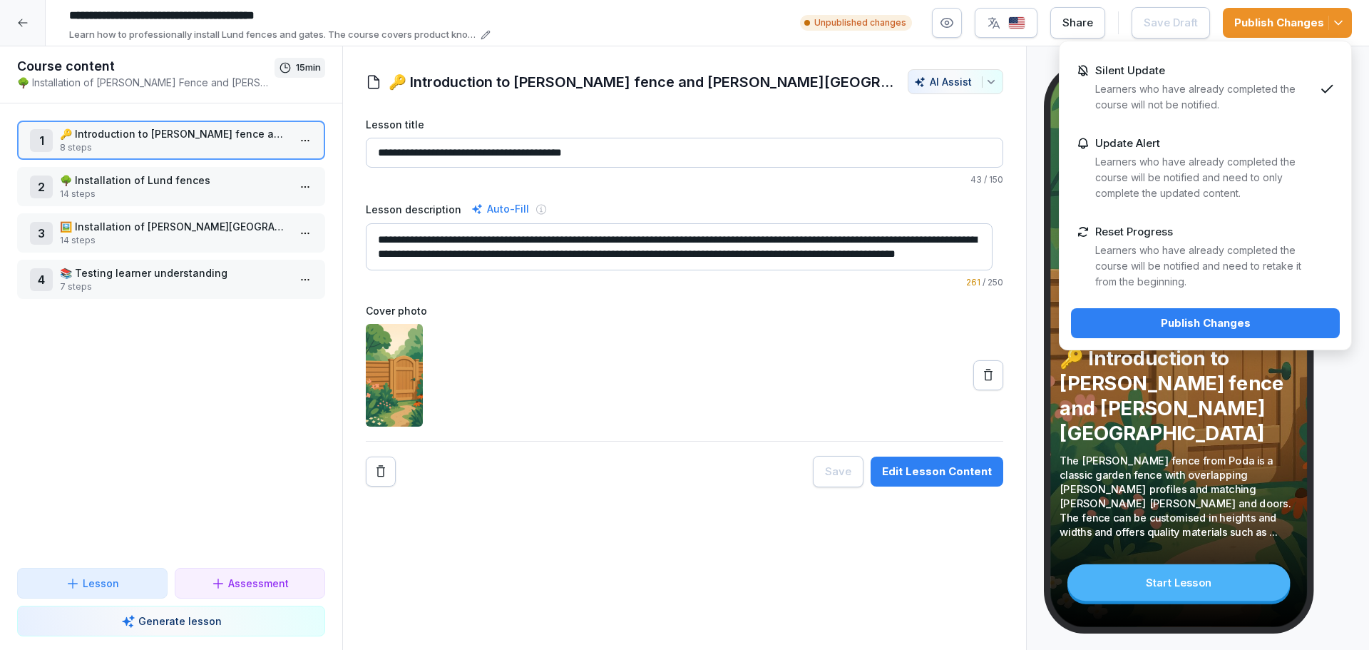
click at [1140, 74] on p "Silent Update" at bounding box center [1131, 70] width 70 height 13
click at [1198, 322] on div "Publish Changes" at bounding box center [1206, 323] width 246 height 16
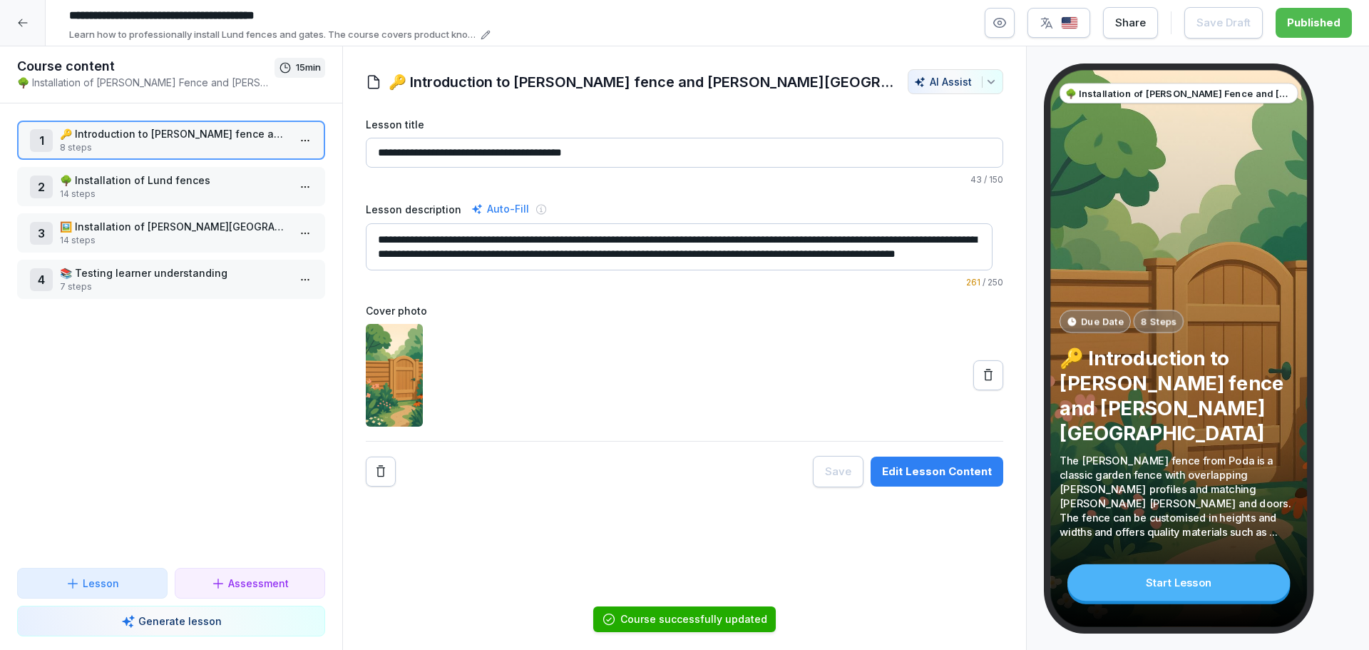
click at [21, 21] on icon at bounding box center [22, 23] width 9 height 8
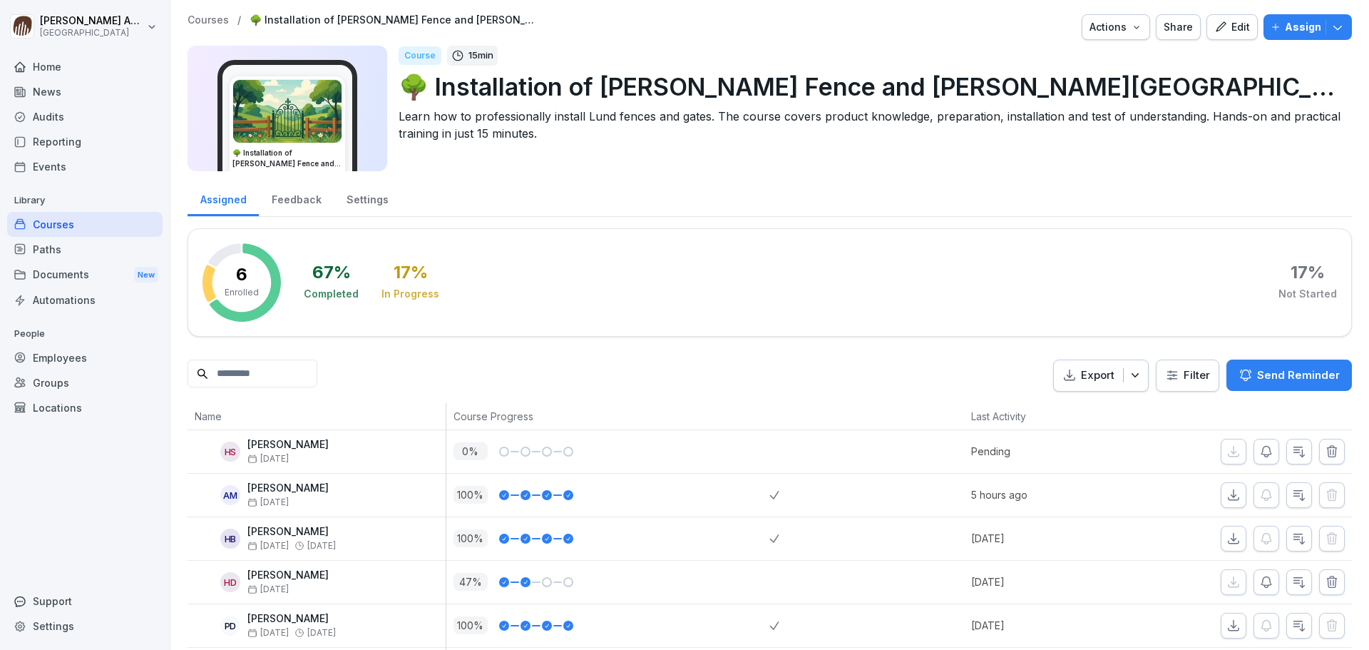
click at [1296, 34] on p "Assign" at bounding box center [1303, 27] width 36 height 16
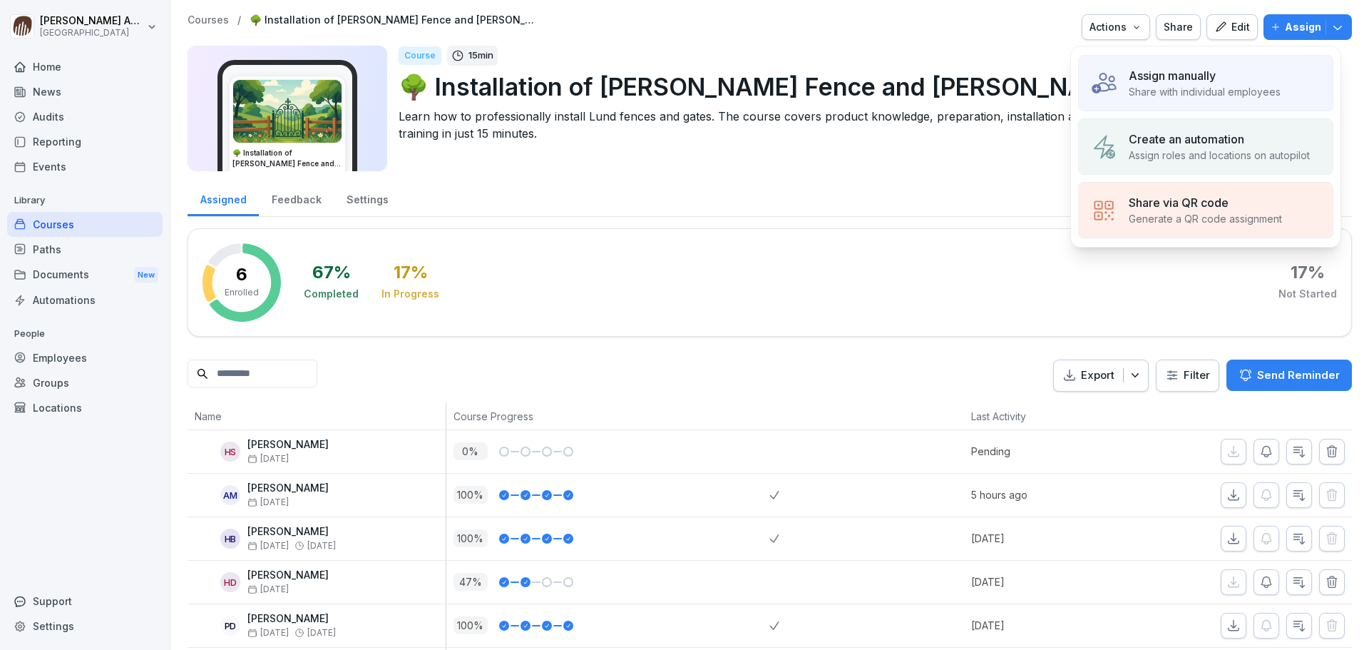
click at [1185, 81] on p "Assign manually" at bounding box center [1172, 75] width 87 height 17
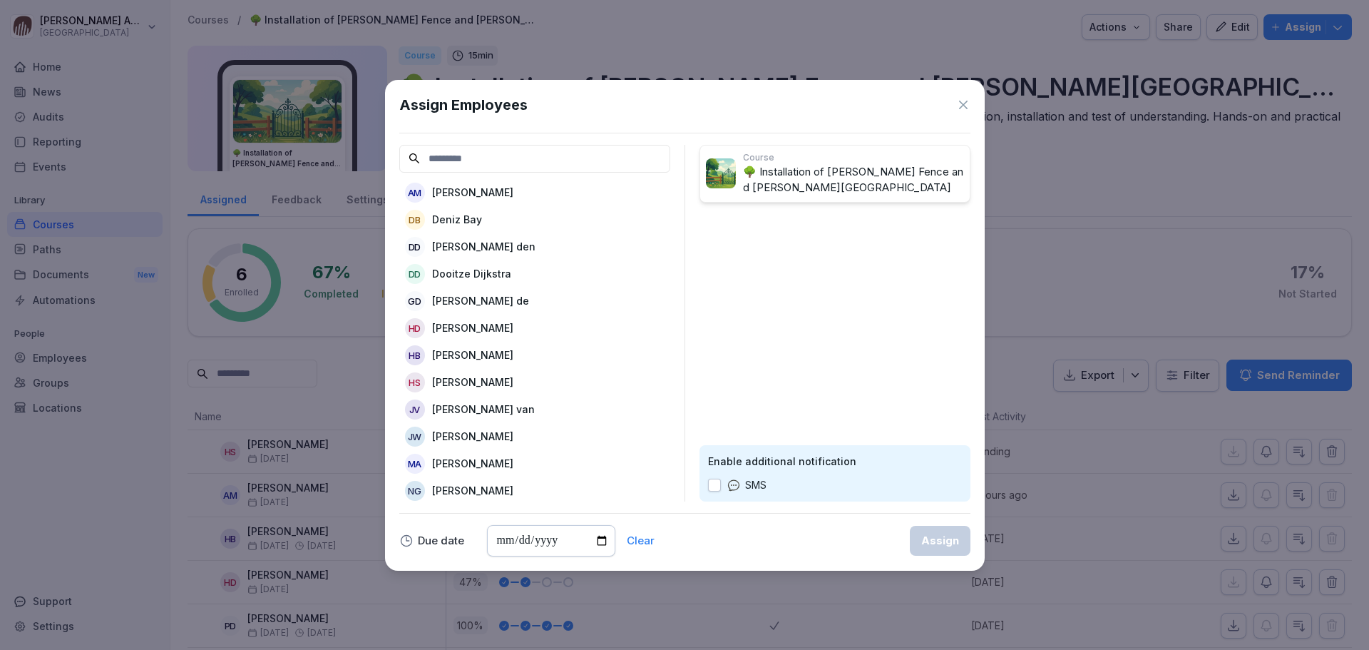
click at [460, 246] on p "Dirk Besten den" at bounding box center [483, 246] width 103 height 15
click at [460, 246] on p "Dooitze Dijkstra" at bounding box center [471, 246] width 79 height 15
click at [460, 246] on p "Govert Boer de" at bounding box center [480, 246] width 97 height 15
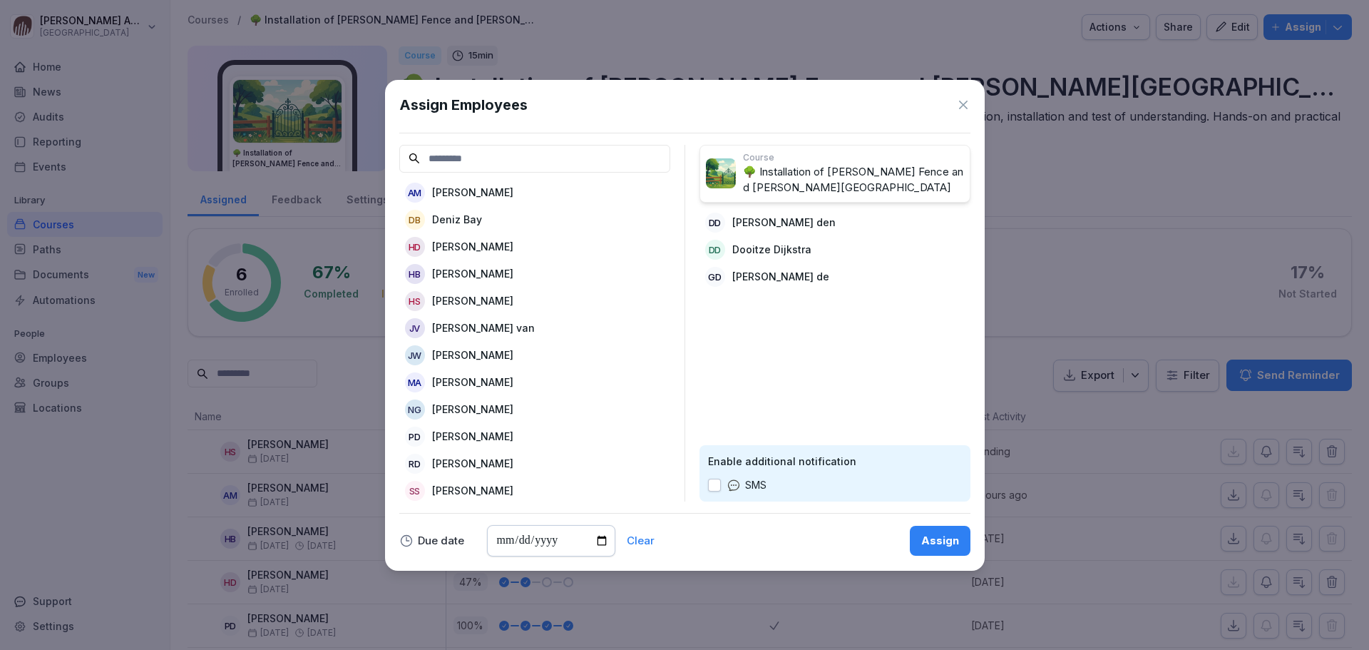
click at [479, 328] on p "Jan Milligen van" at bounding box center [483, 327] width 103 height 15
click at [479, 328] on p "[PERSON_NAME]" at bounding box center [472, 327] width 81 height 15
click at [469, 408] on p "[PERSON_NAME]" at bounding box center [472, 409] width 81 height 15
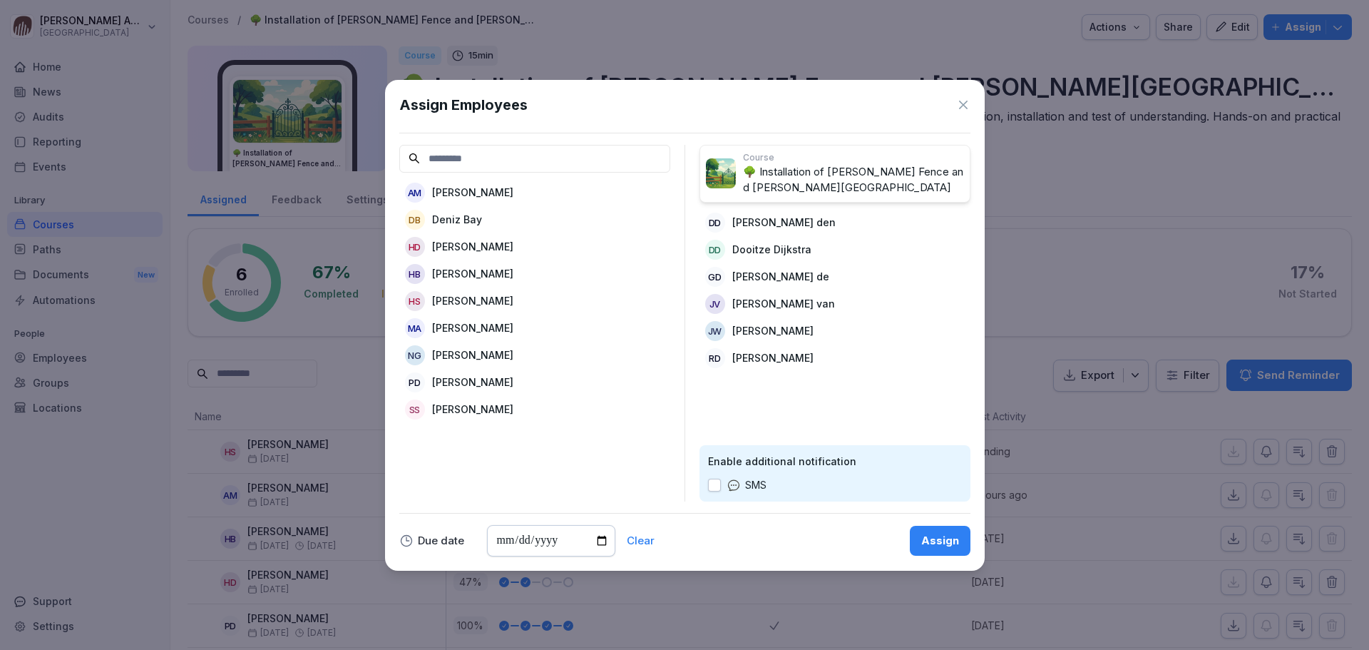
click at [946, 539] on div "Assign" at bounding box center [941, 541] width 38 height 16
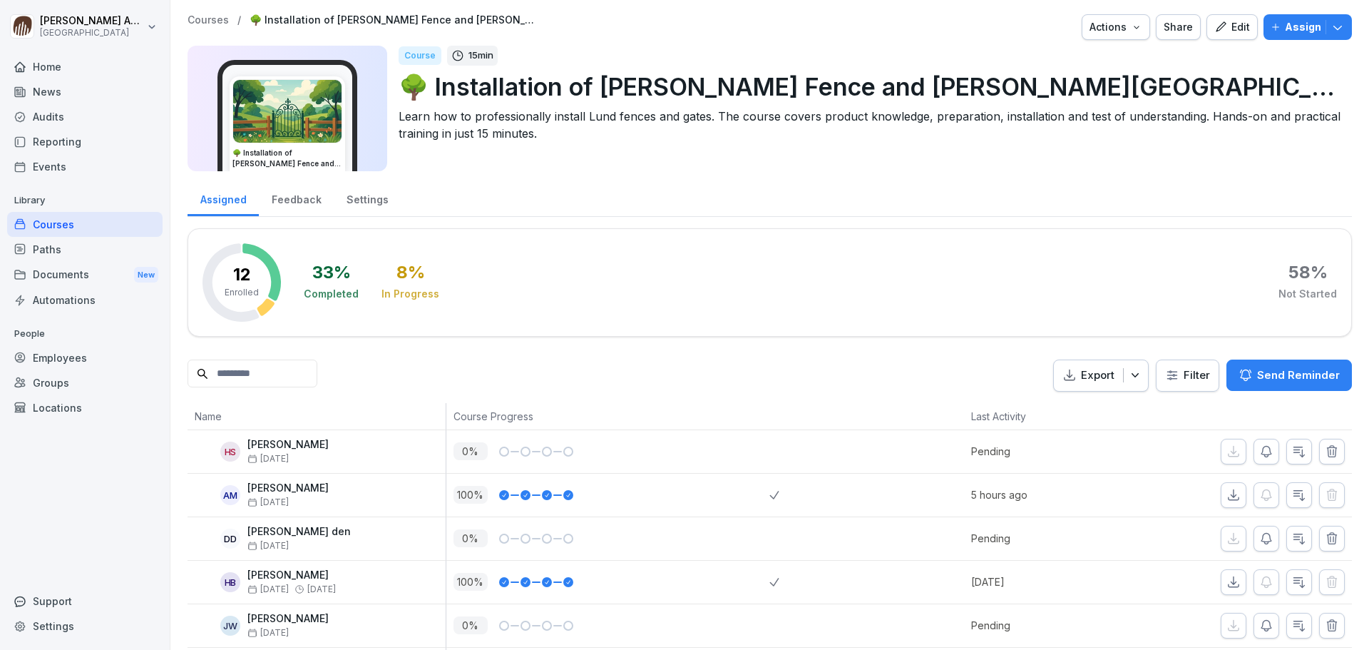
click at [73, 230] on div "Courses" at bounding box center [84, 224] width 155 height 25
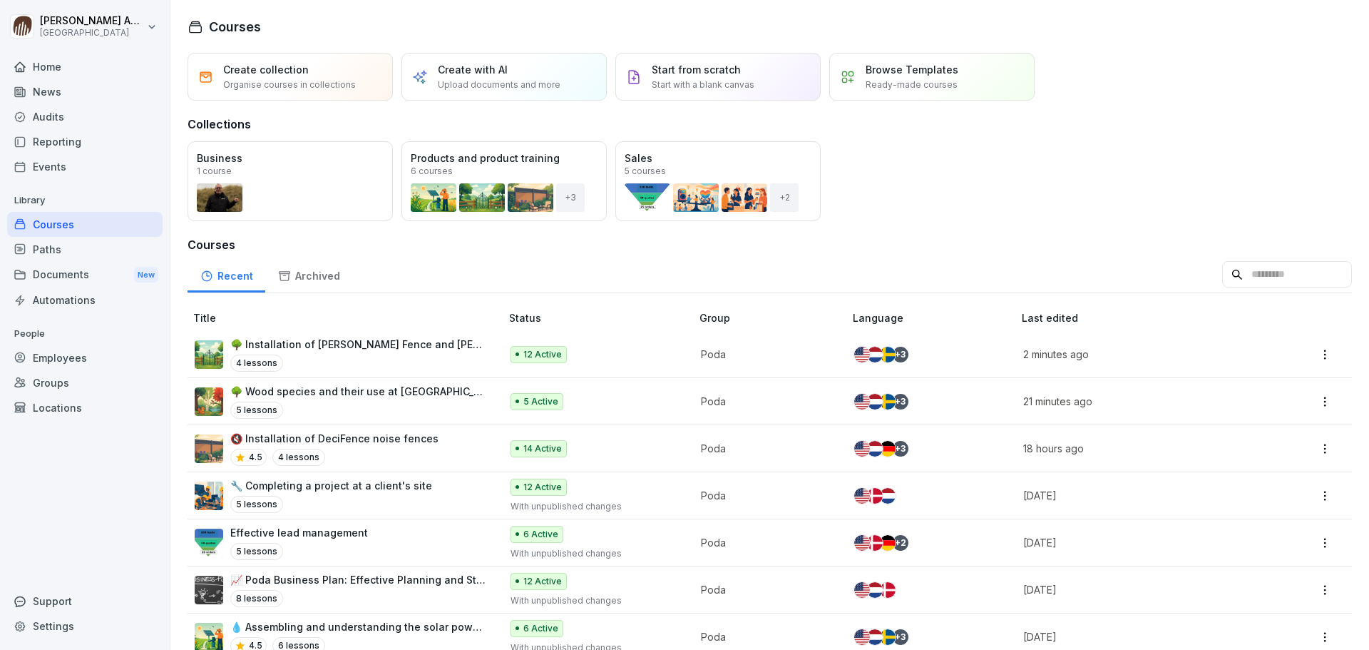
click at [412, 438] on p "🔇 Installation of DeciFence noise fences" at bounding box center [334, 438] width 208 height 15
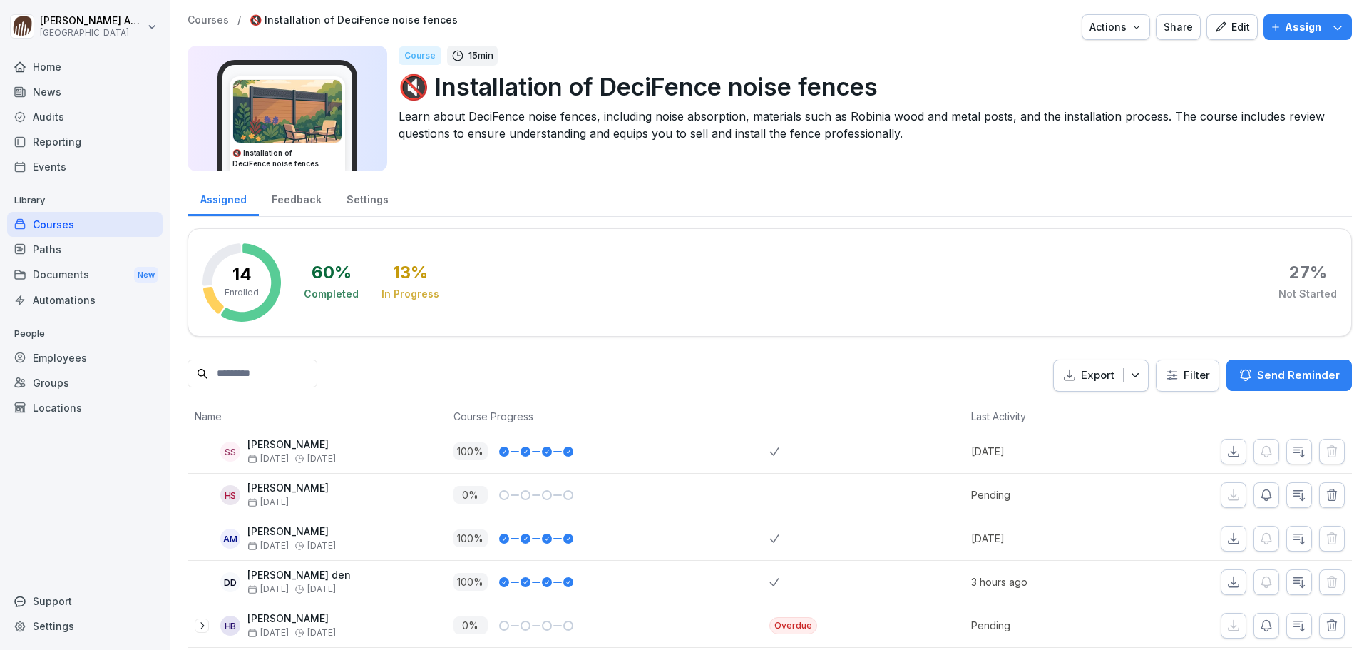
click at [312, 212] on div "Feedback" at bounding box center [296, 198] width 75 height 36
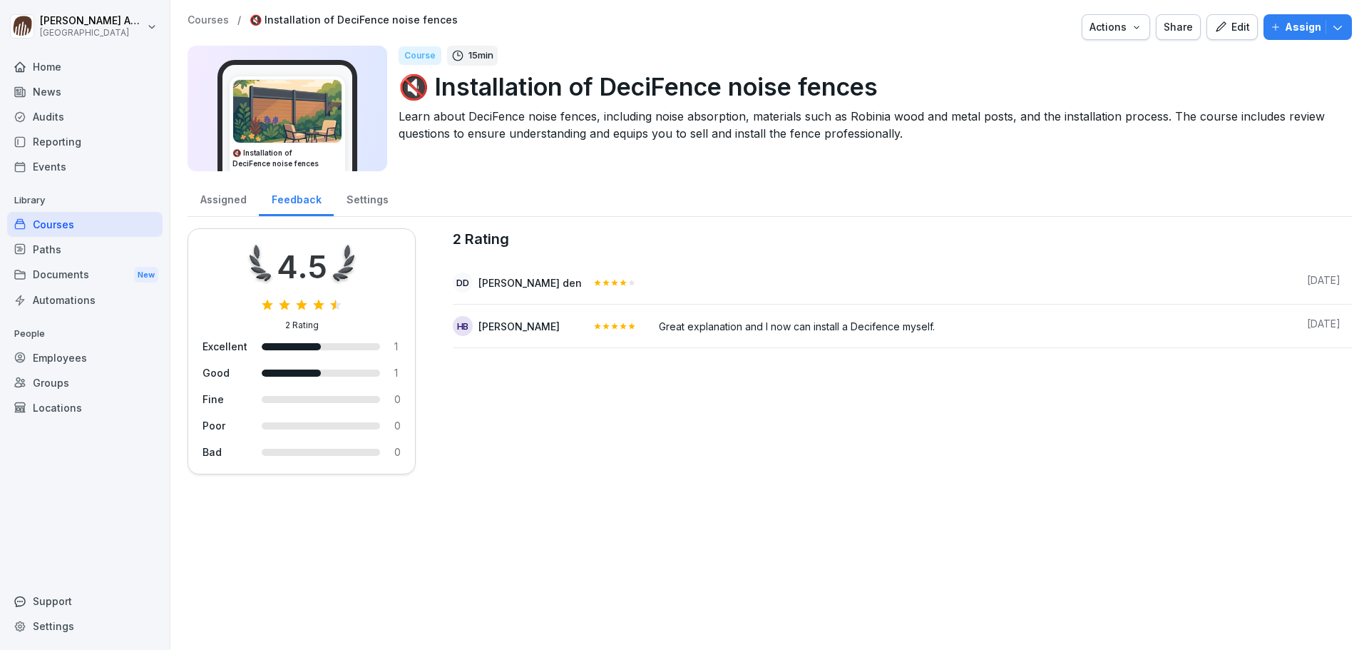
click at [496, 285] on div "[PERSON_NAME] den" at bounding box center [530, 282] width 103 height 15
click at [58, 352] on div "Employees" at bounding box center [84, 357] width 155 height 25
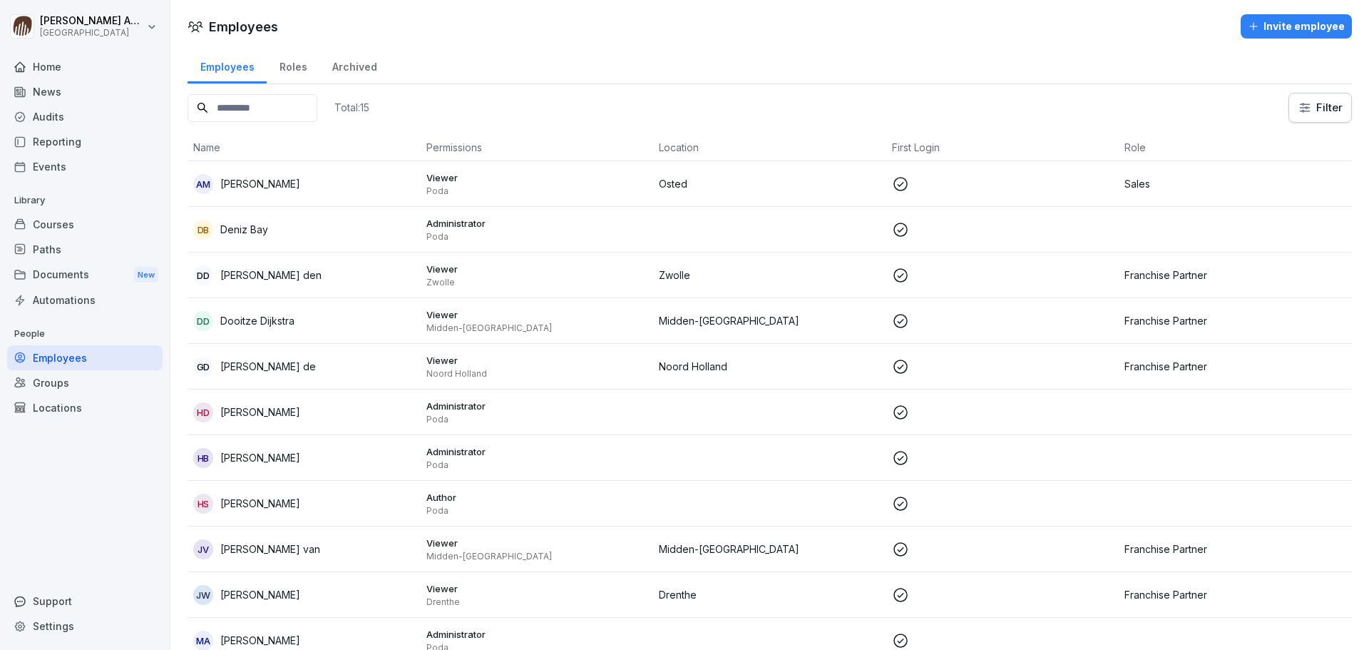
click at [276, 276] on p "[PERSON_NAME] den" at bounding box center [270, 274] width 101 height 15
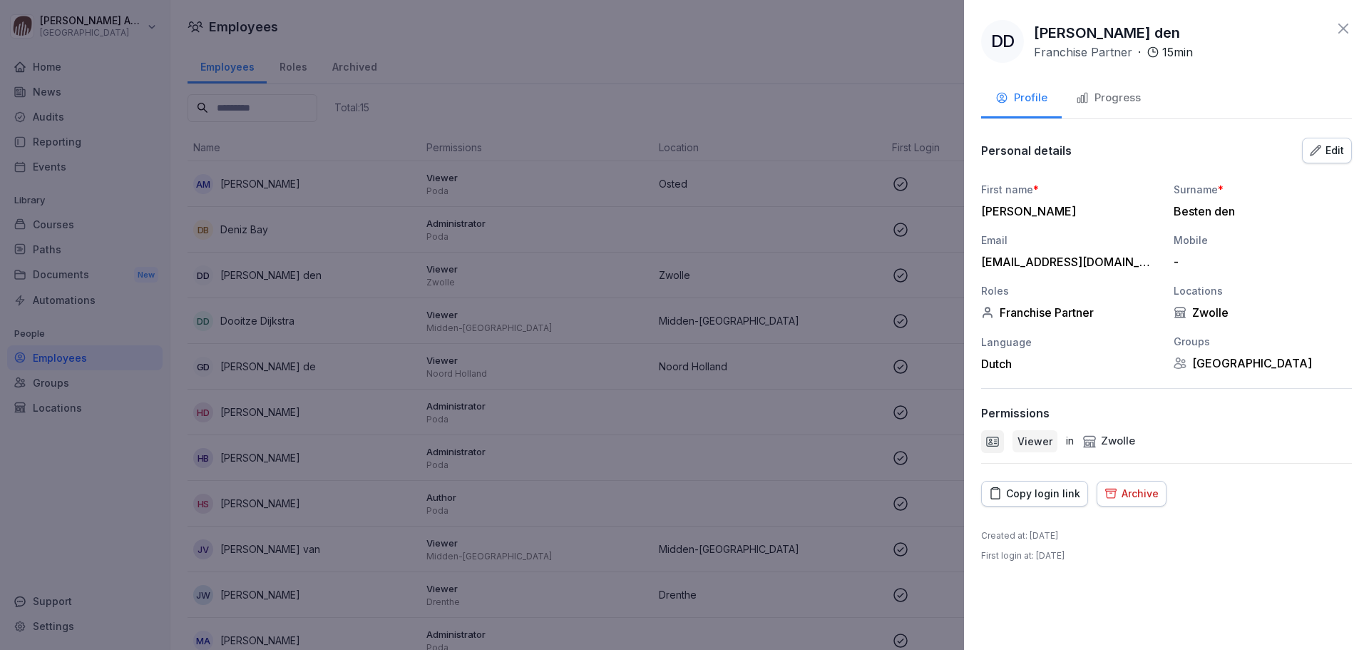
click at [539, 51] on div at bounding box center [684, 325] width 1369 height 650
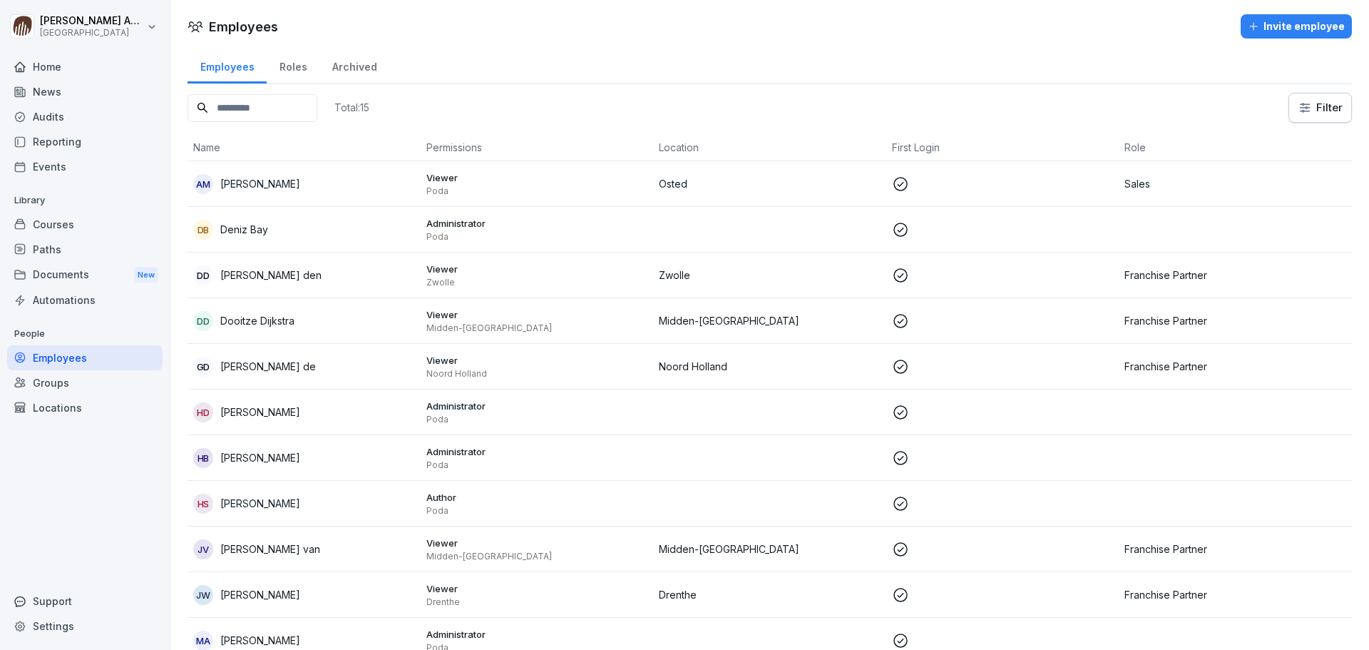
click at [312, 307] on td "DD Dooitze Dijkstra" at bounding box center [304, 321] width 233 height 46
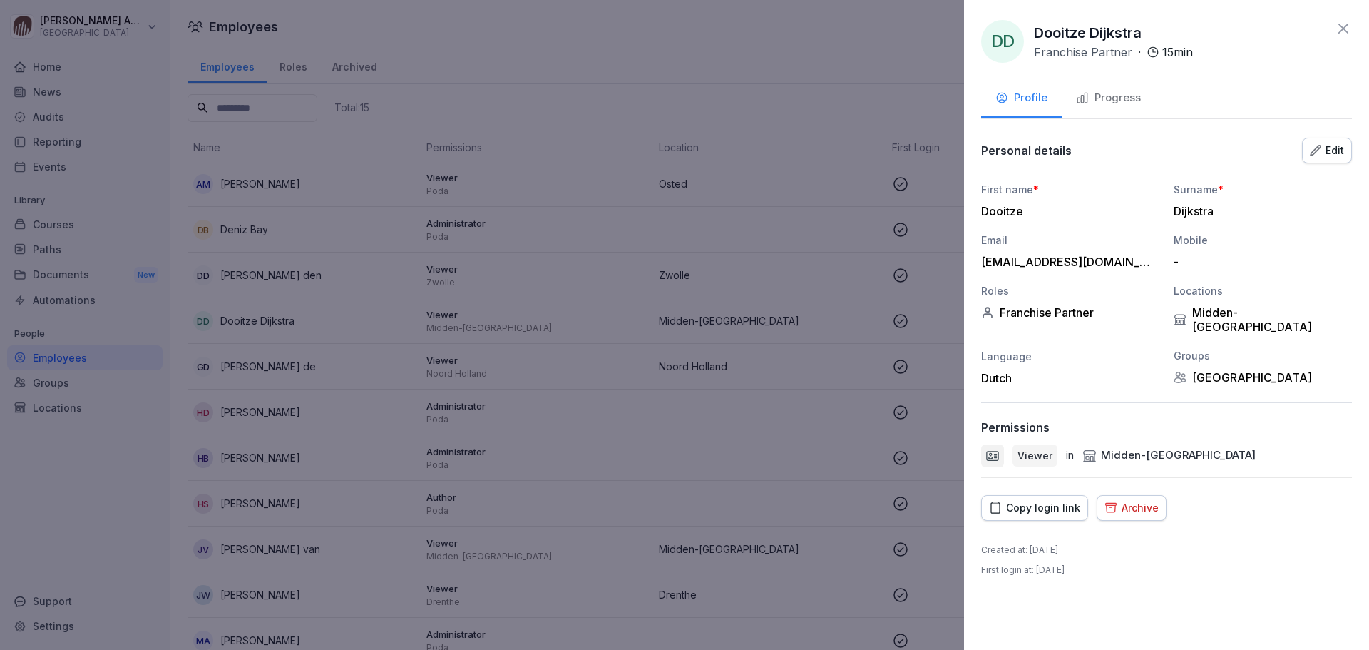
click at [695, 68] on div at bounding box center [684, 325] width 1369 height 650
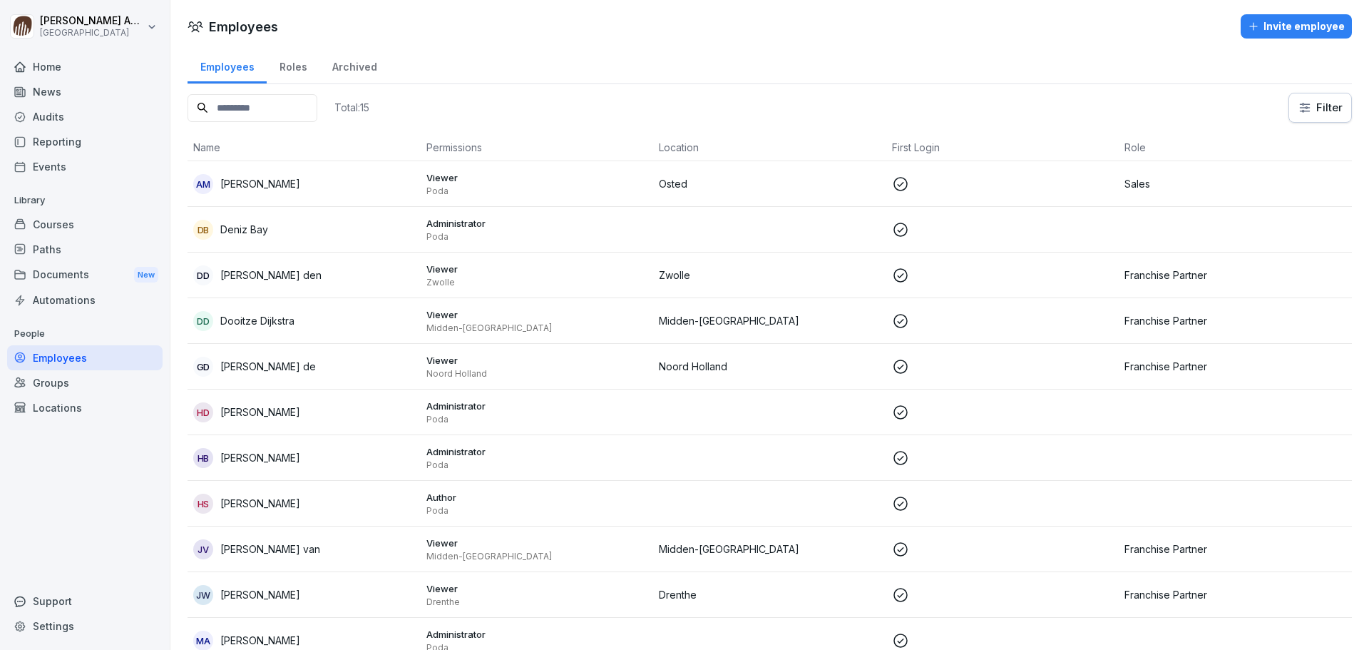
click at [62, 229] on div "Courses" at bounding box center [84, 224] width 155 height 25
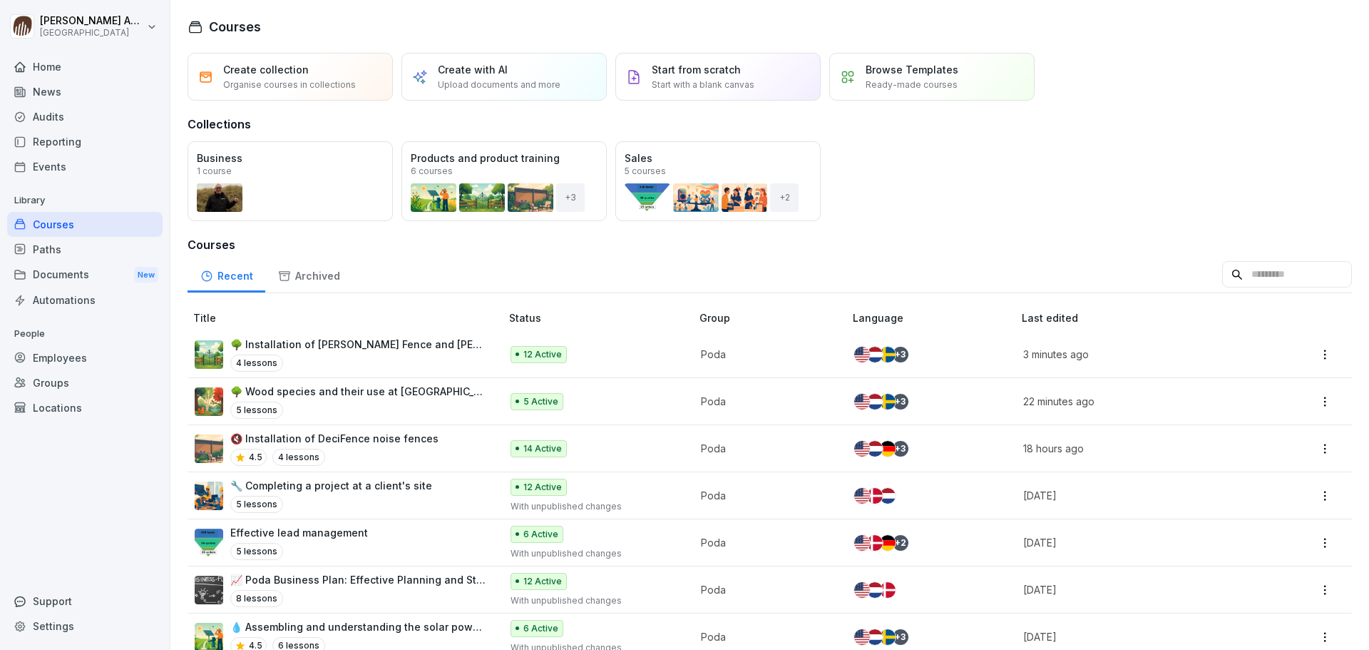
click at [395, 442] on p "🔇 Installation of DeciFence noise fences" at bounding box center [334, 438] width 208 height 15
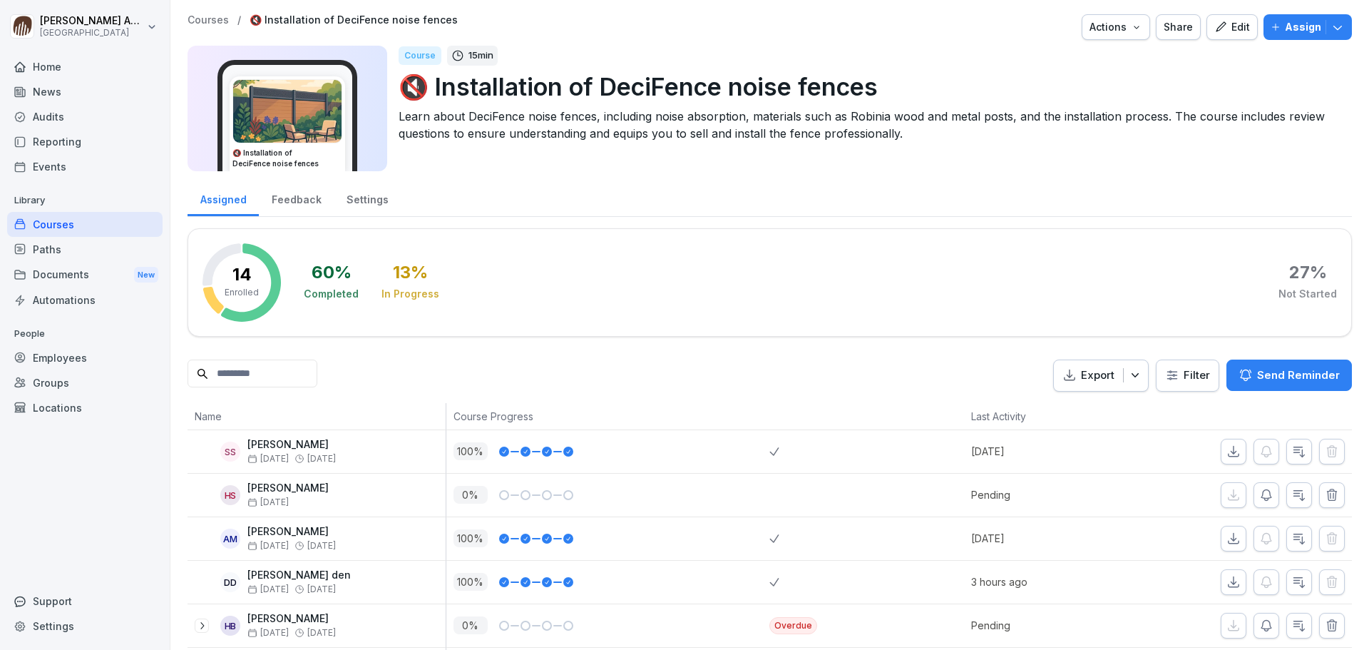
click at [290, 203] on div "Feedback" at bounding box center [296, 198] width 75 height 36
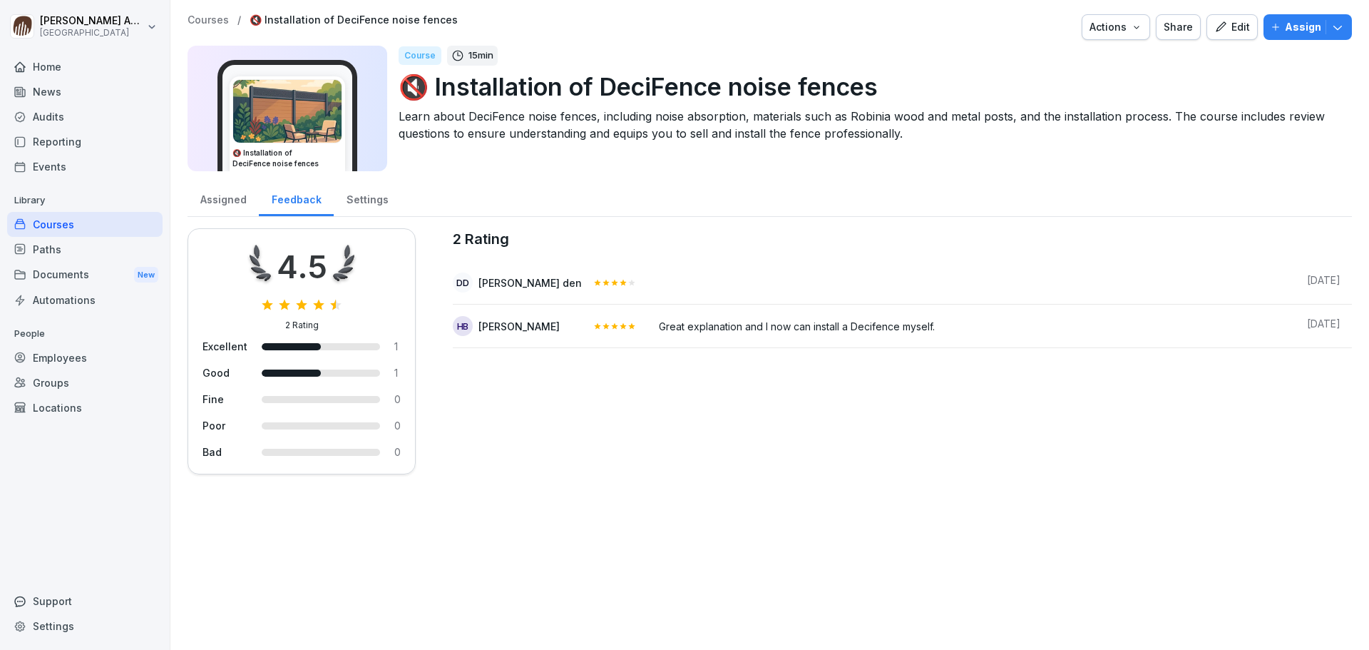
click at [755, 329] on div "Great explanation and I now can install a Decifence myself." at bounding box center [972, 325] width 626 height 18
click at [544, 284] on div "Dirk Besten den" at bounding box center [530, 282] width 103 height 15
click at [486, 284] on div "Dirk Besten den" at bounding box center [530, 282] width 103 height 15
click at [470, 285] on div "Dd" at bounding box center [463, 282] width 20 height 20
click at [465, 281] on div "Dd" at bounding box center [463, 282] width 20 height 20
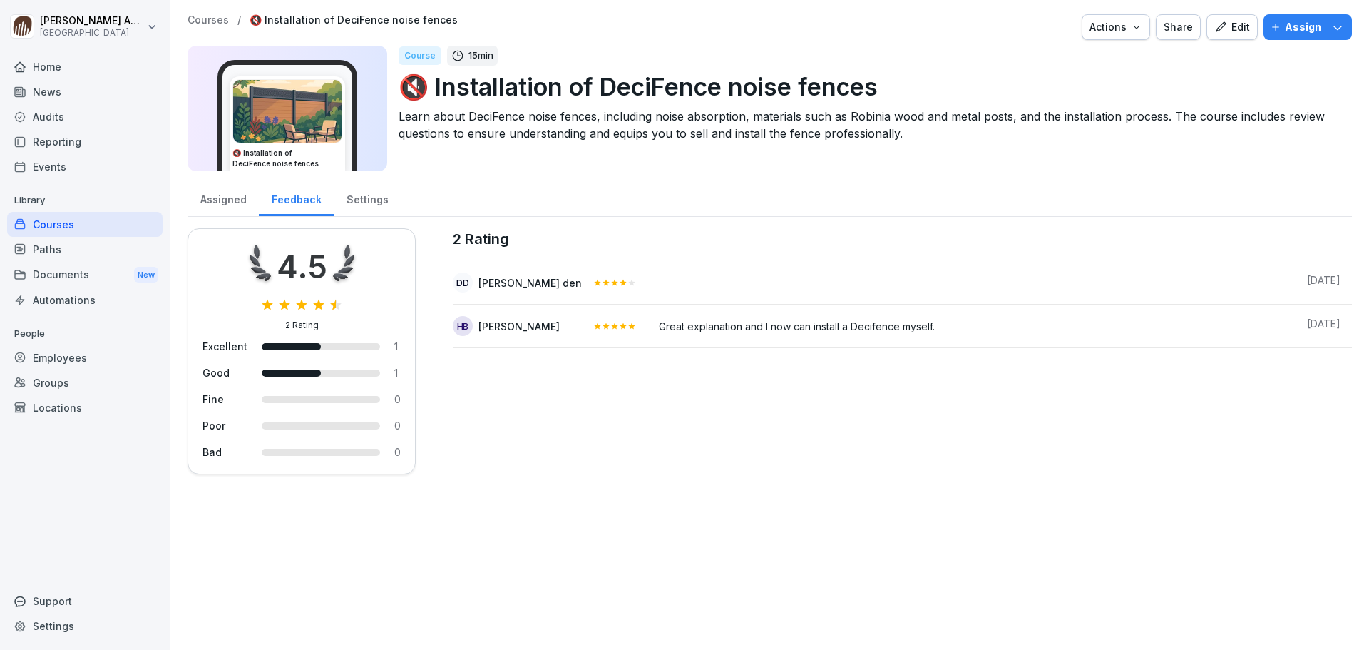
click at [582, 294] on td at bounding box center [615, 283] width 66 height 44
click at [688, 276] on td at bounding box center [972, 283] width 648 height 44
click at [593, 287] on div at bounding box center [614, 282] width 43 height 20
click at [655, 294] on td at bounding box center [972, 283] width 648 height 44
click at [68, 230] on div "Courses" at bounding box center [84, 224] width 155 height 25
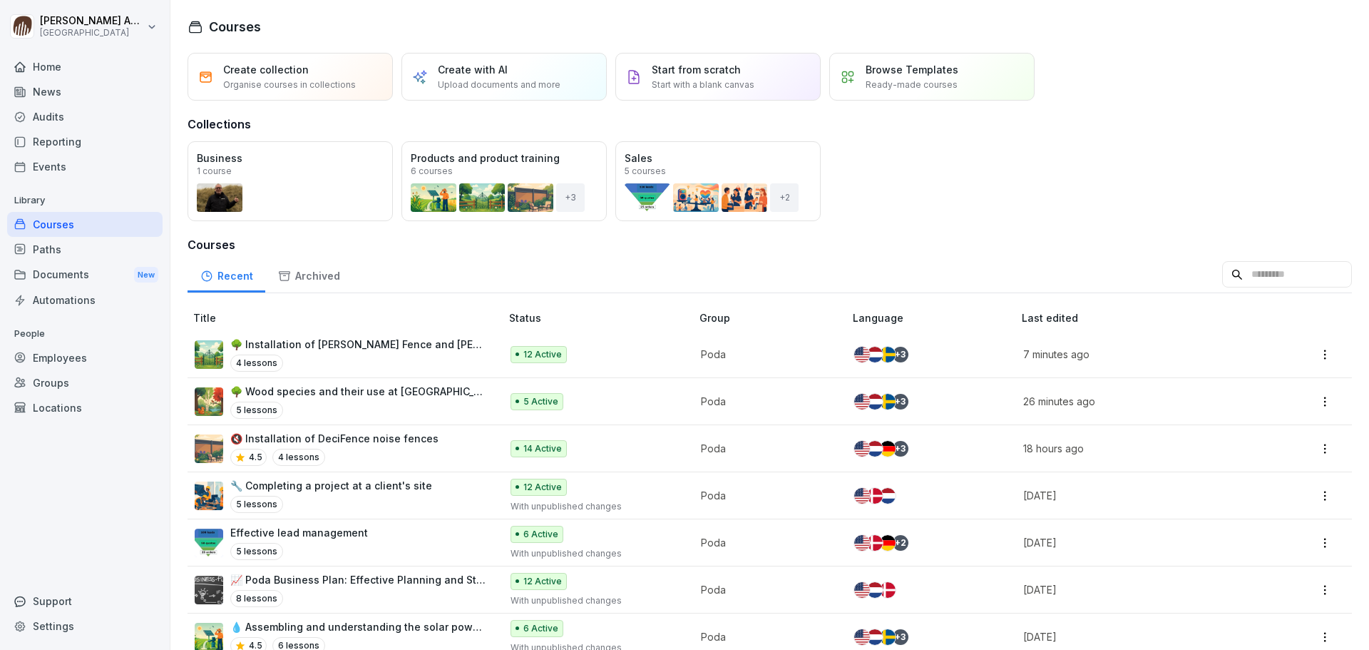
click at [308, 275] on div "Archived" at bounding box center [308, 274] width 87 height 36
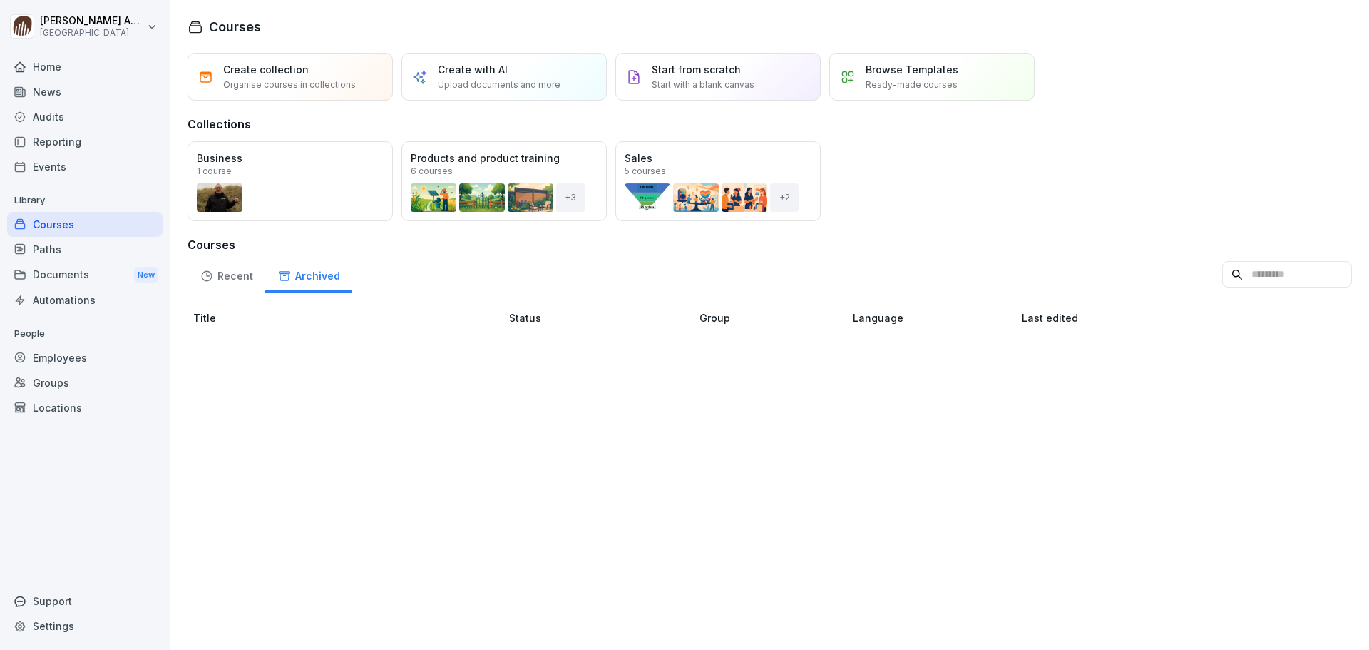
click at [250, 273] on div "Recent" at bounding box center [227, 274] width 78 height 36
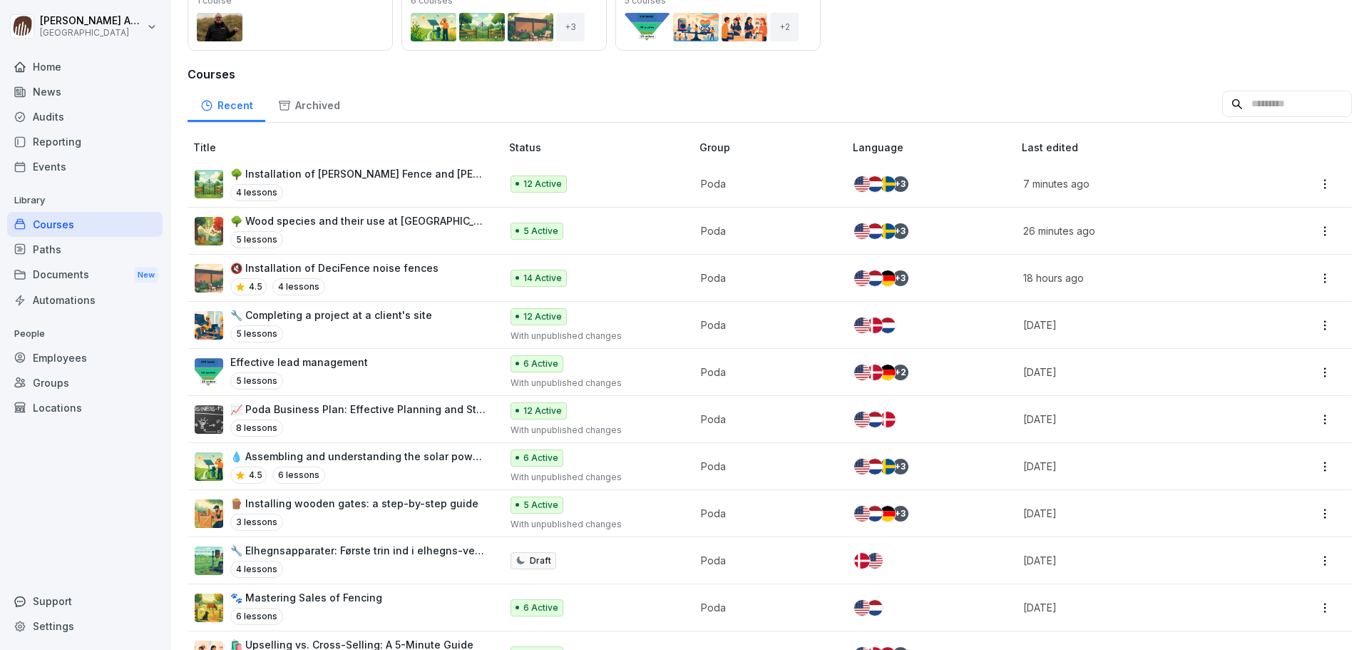
scroll to position [148, 0]
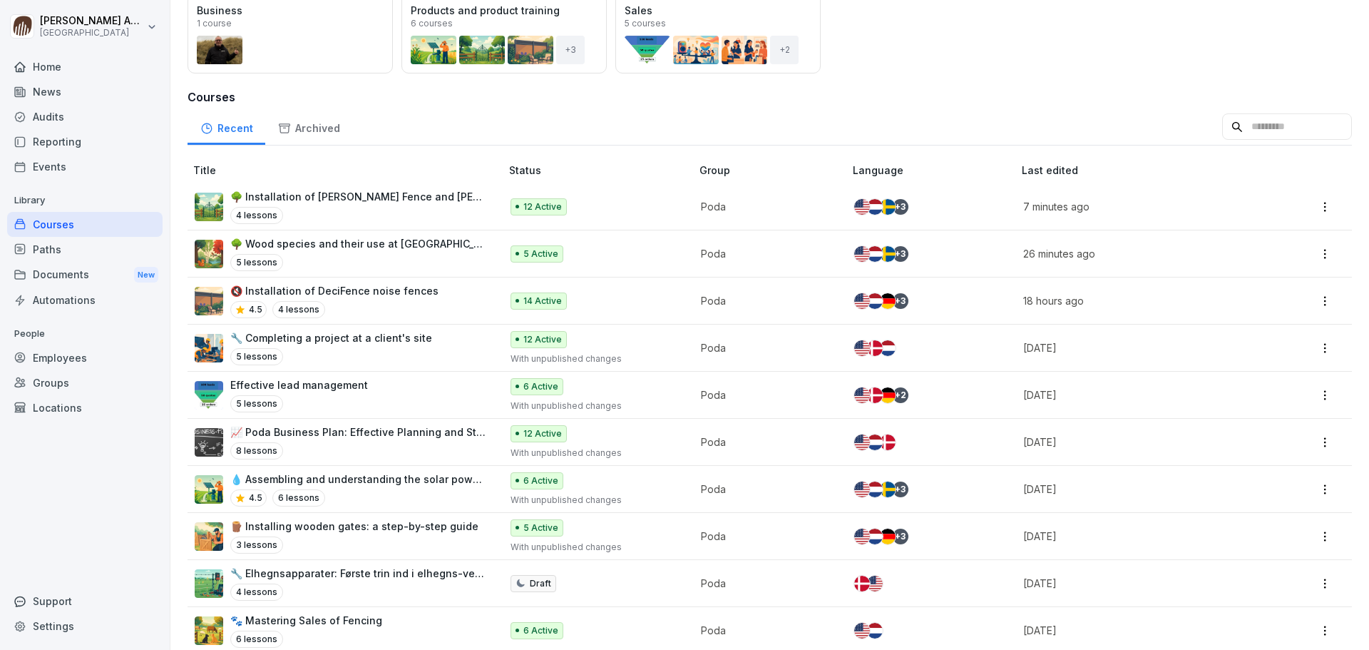
click at [1320, 444] on html "Morten Andreasen Poda Academy Home News Audits Reporting Events Library Courses…" at bounding box center [684, 325] width 1369 height 650
click at [1255, 523] on div "Add to collection" at bounding box center [1252, 523] width 80 height 15
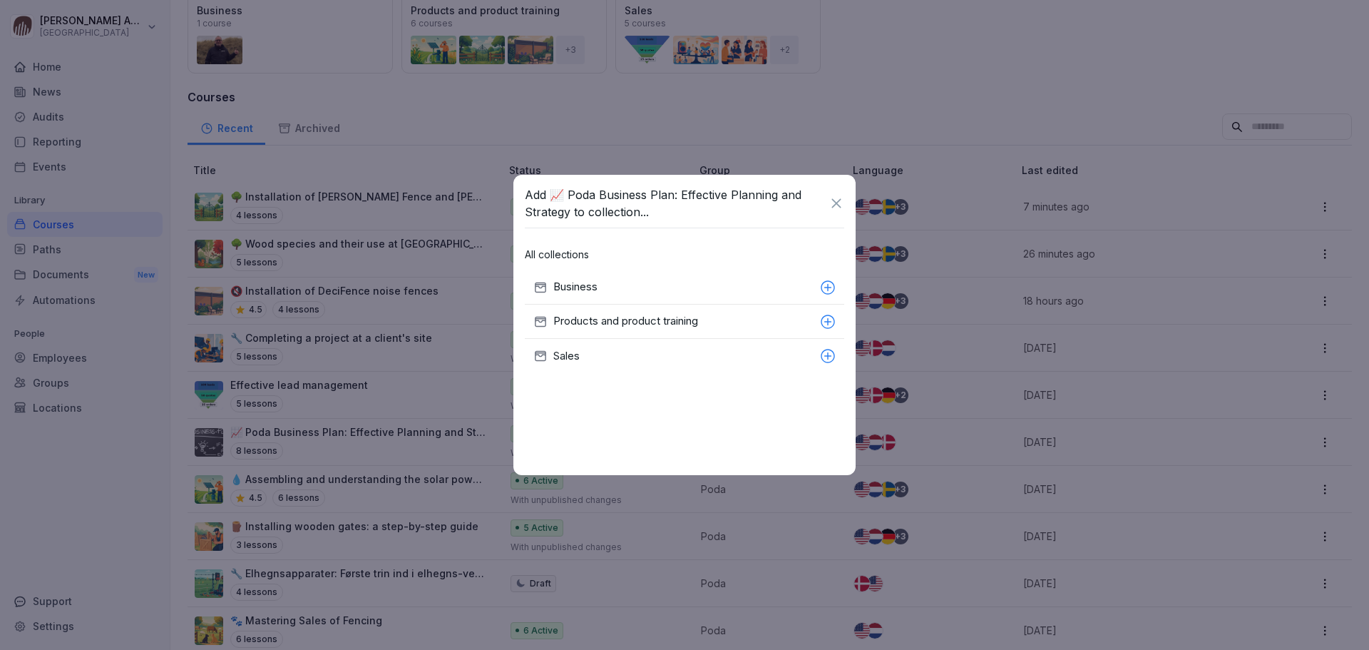
click at [591, 291] on p "Business" at bounding box center [683, 287] width 261 height 16
click at [842, 201] on icon at bounding box center [837, 203] width 16 height 16
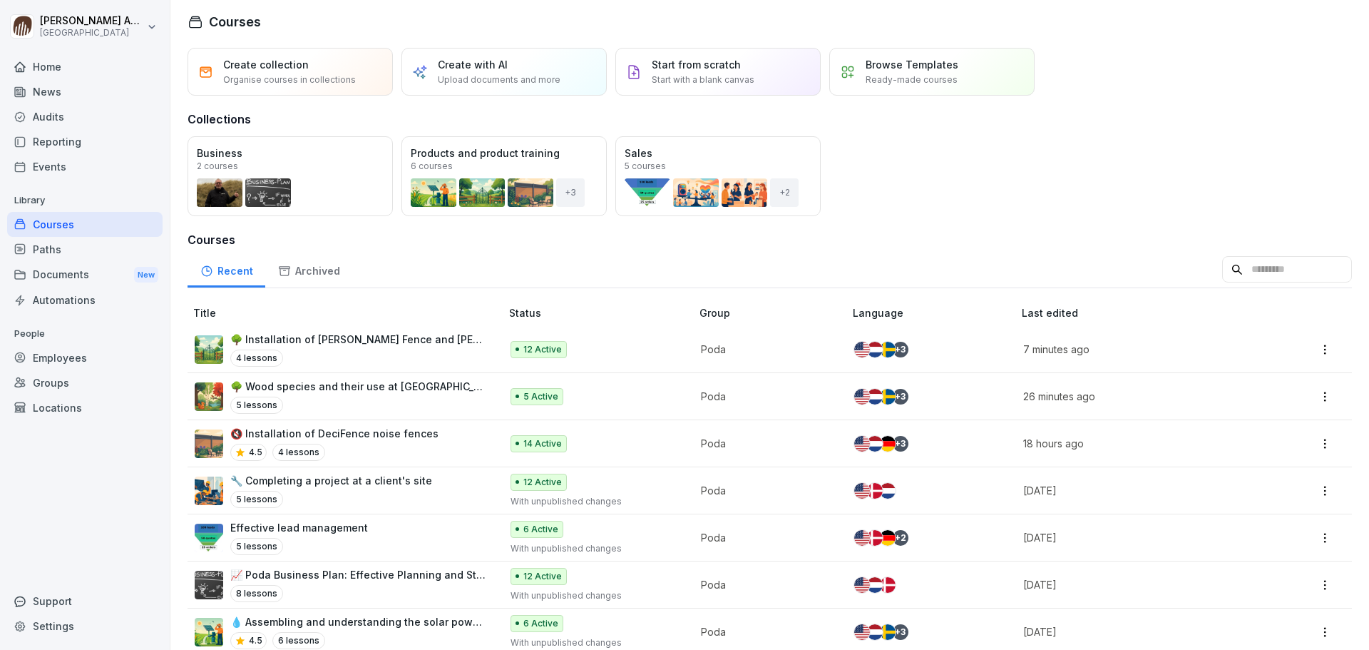
scroll to position [0, 0]
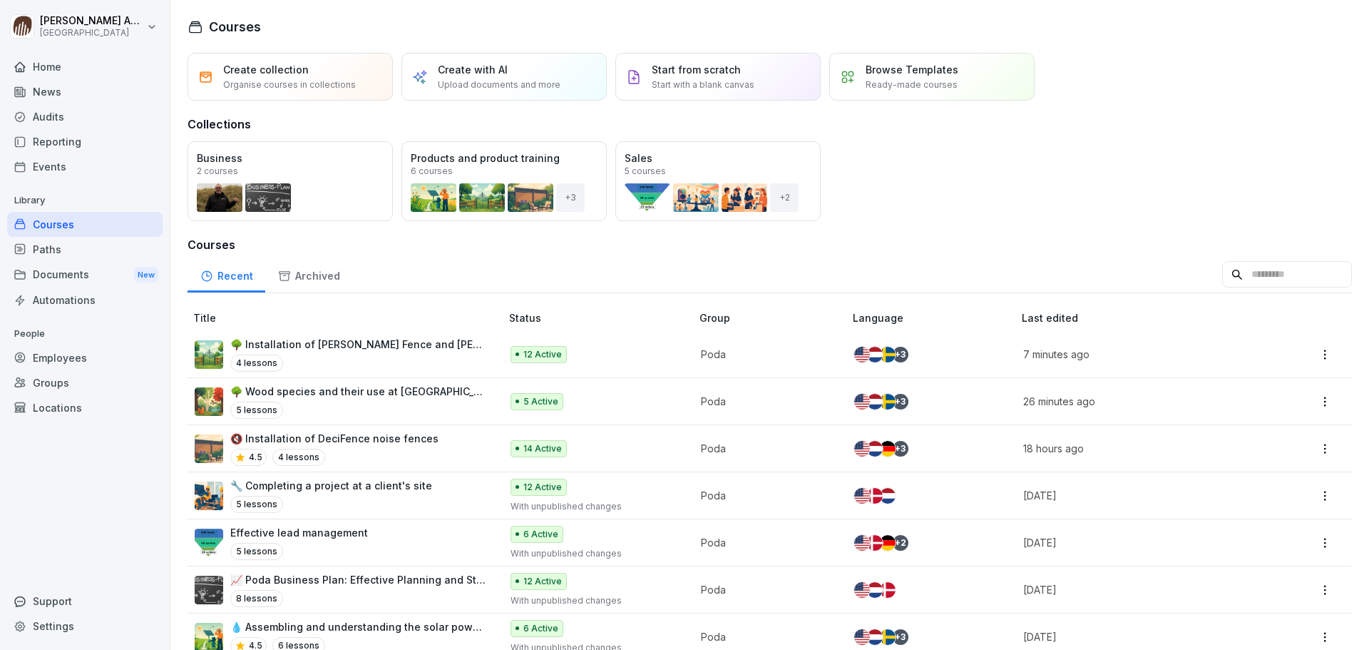
click at [64, 63] on div "Home" at bounding box center [84, 66] width 155 height 25
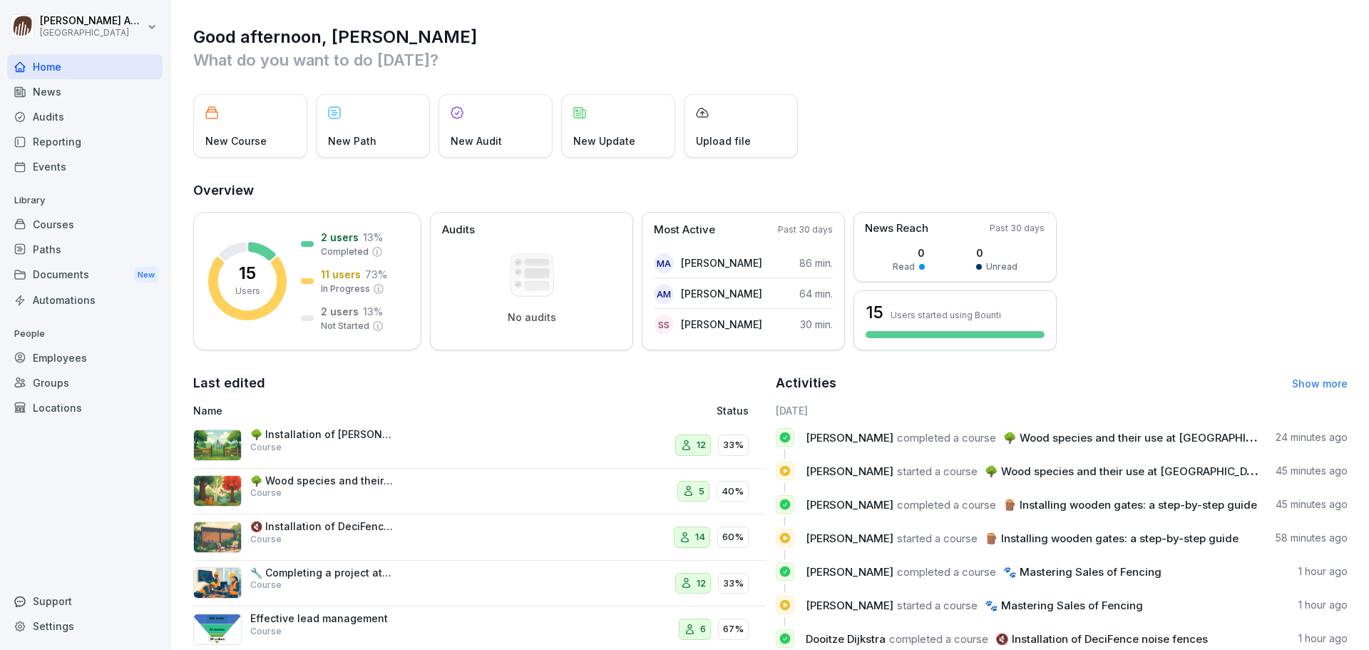
click at [67, 224] on div "Courses" at bounding box center [84, 224] width 155 height 25
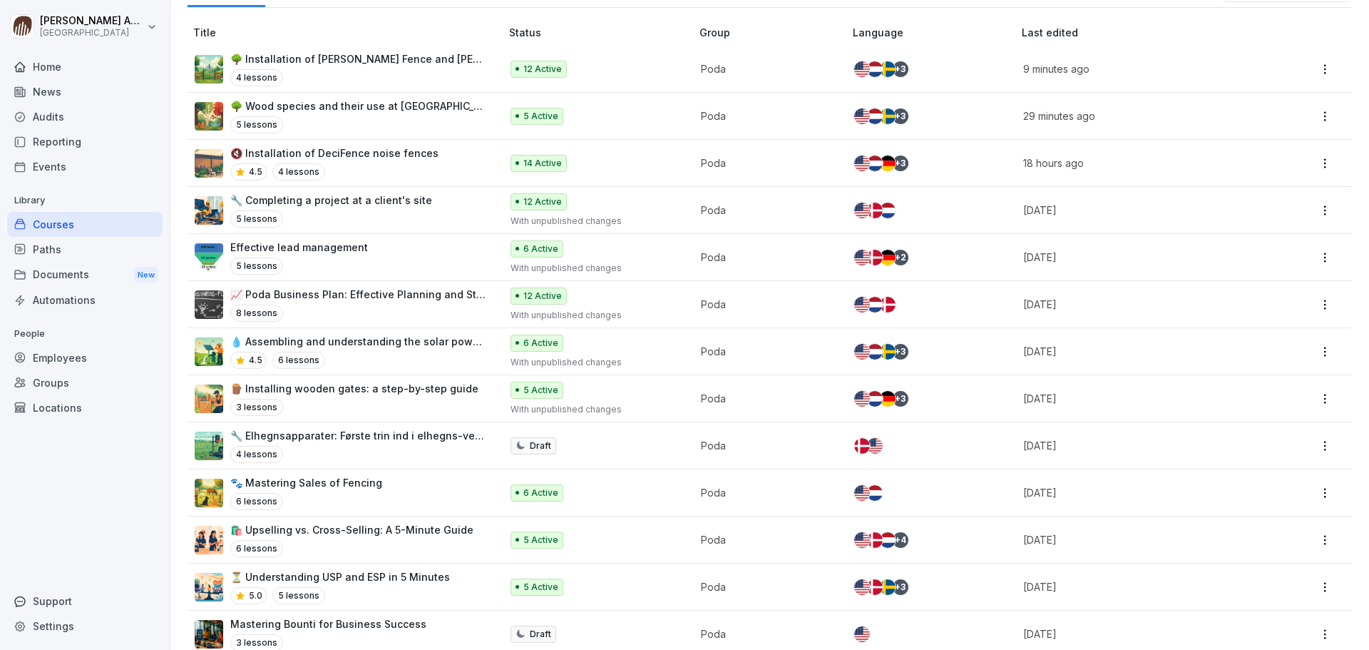
scroll to position [362, 0]
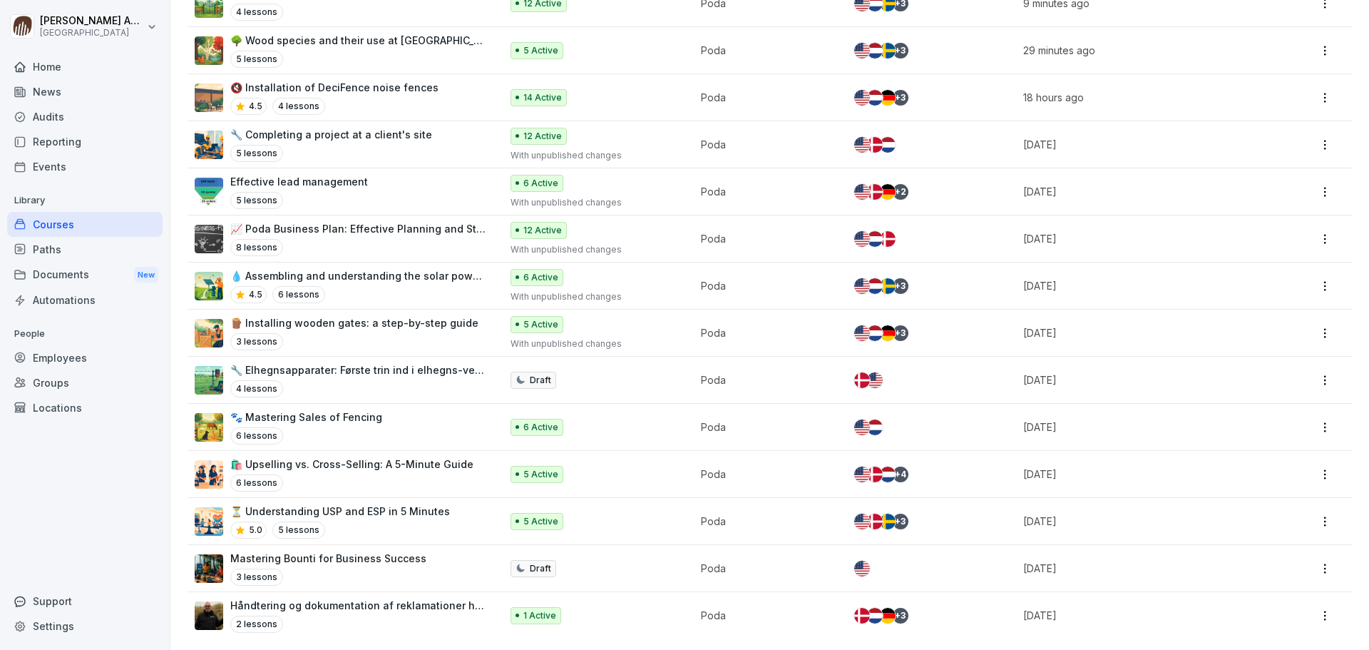
click at [383, 598] on p "Håndtering og dokumentation af reklamationer hos Poda Hegn" at bounding box center [358, 605] width 256 height 15
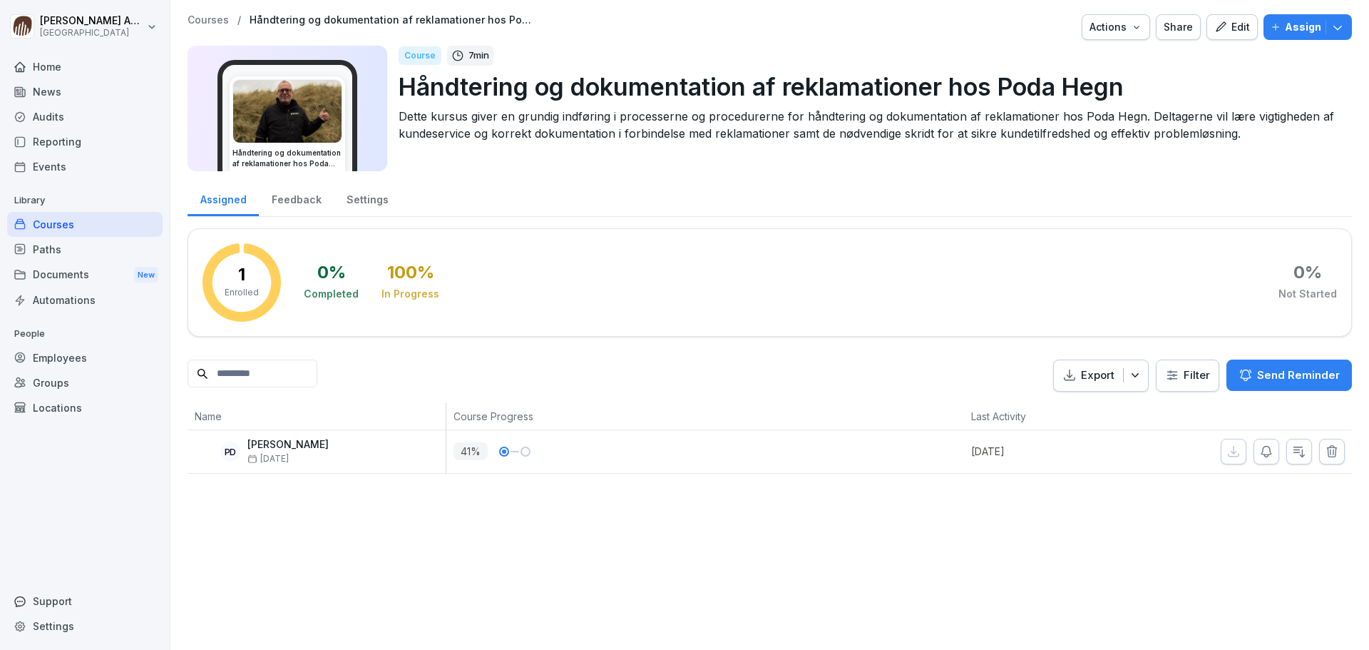
click at [69, 218] on div "Courses" at bounding box center [84, 224] width 155 height 25
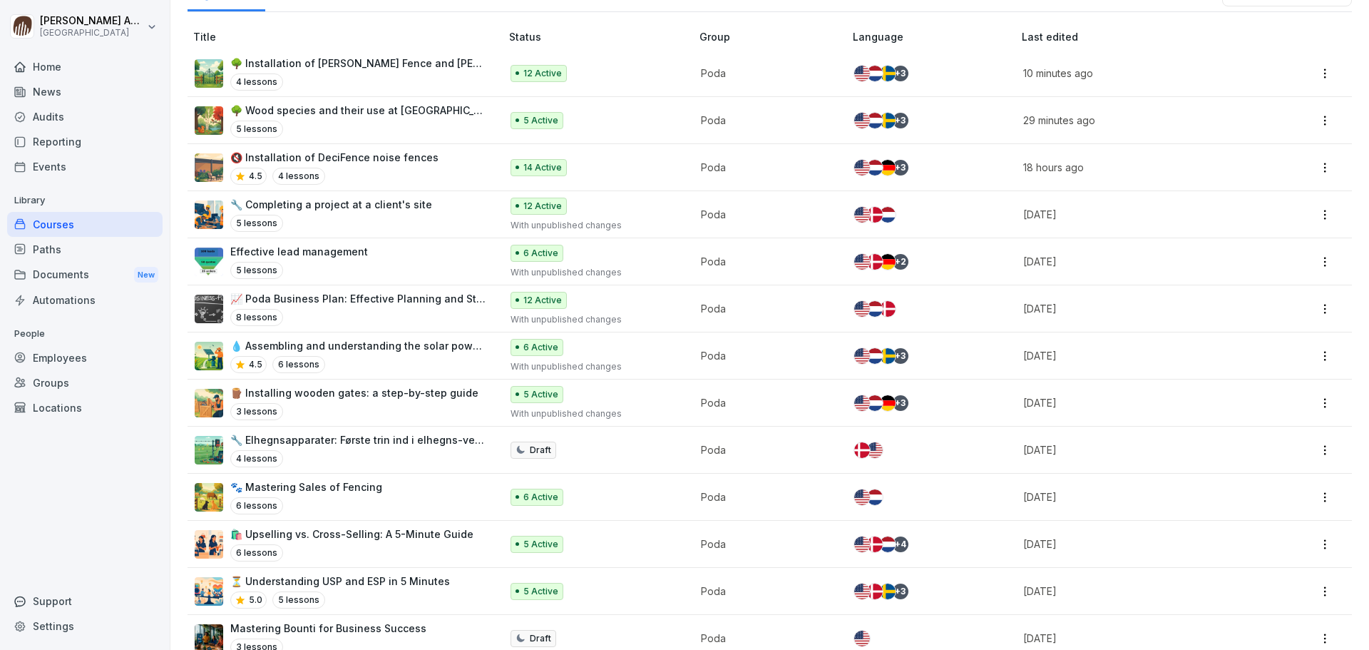
scroll to position [362, 0]
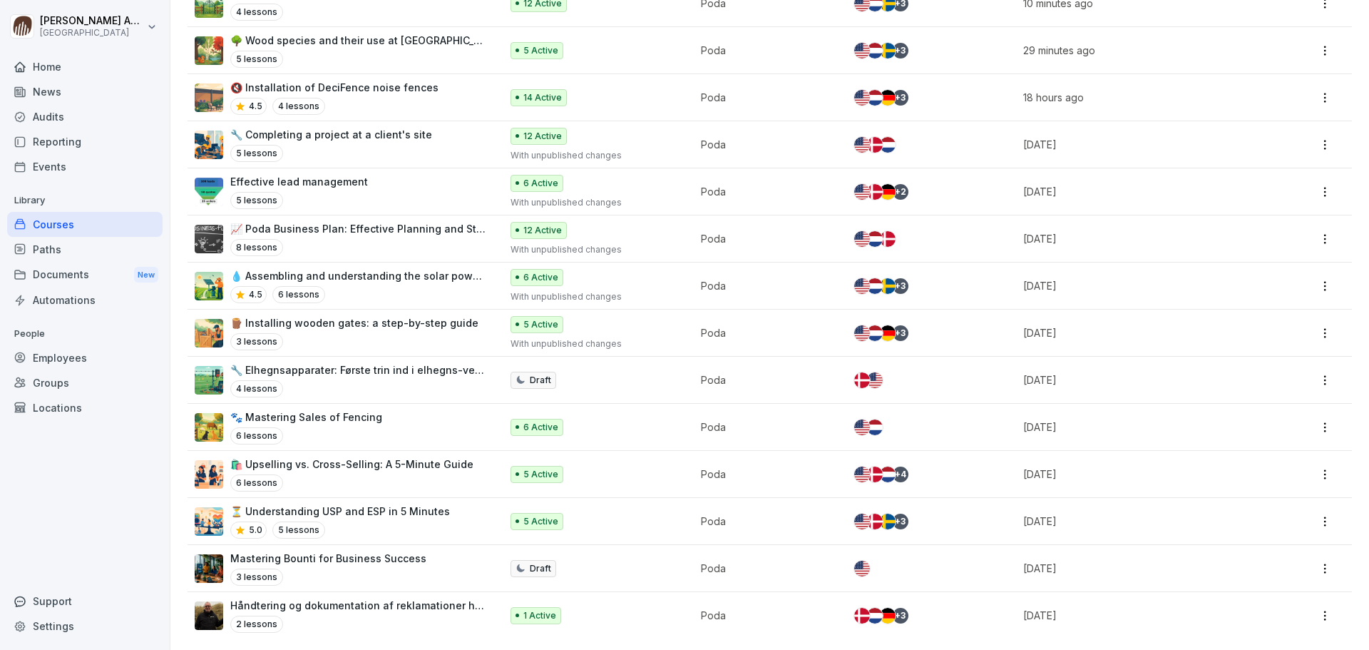
click at [415, 598] on p "Håndtering og dokumentation af reklamationer hos Poda Hegn" at bounding box center [358, 605] width 256 height 15
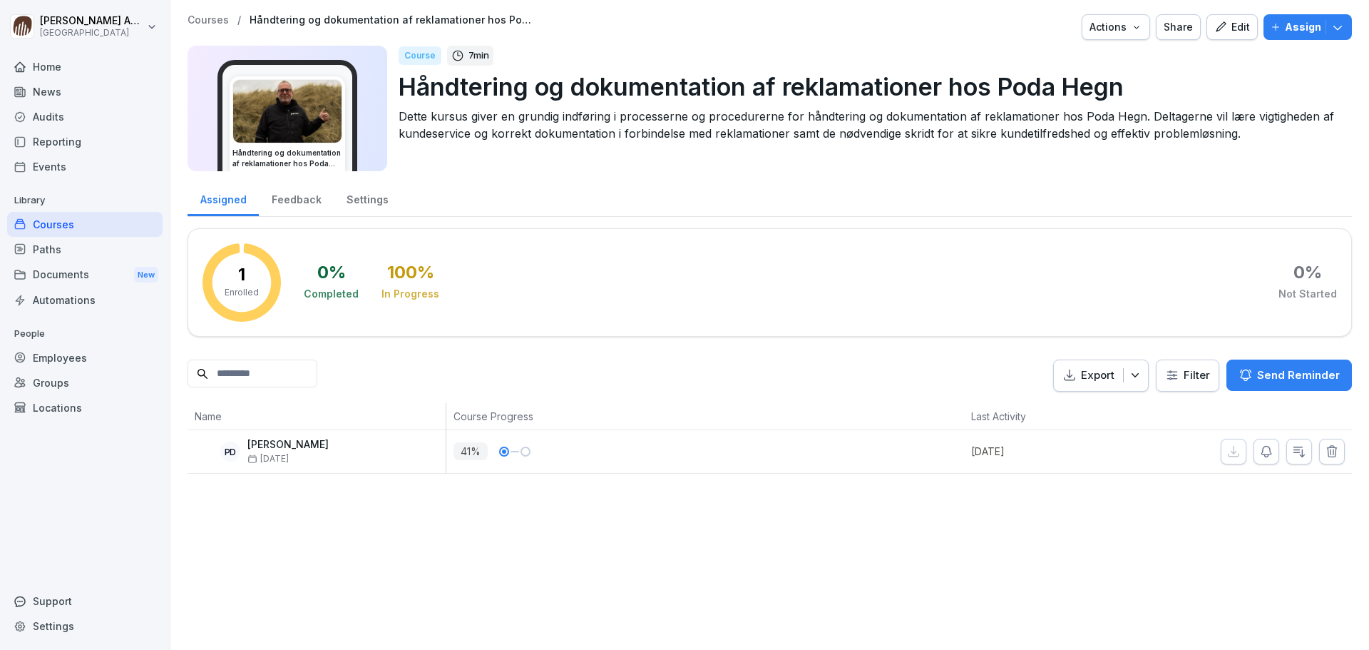
click at [87, 227] on div "Courses" at bounding box center [84, 224] width 155 height 25
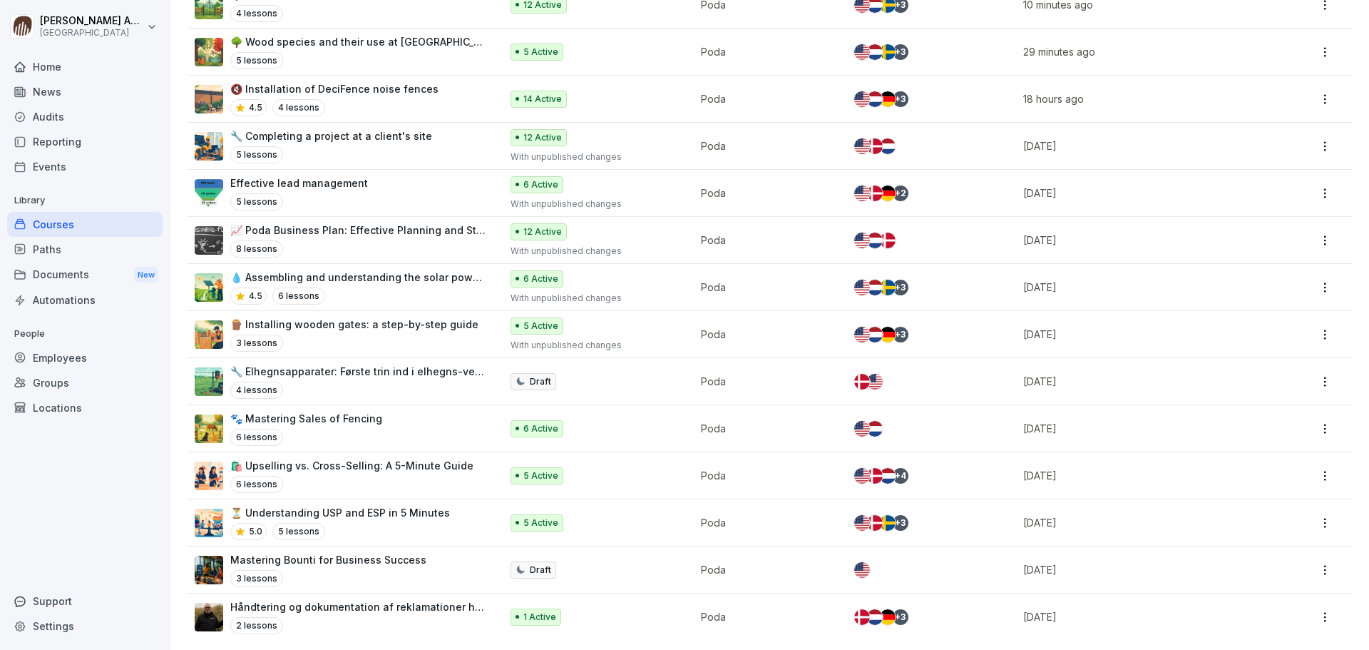
scroll to position [362, 0]
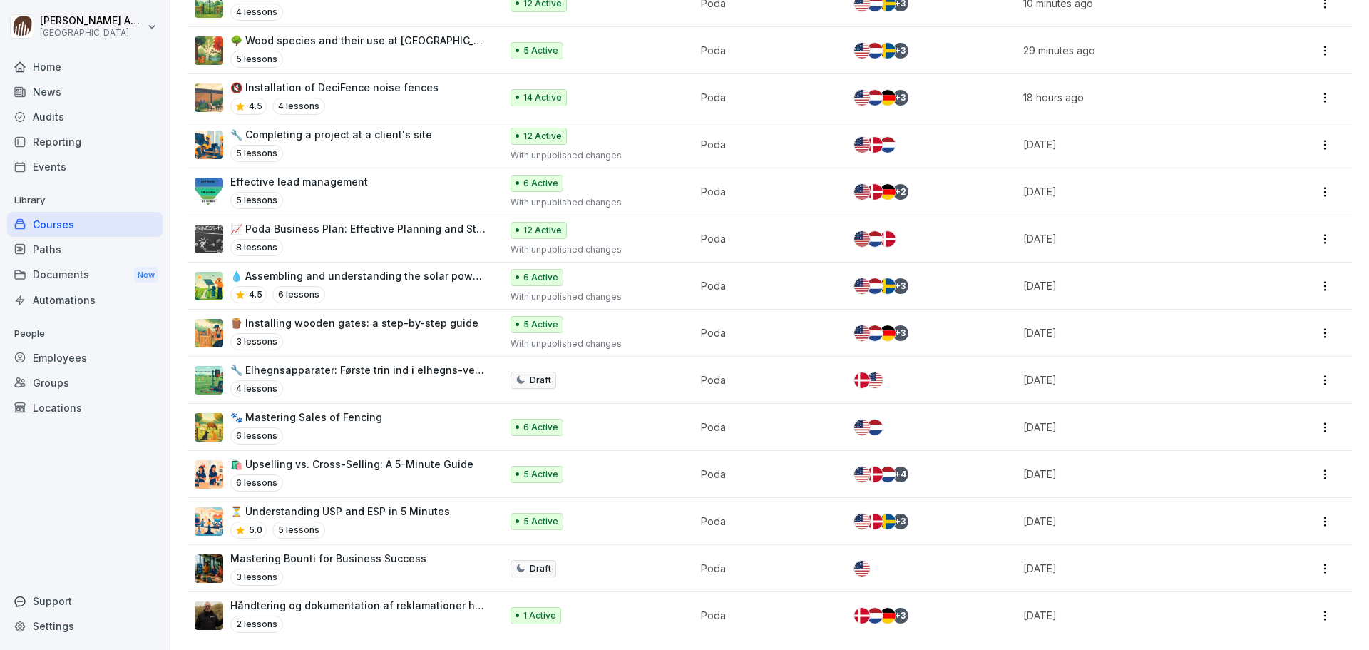
click at [432, 598] on p "Håndtering og dokumentation af reklamationer hos Poda Hegn" at bounding box center [358, 605] width 256 height 15
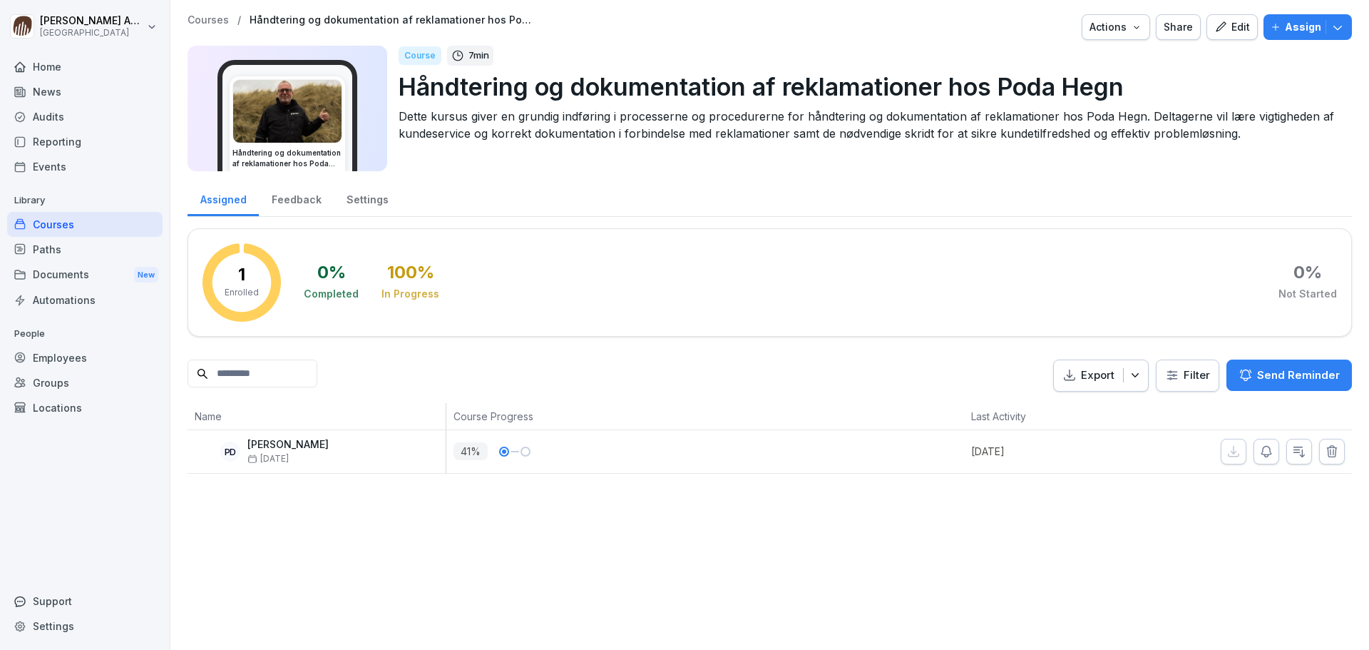
click at [304, 206] on div "Feedback" at bounding box center [296, 198] width 75 height 36
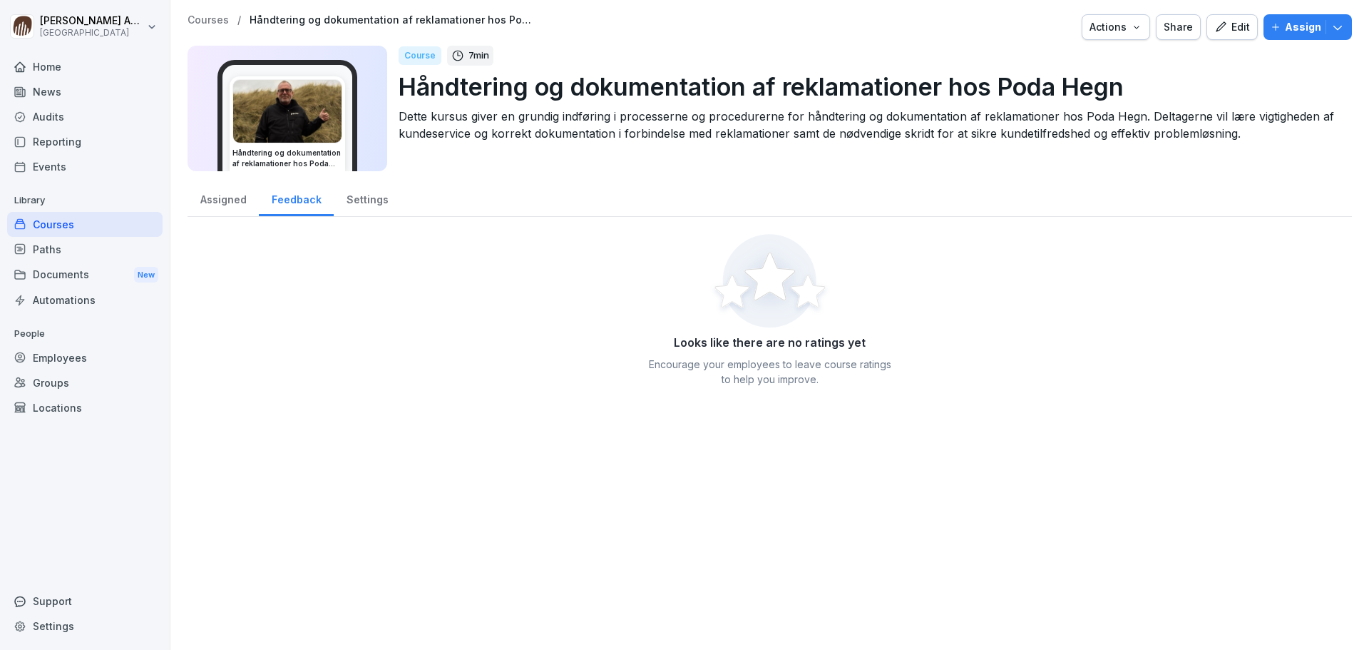
click at [235, 205] on div "Assigned" at bounding box center [223, 198] width 71 height 36
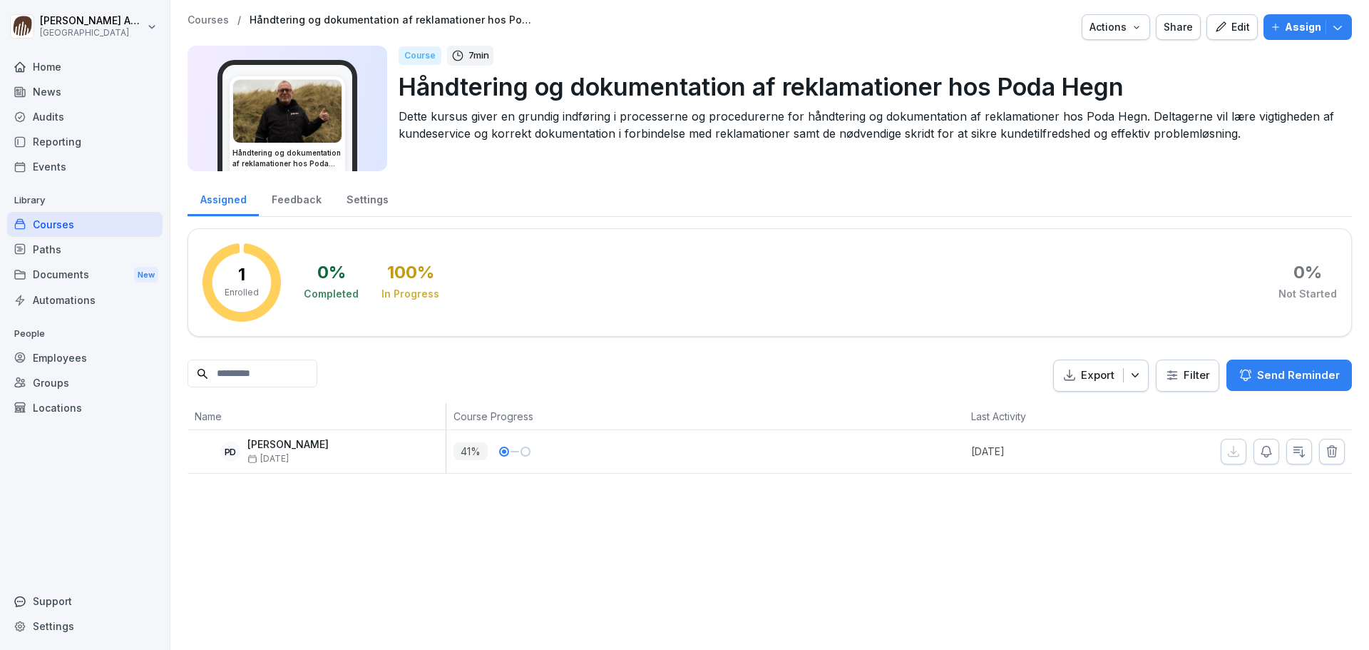
click at [1215, 31] on icon "button" at bounding box center [1221, 27] width 13 height 13
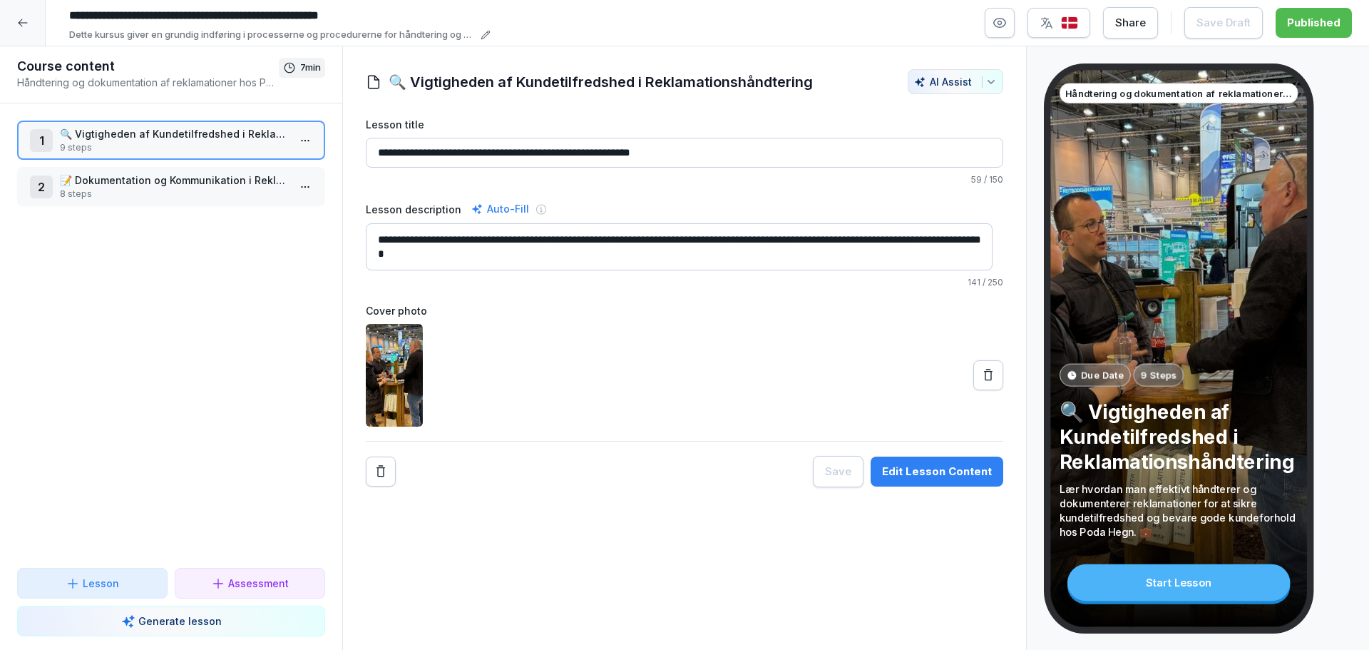
click at [17, 23] on icon at bounding box center [22, 22] width 11 height 11
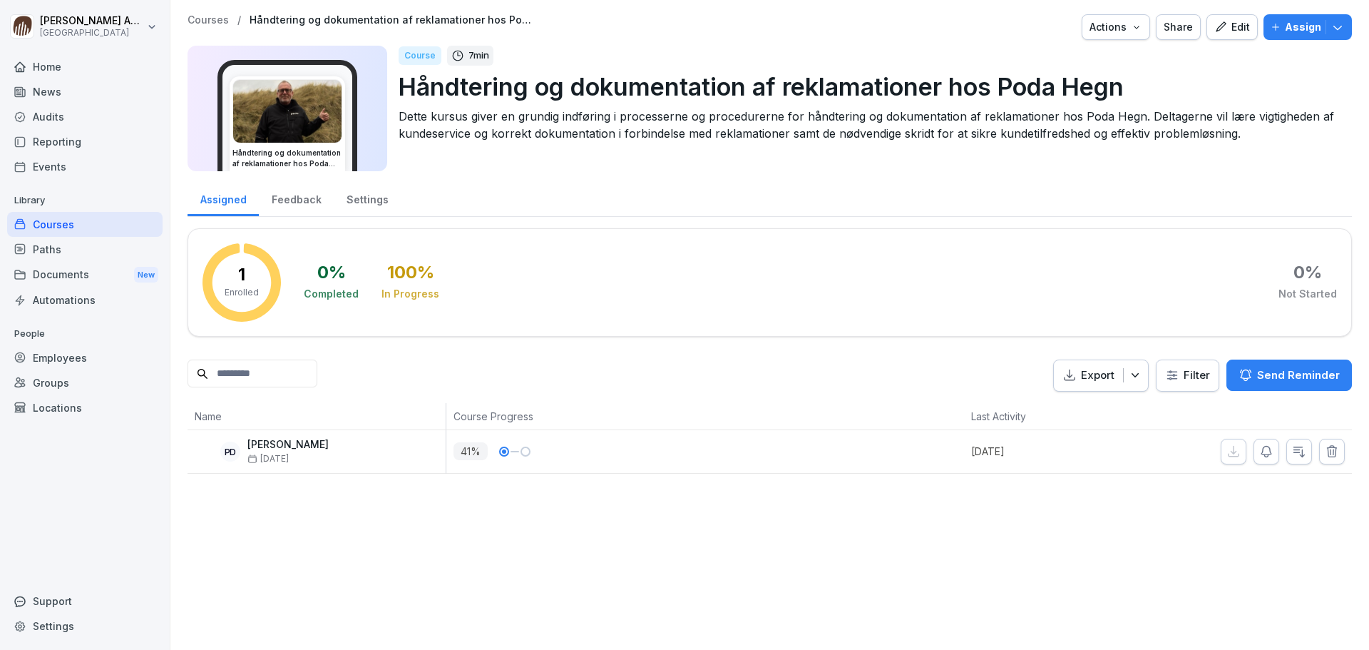
click at [53, 252] on div "Paths" at bounding box center [84, 249] width 155 height 25
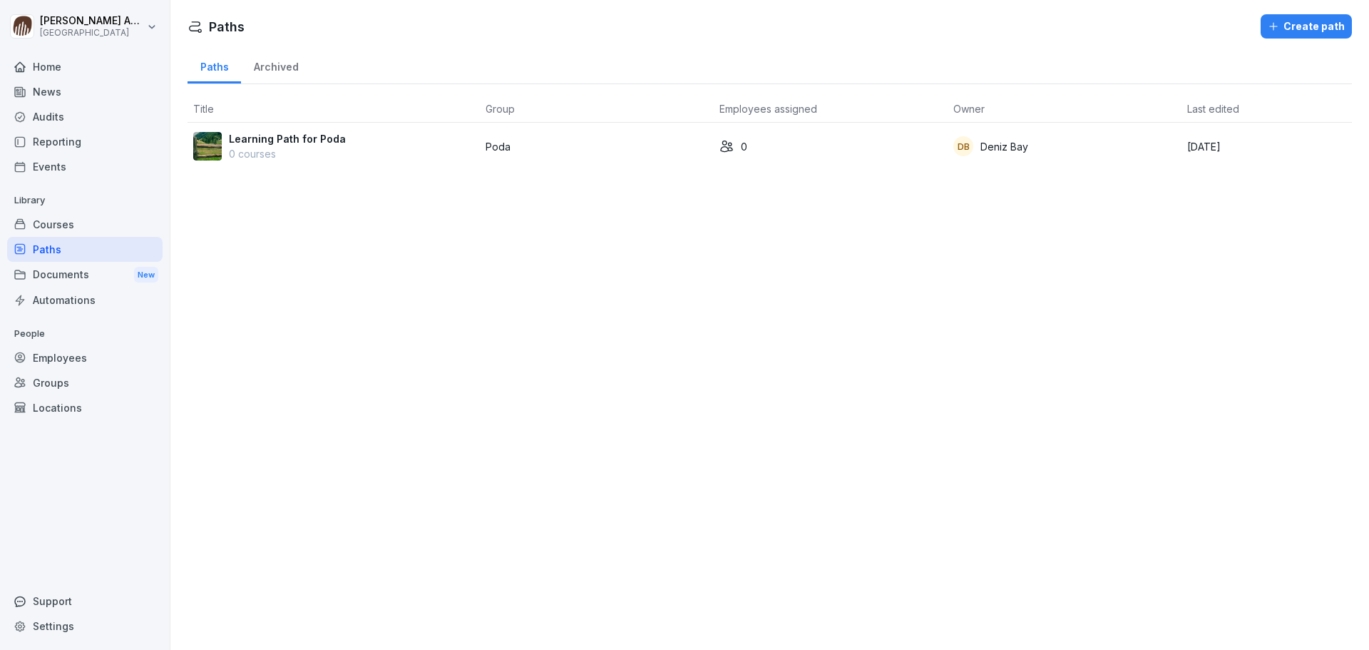
click at [77, 367] on div "Employees" at bounding box center [84, 357] width 155 height 25
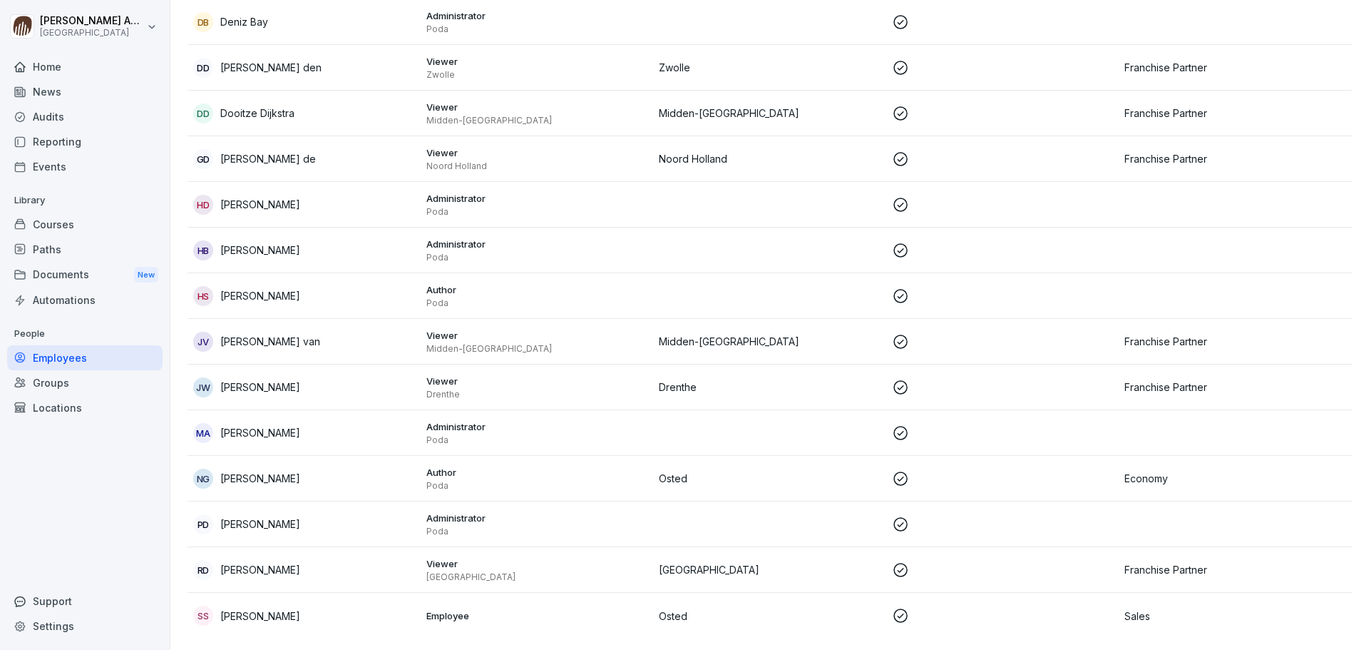
scroll to position [218, 0]
click at [338, 606] on div "SS [PERSON_NAME]" at bounding box center [304, 616] width 222 height 20
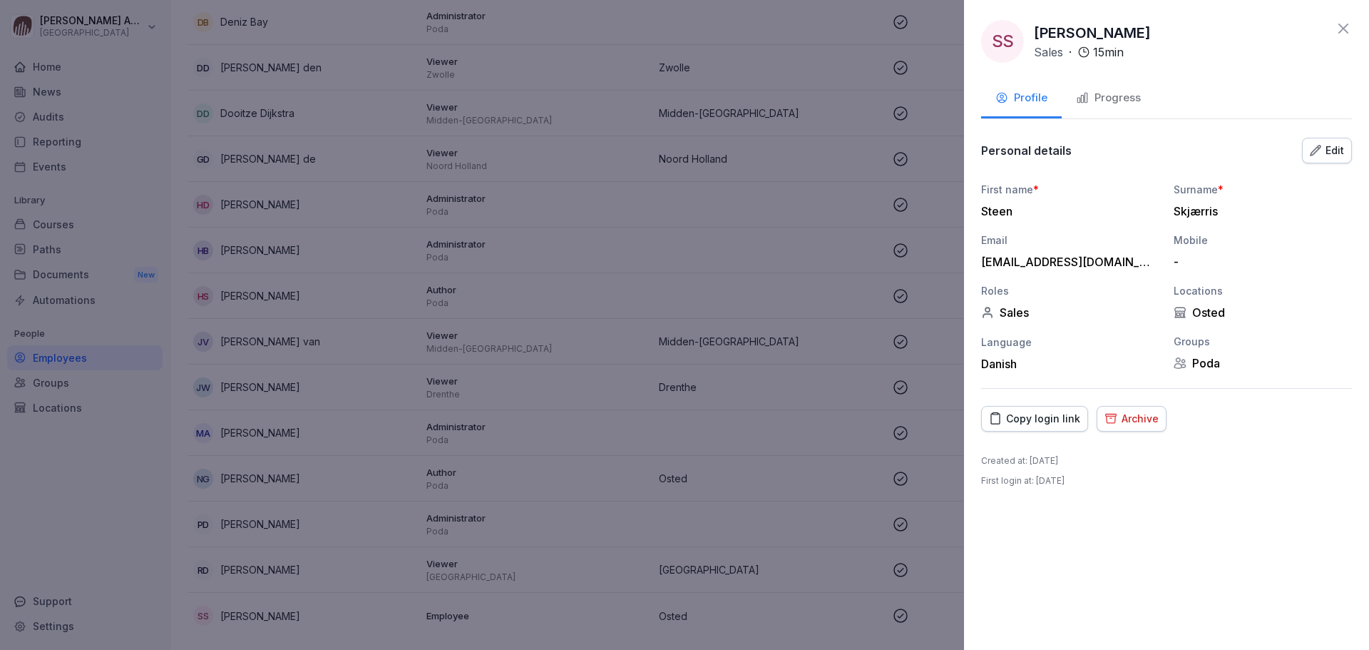
click at [779, 379] on div at bounding box center [684, 325] width 1369 height 650
